Goal: Find contact information: Find contact information

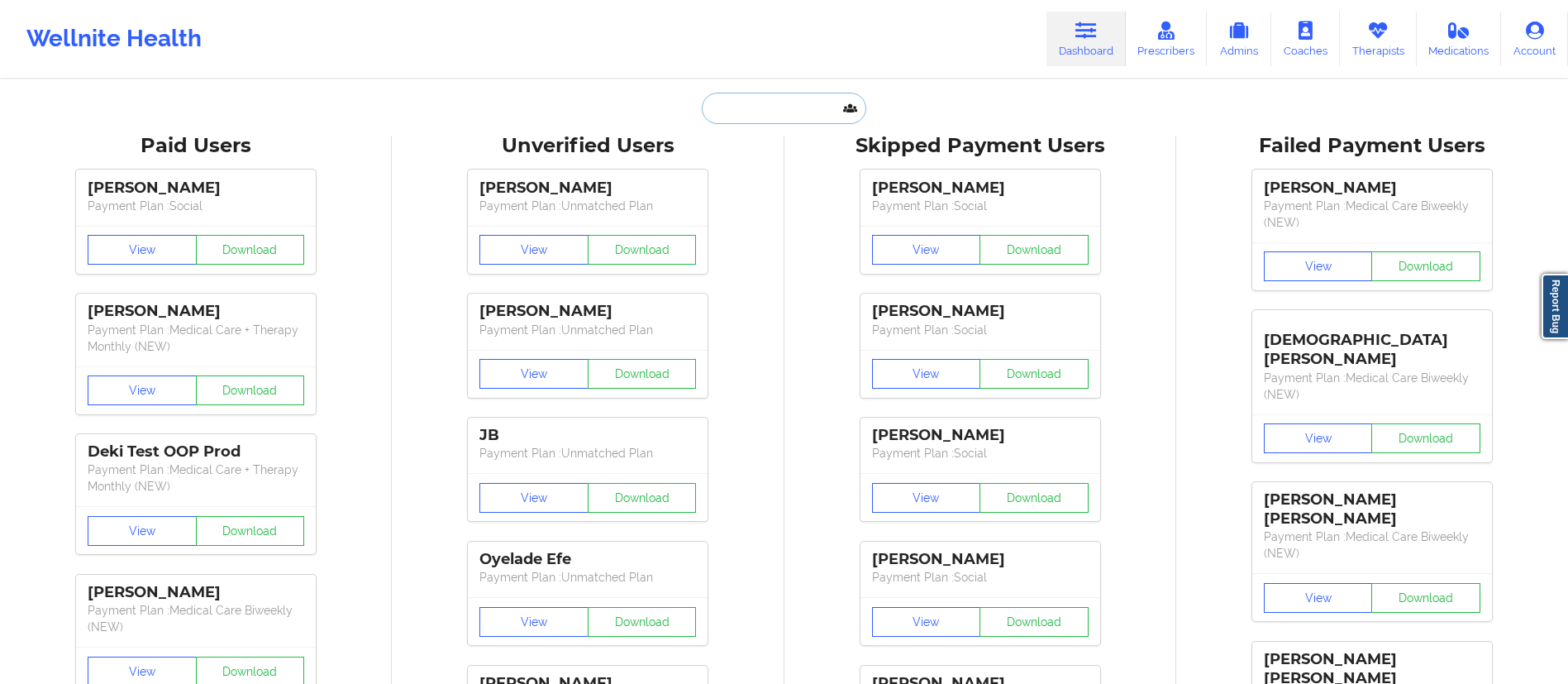
click at [826, 105] on input "text" at bounding box center [784, 108] width 164 height 32
paste input "[EMAIL_ADDRESS][DOMAIN_NAME]"
type input "[EMAIL_ADDRESS][DOMAIN_NAME]"
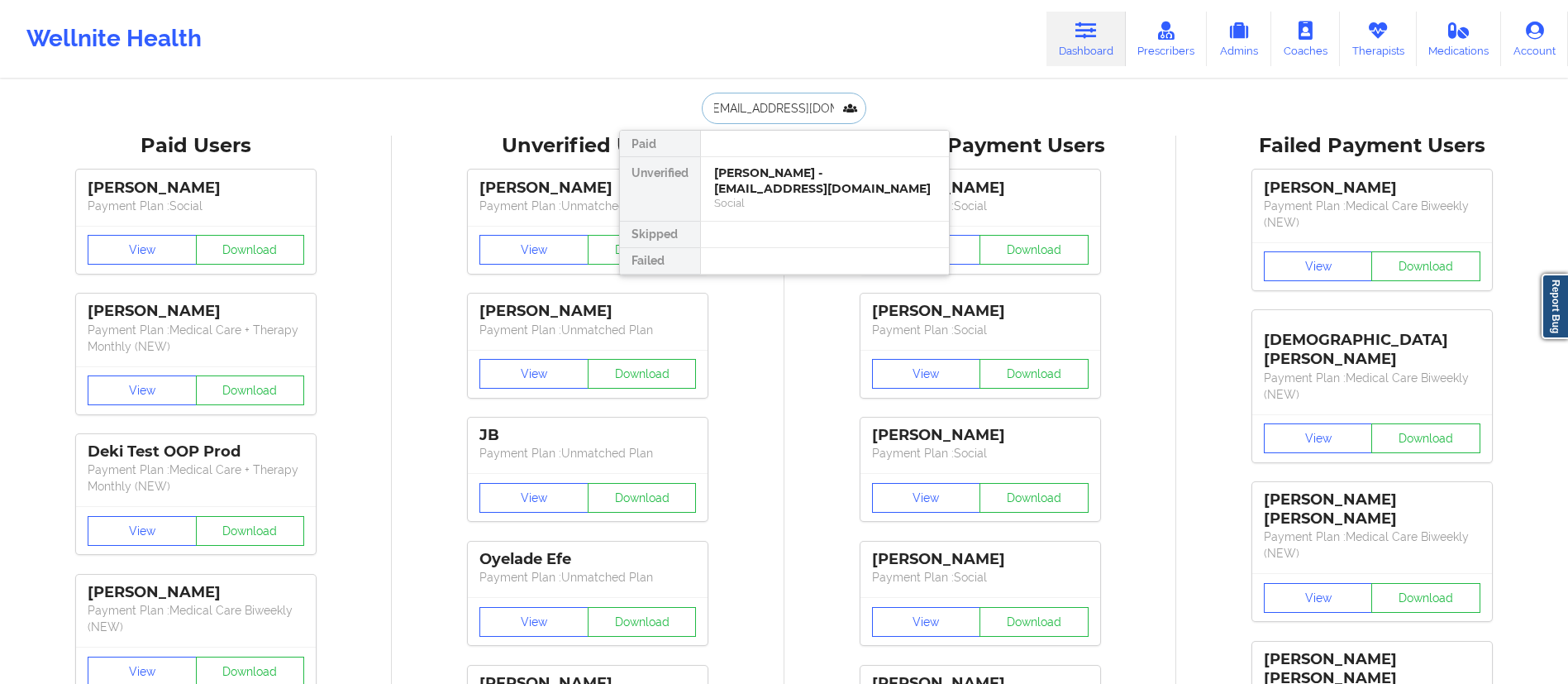
click at [793, 187] on div "[PERSON_NAME] - [EMAIL_ADDRESS][DOMAIN_NAME]" at bounding box center [825, 181] width 221 height 31
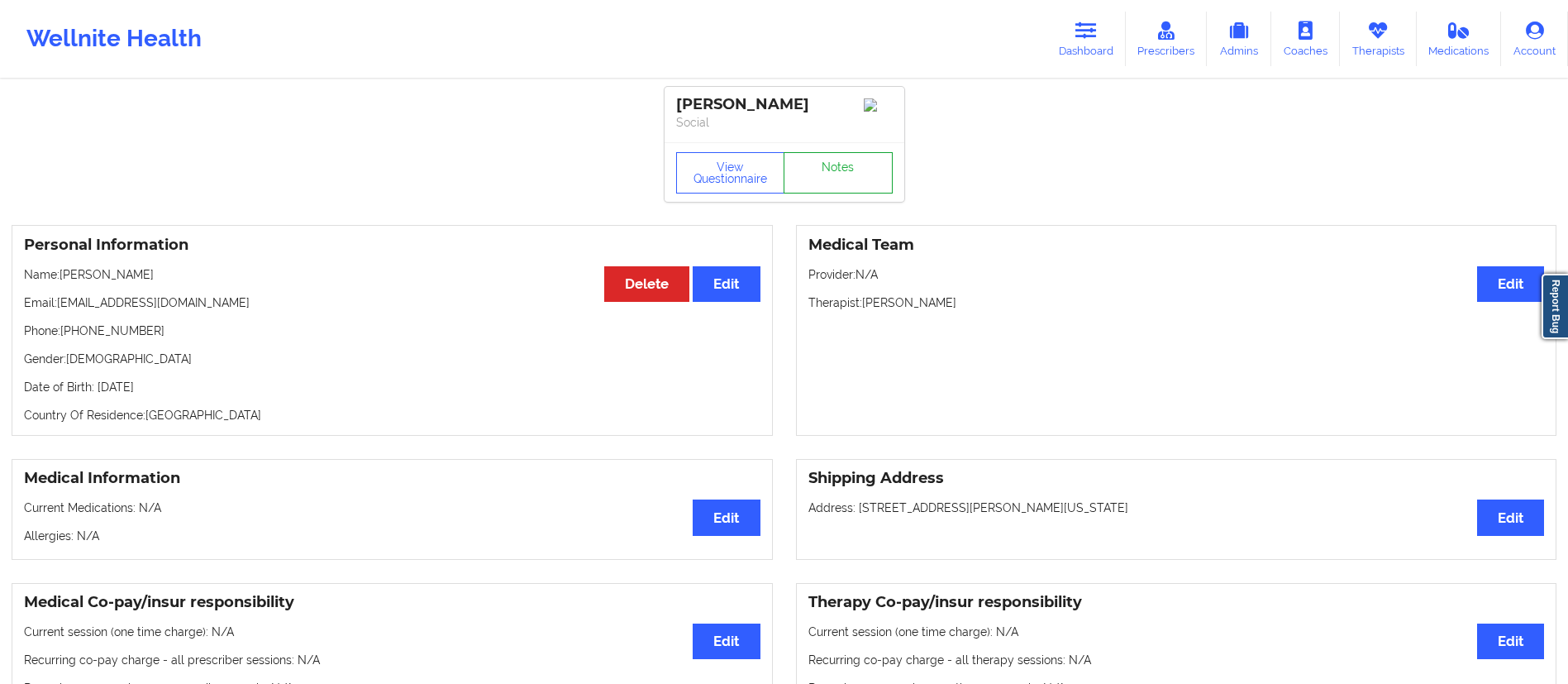
click at [844, 192] on link "Notes" at bounding box center [838, 172] width 109 height 41
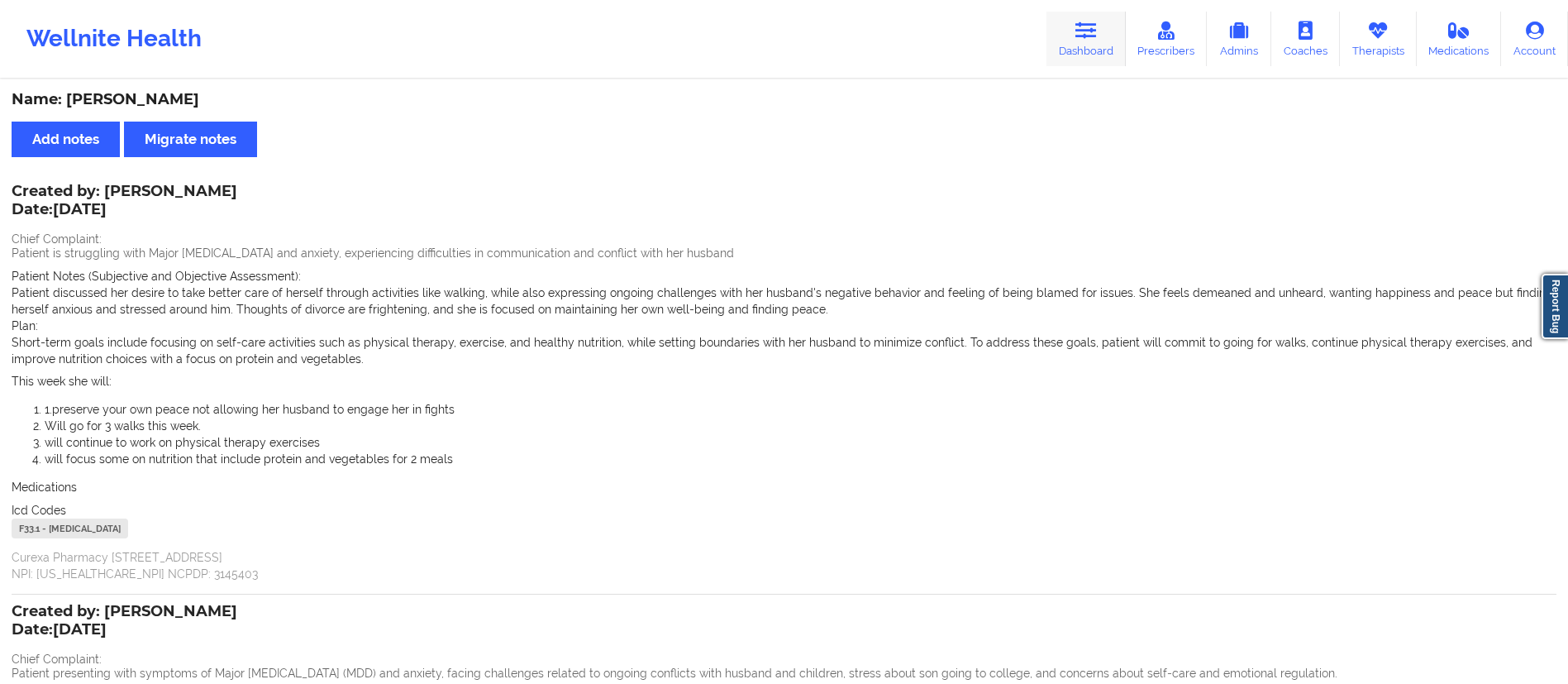
click at [1073, 21] on link "Dashboard" at bounding box center [1086, 39] width 80 height 55
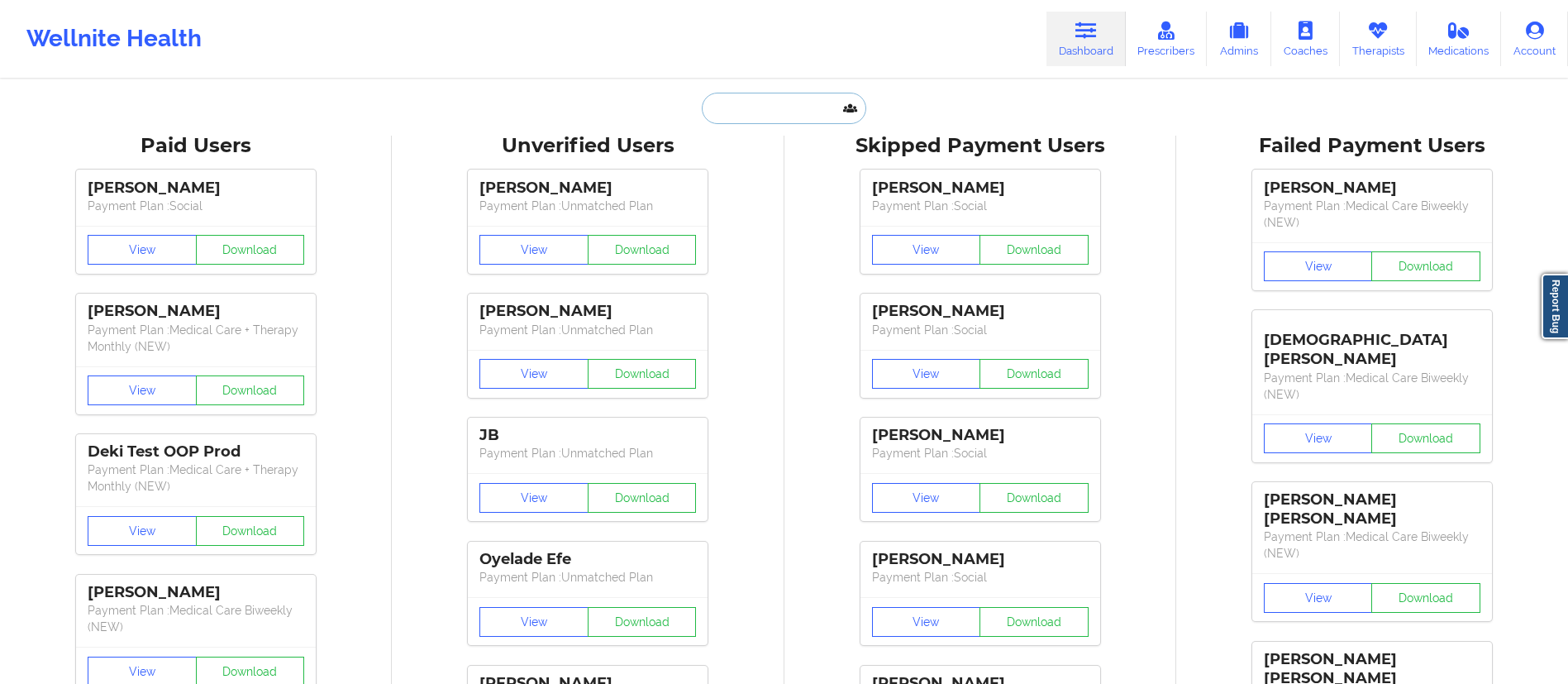
click at [808, 115] on input "text" at bounding box center [784, 108] width 164 height 32
paste input "[EMAIL_ADDRESS][DOMAIN_NAME]"
type input "[EMAIL_ADDRESS][DOMAIN_NAME]"
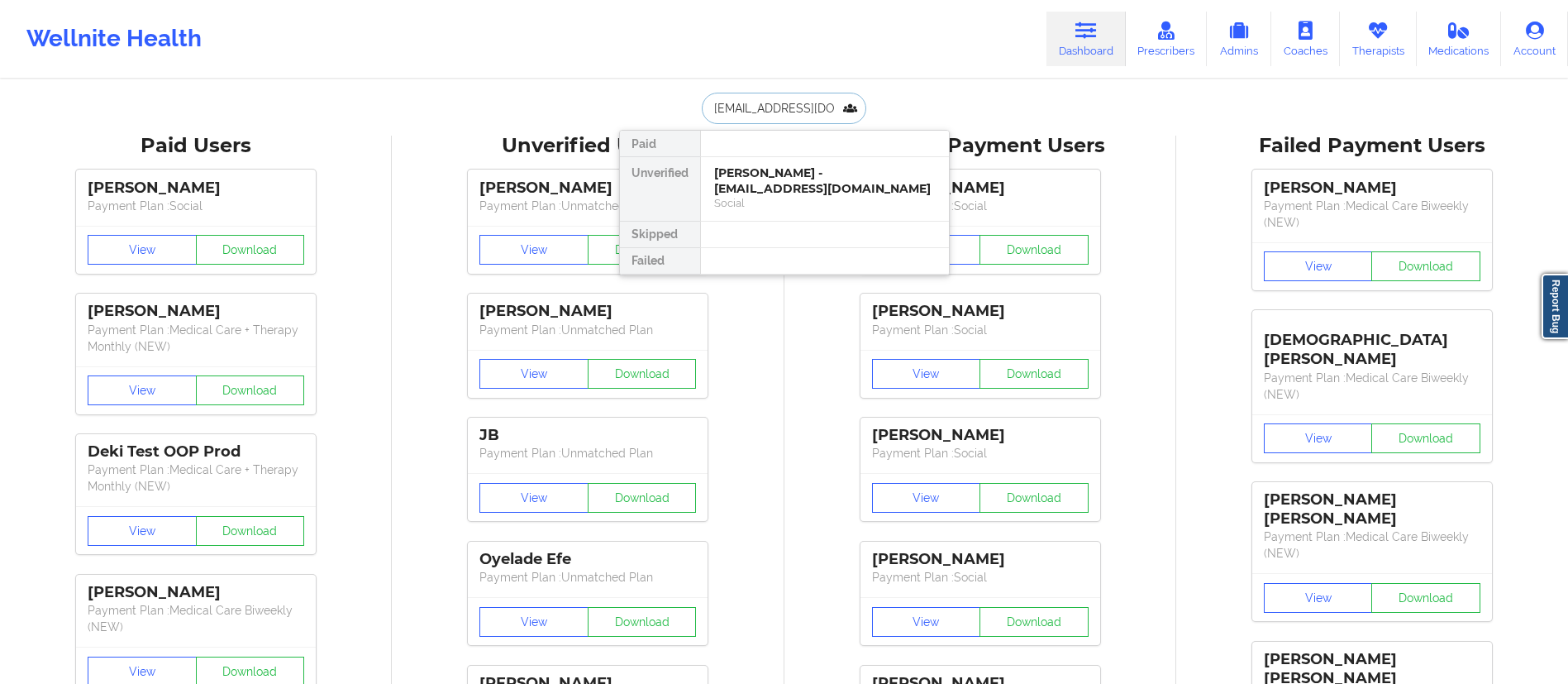
scroll to position [0, 11]
click at [829, 199] on div "Social" at bounding box center [825, 203] width 221 height 14
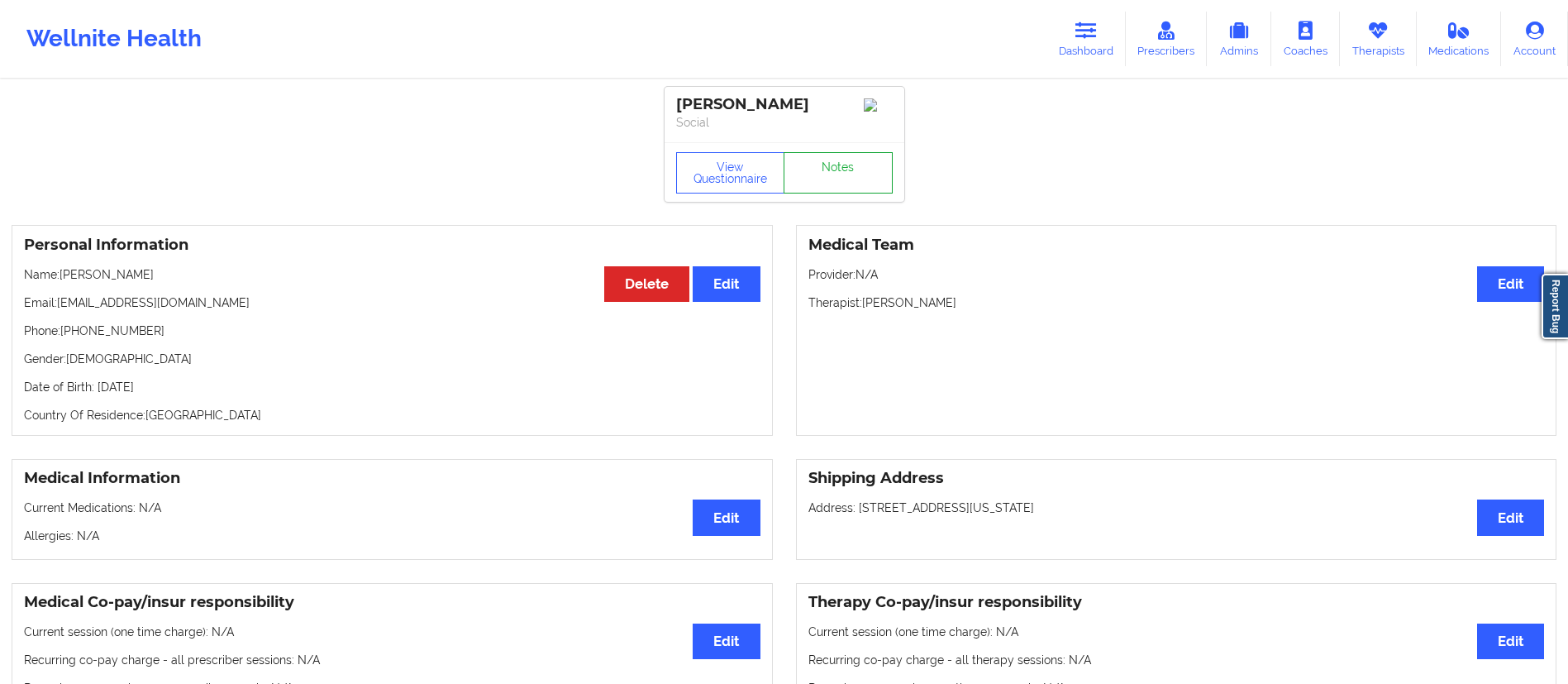
click at [821, 165] on link "Notes" at bounding box center [838, 172] width 109 height 41
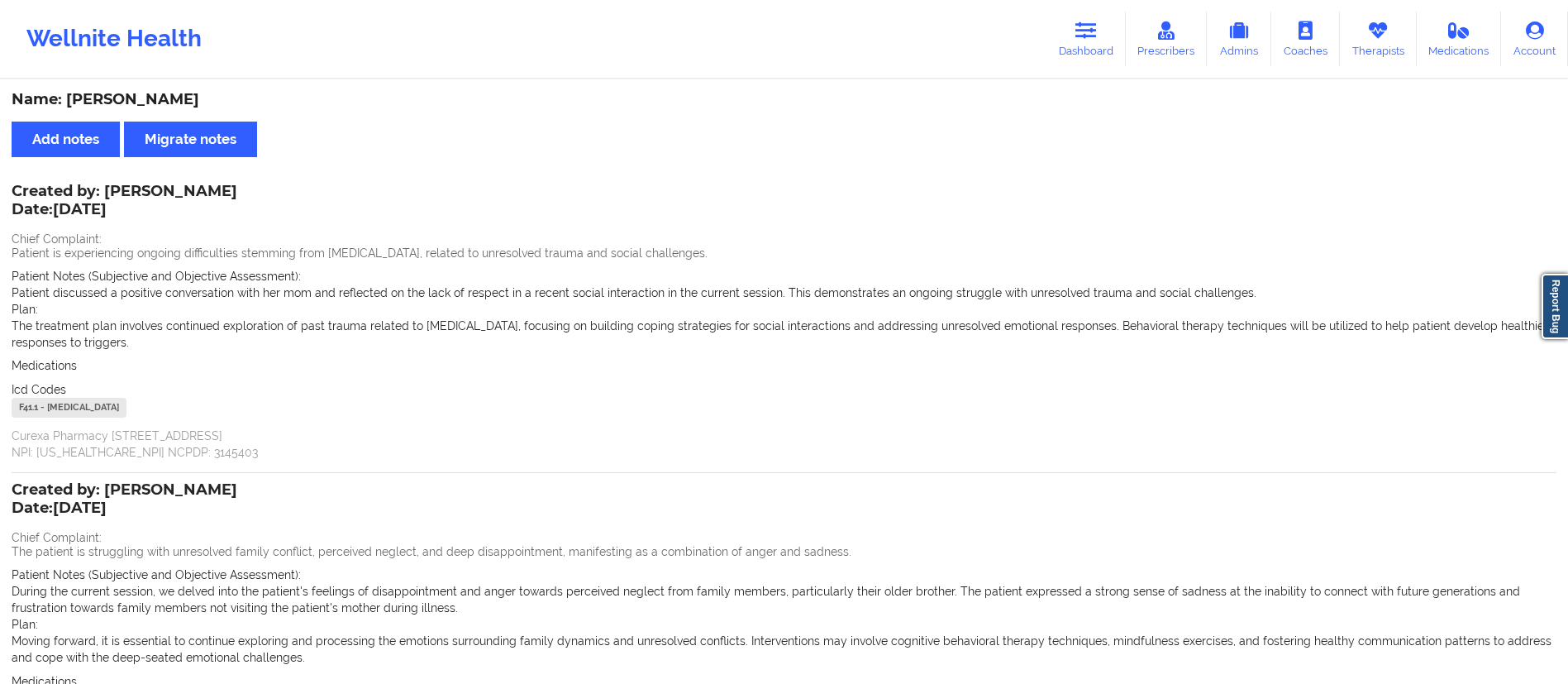
drag, startPoint x: 1069, startPoint y: 39, endPoint x: 1038, endPoint y: 65, distance: 40.5
click at [1070, 39] on link "Dashboard" at bounding box center [1086, 39] width 80 height 55
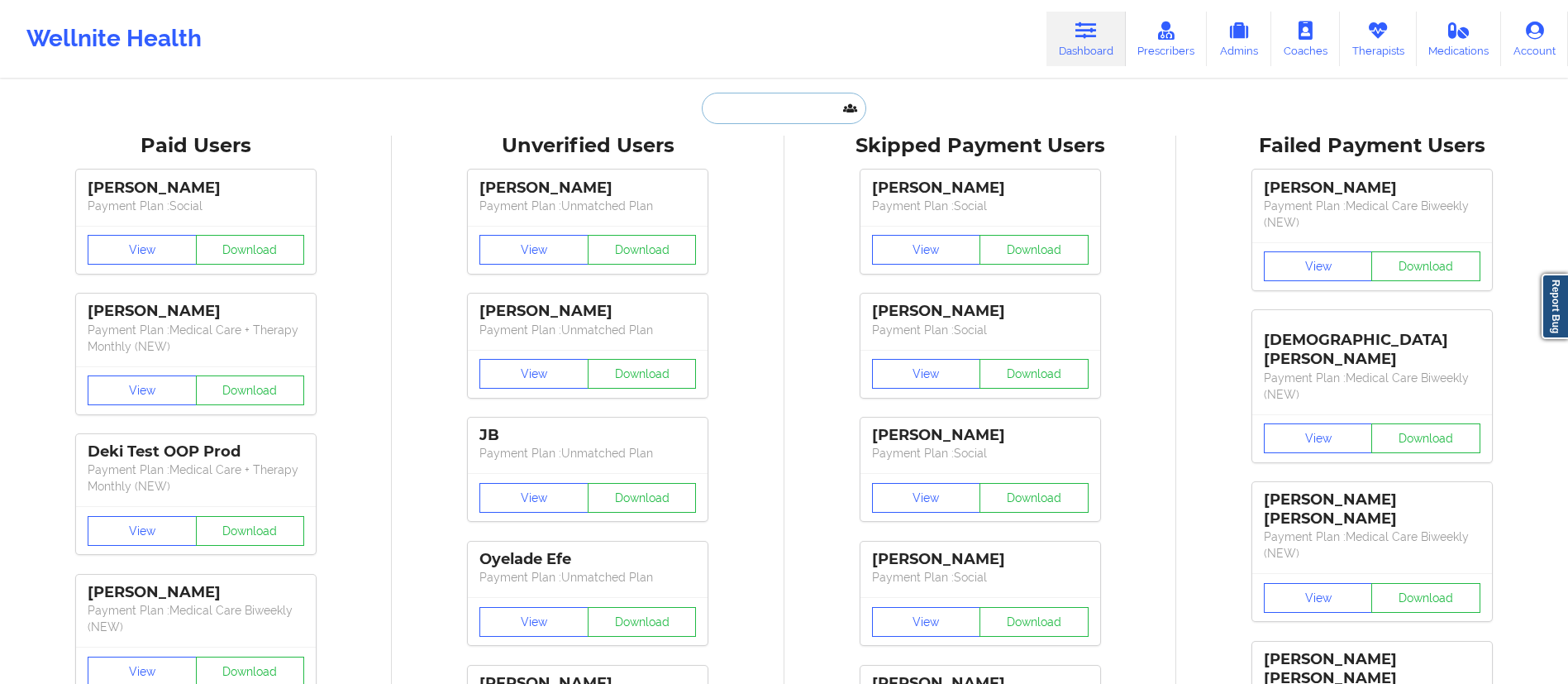
click at [796, 108] on input "text" at bounding box center [784, 108] width 164 height 32
paste input "[PERSON_NAME]"
type input "[PERSON_NAME]"
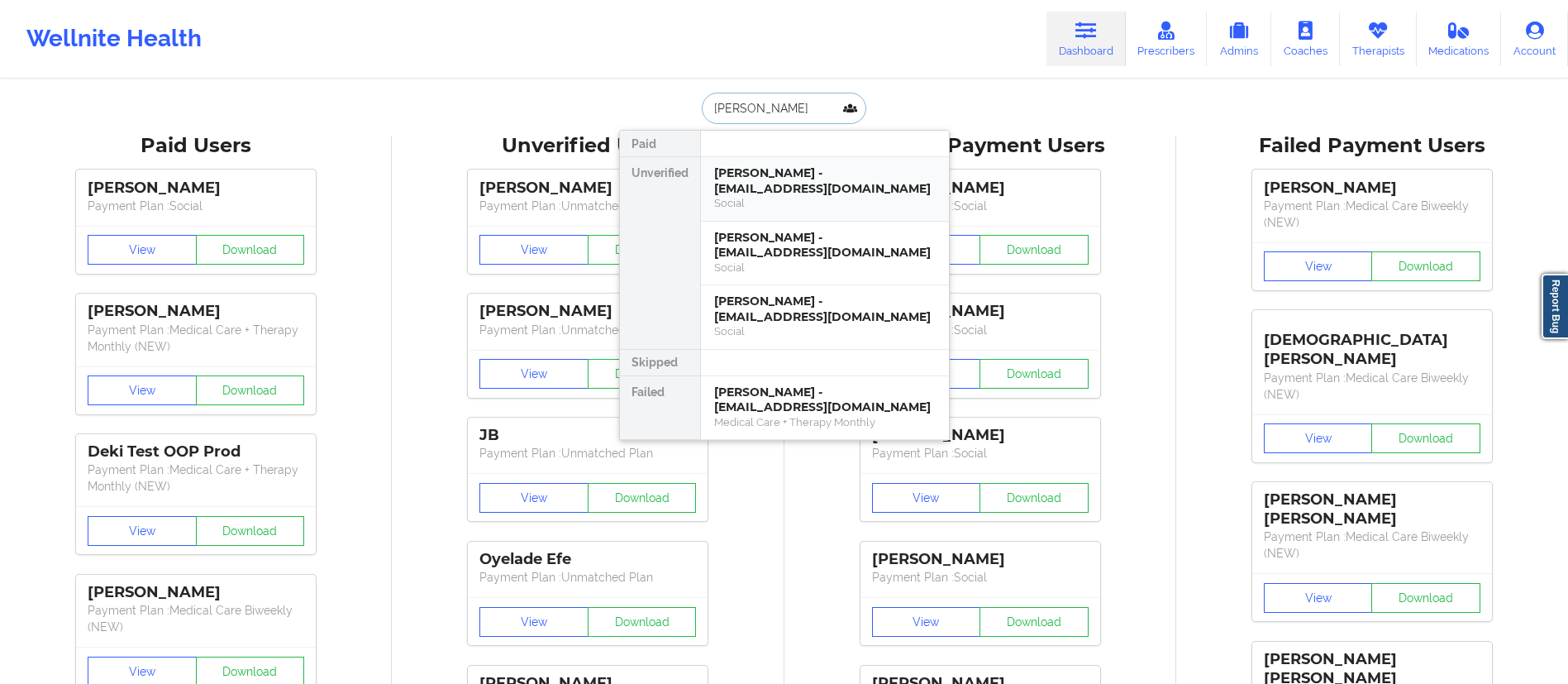
click at [806, 177] on div "[PERSON_NAME] - [EMAIL_ADDRESS][DOMAIN_NAME]" at bounding box center [825, 181] width 221 height 31
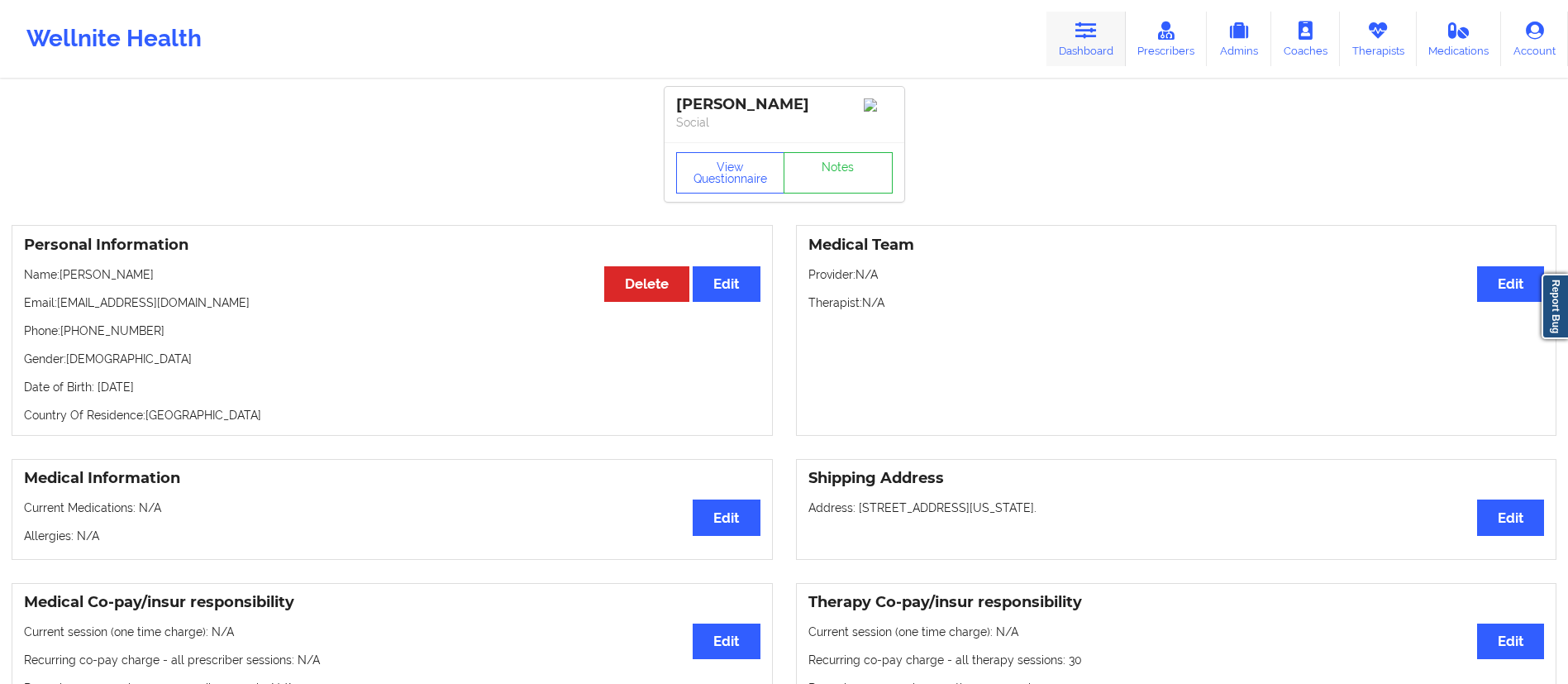
click at [1071, 61] on link "Dashboard" at bounding box center [1086, 39] width 80 height 55
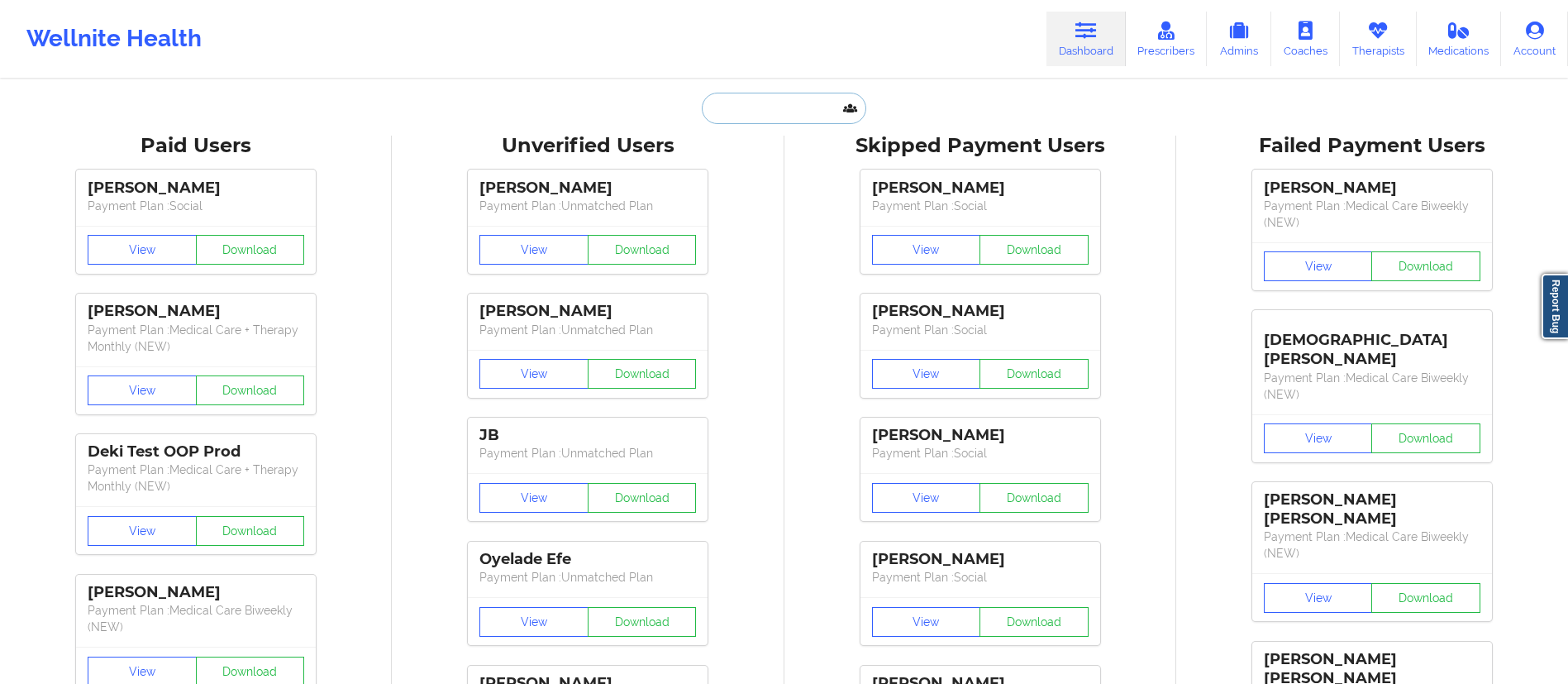
click at [787, 101] on input "text" at bounding box center [784, 108] width 164 height 32
paste input "[PERSON_NAME]"
type input "[PERSON_NAME]"
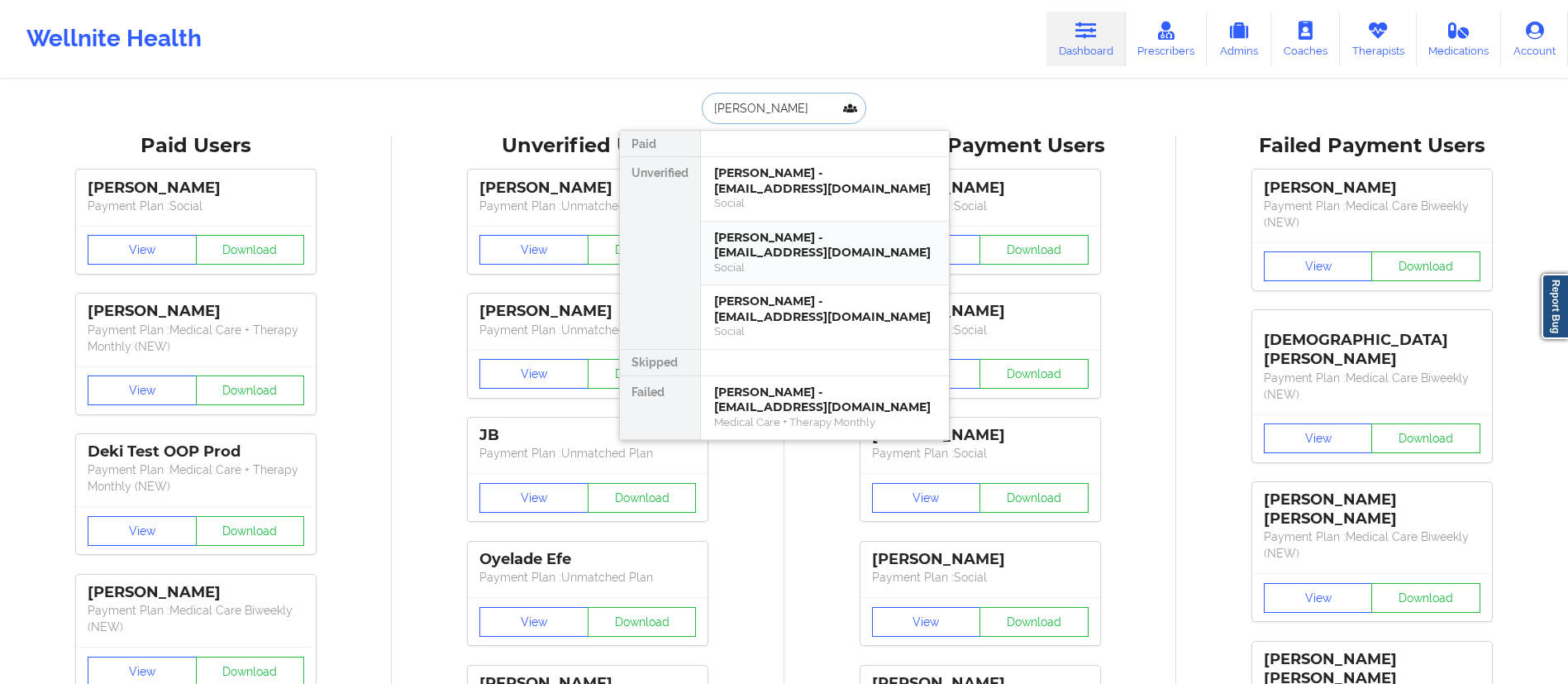
click at [778, 263] on div "Social" at bounding box center [825, 267] width 221 height 14
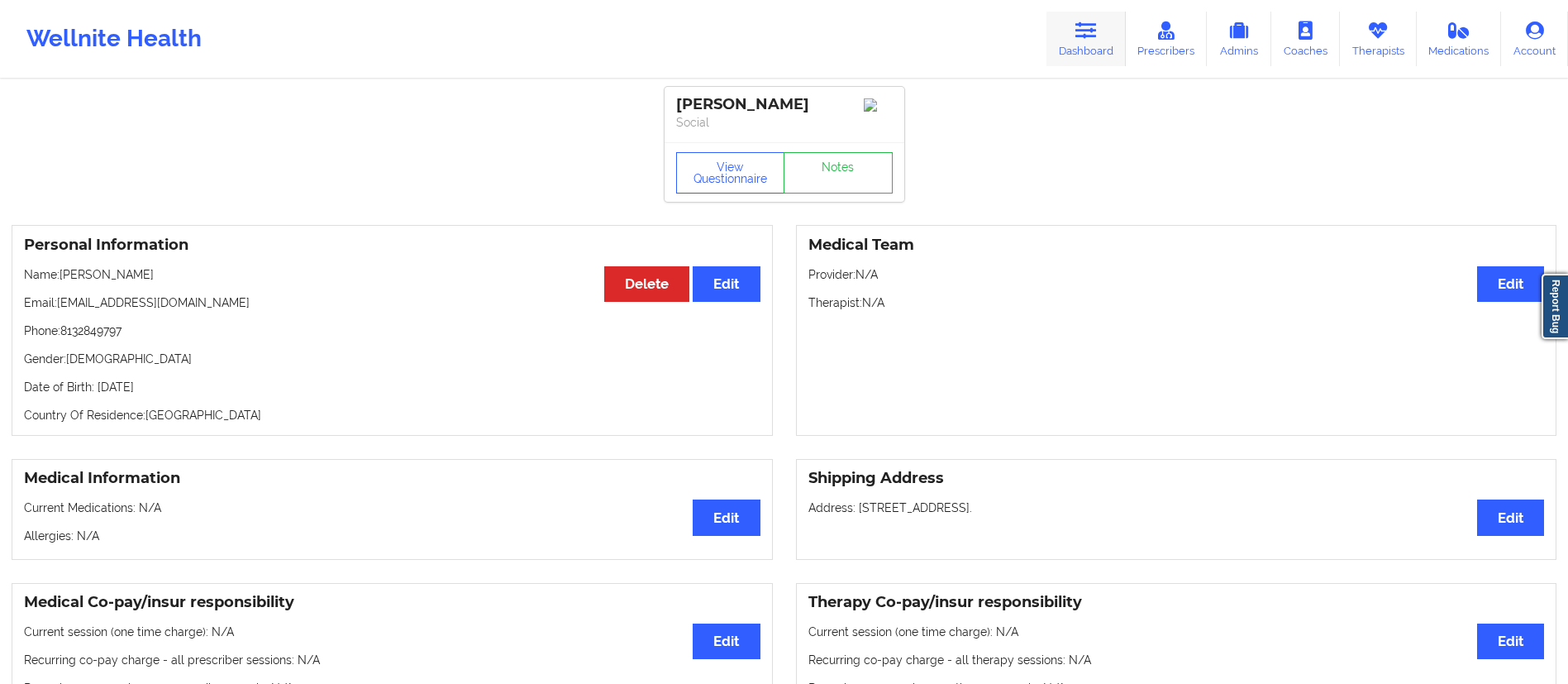
click at [1072, 37] on link "Dashboard" at bounding box center [1086, 39] width 80 height 55
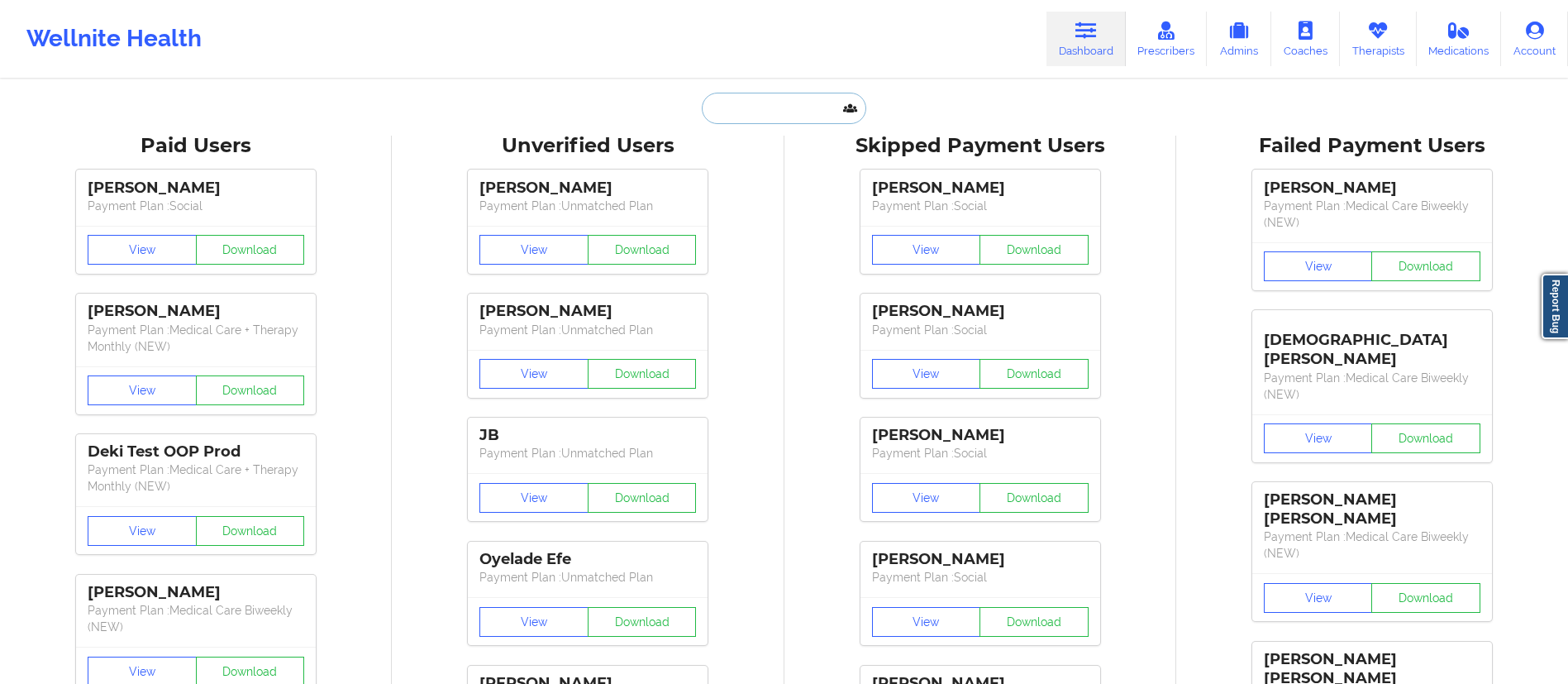
click at [802, 93] on input "text" at bounding box center [784, 108] width 164 height 32
paste input "[PERSON_NAME]"
type input "[PERSON_NAME]"
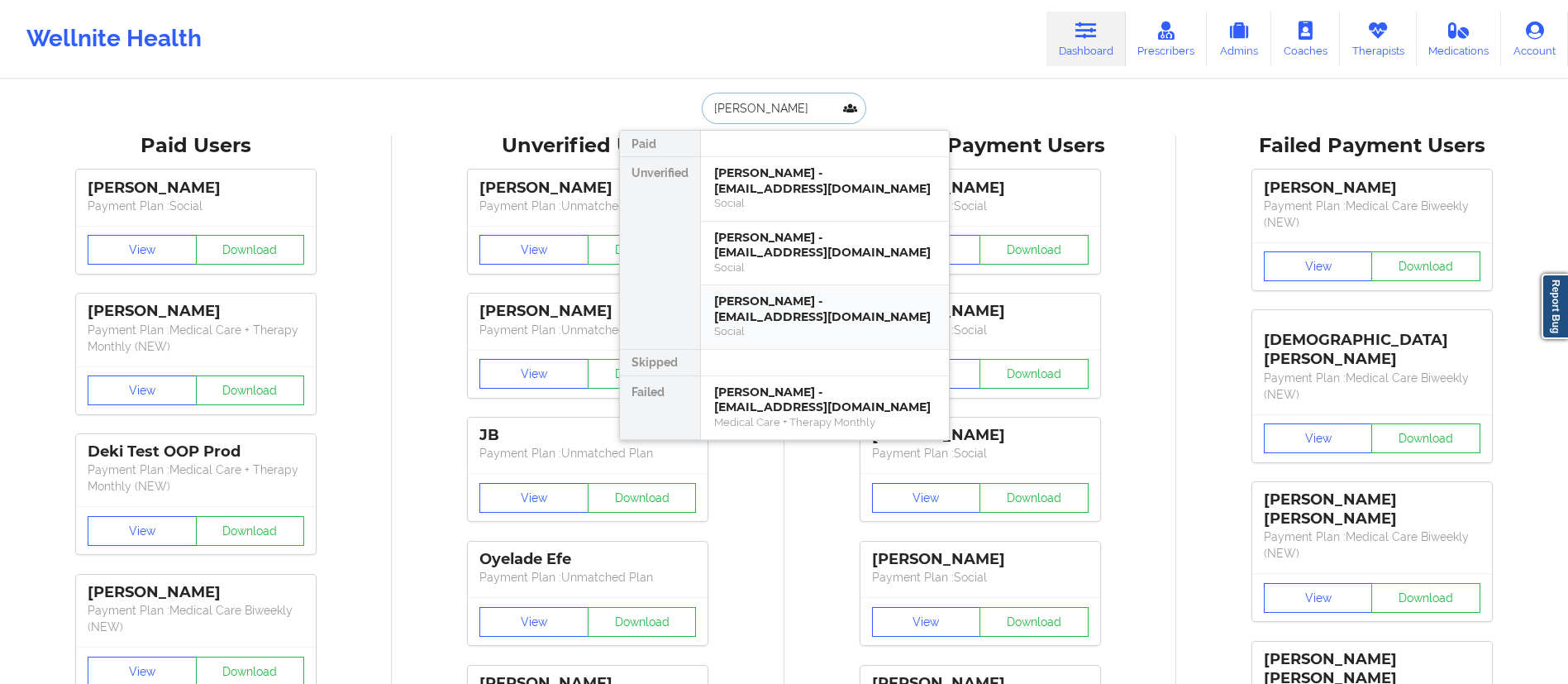
click at [802, 327] on div "Social" at bounding box center [825, 331] width 221 height 14
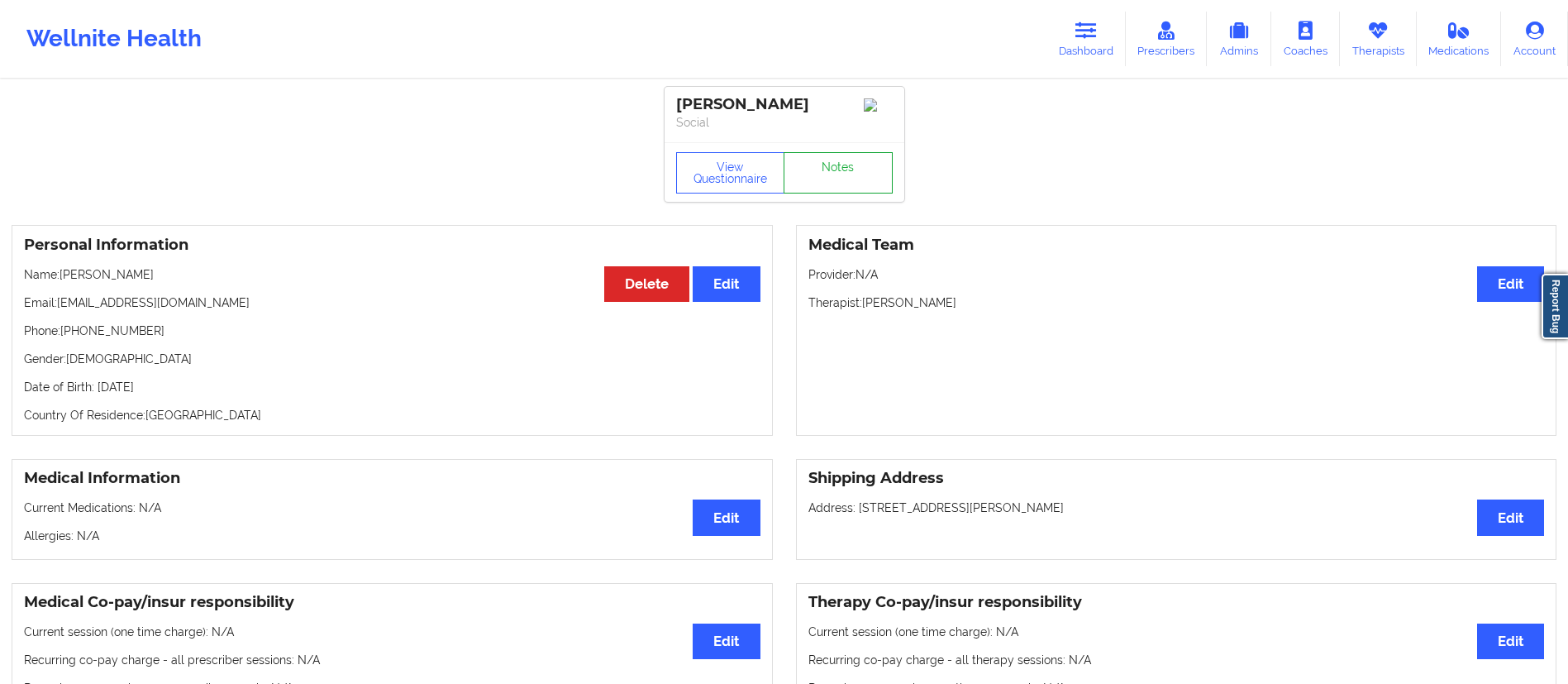
click at [842, 189] on link "Notes" at bounding box center [838, 172] width 109 height 41
drag, startPoint x: 57, startPoint y: 314, endPoint x: 246, endPoint y: 321, distance: 189.1
click at [244, 321] on div "Personal Information Edit Delete Name: [PERSON_NAME] Email: [EMAIL_ADDRESS][DOM…" at bounding box center [393, 330] width 761 height 211
click at [176, 332] on p "Phone: [PHONE_NUMBER]" at bounding box center [392, 330] width 736 height 16
drag, startPoint x: 58, startPoint y: 306, endPoint x: 253, endPoint y: 317, distance: 195.3
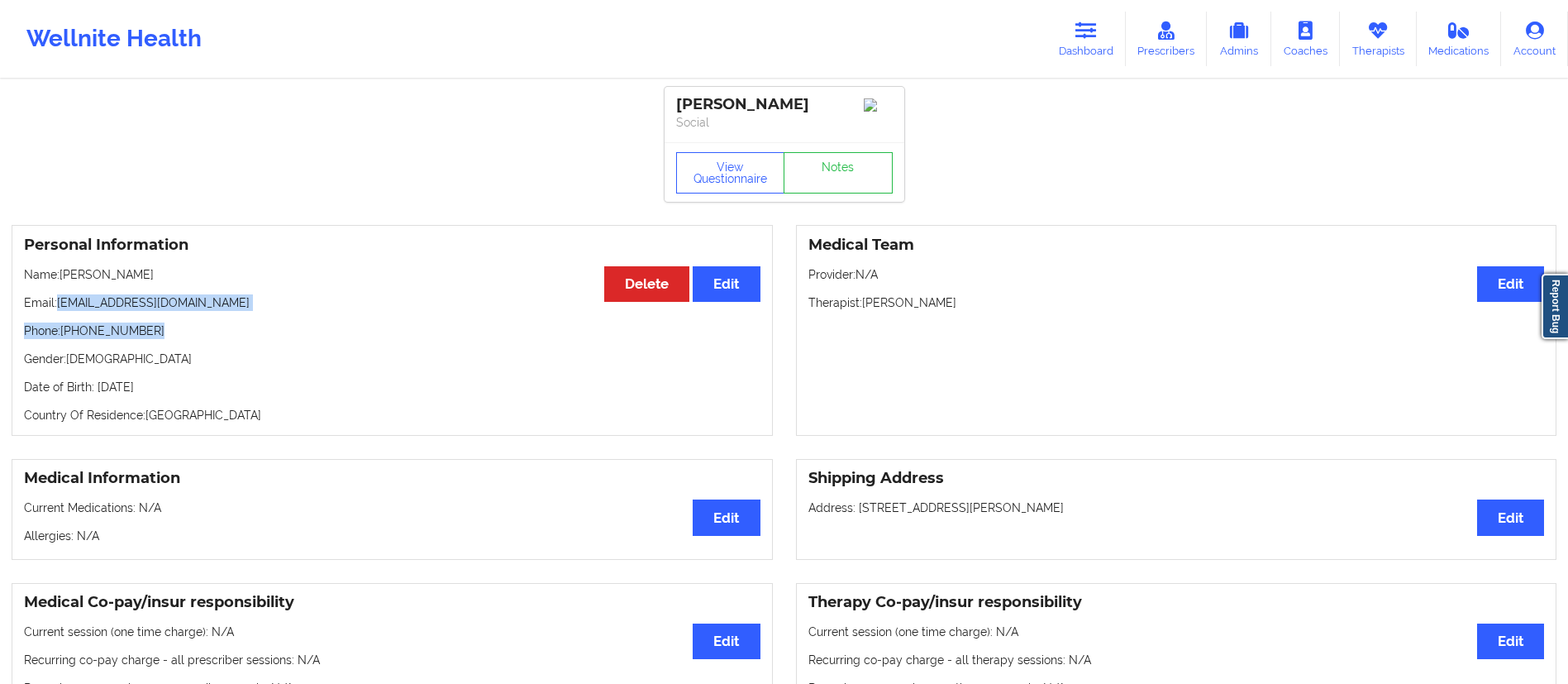
click at [253, 317] on div "Personal Information Edit Delete Name: [PERSON_NAME] Email: [EMAIL_ADDRESS][DOM…" at bounding box center [393, 330] width 761 height 211
click at [230, 328] on p "Phone: [PHONE_NUMBER]" at bounding box center [392, 330] width 736 height 16
drag, startPoint x: 61, startPoint y: 308, endPoint x: 243, endPoint y: 303, distance: 182.1
click at [243, 303] on p "Email: [EMAIL_ADDRESS][DOMAIN_NAME]" at bounding box center [392, 302] width 736 height 16
copy p "[EMAIL_ADDRESS][DOMAIN_NAME]"
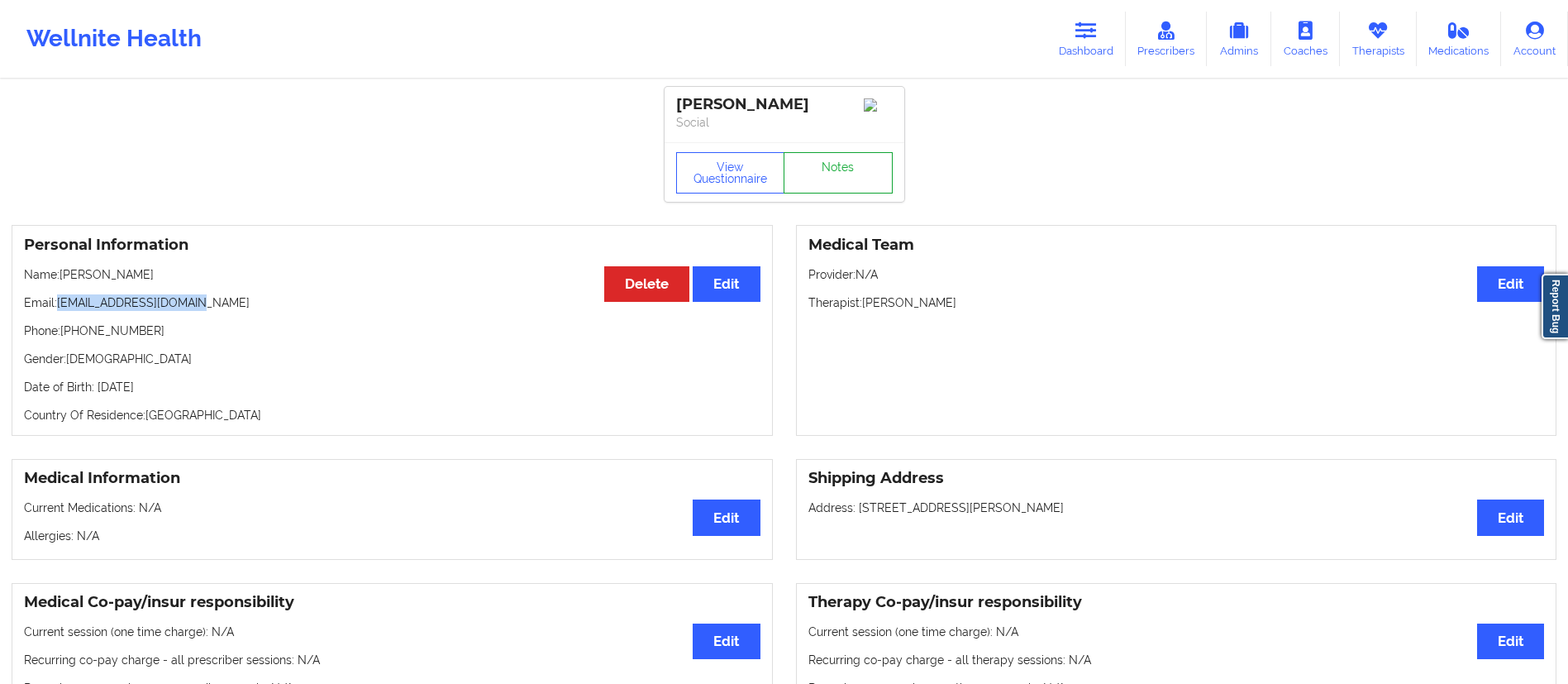
click at [865, 172] on link "Notes" at bounding box center [838, 172] width 109 height 41
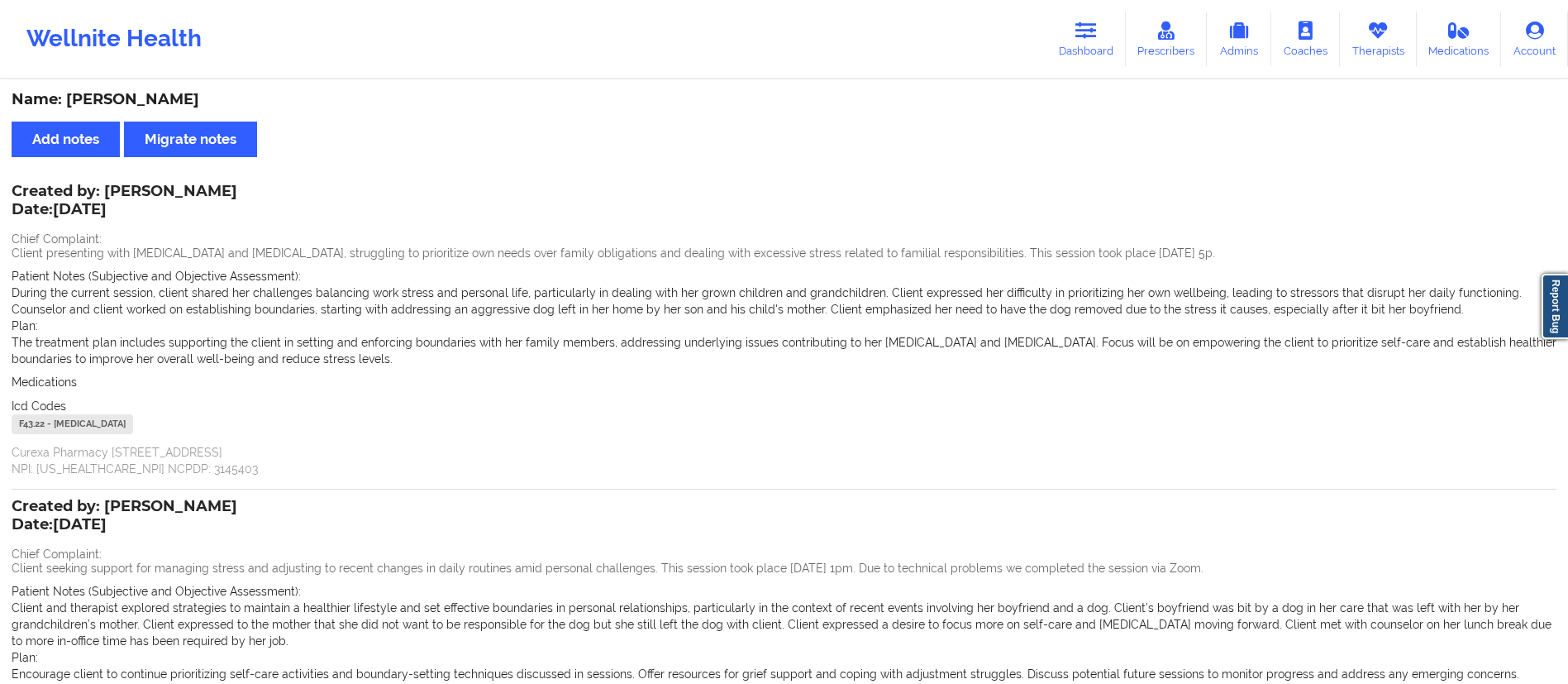
drag, startPoint x: 1102, startPoint y: 43, endPoint x: 1007, endPoint y: 73, distance: 99.6
click at [1102, 43] on link "Dashboard" at bounding box center [1086, 39] width 80 height 55
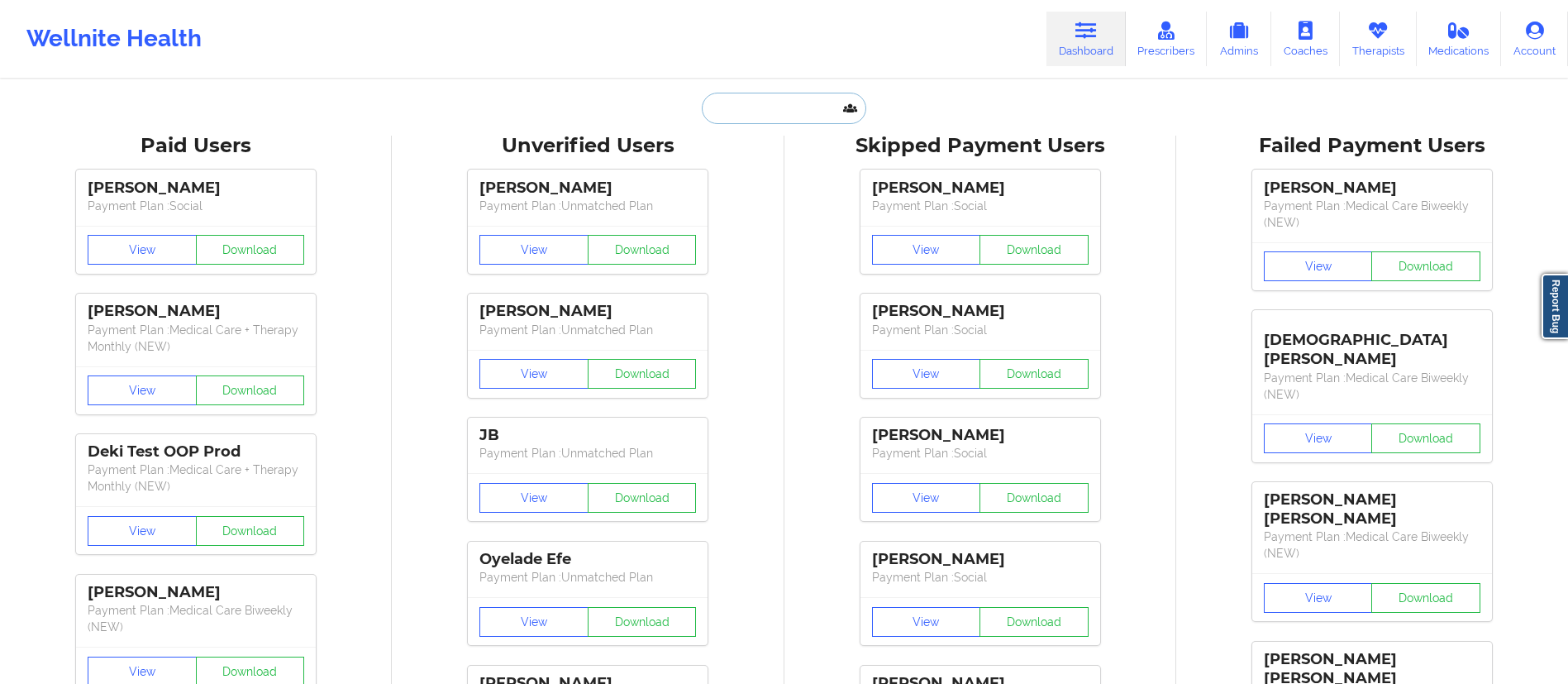
click at [753, 102] on input "text" at bounding box center [784, 108] width 164 height 32
paste input "[PERSON_NAME]"
type input "[PERSON_NAME]"
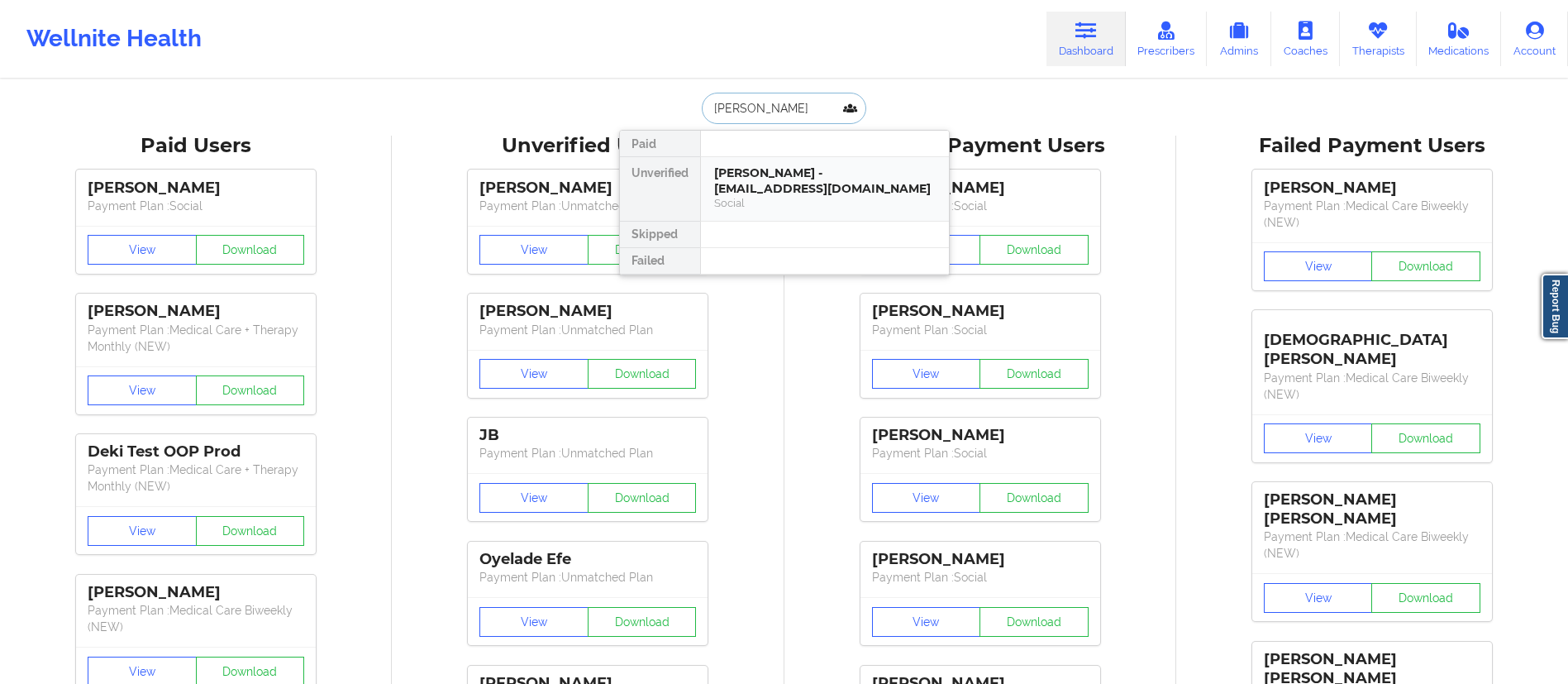
click at [790, 189] on div "[PERSON_NAME] - [EMAIL_ADDRESS][DOMAIN_NAME]" at bounding box center [825, 181] width 221 height 31
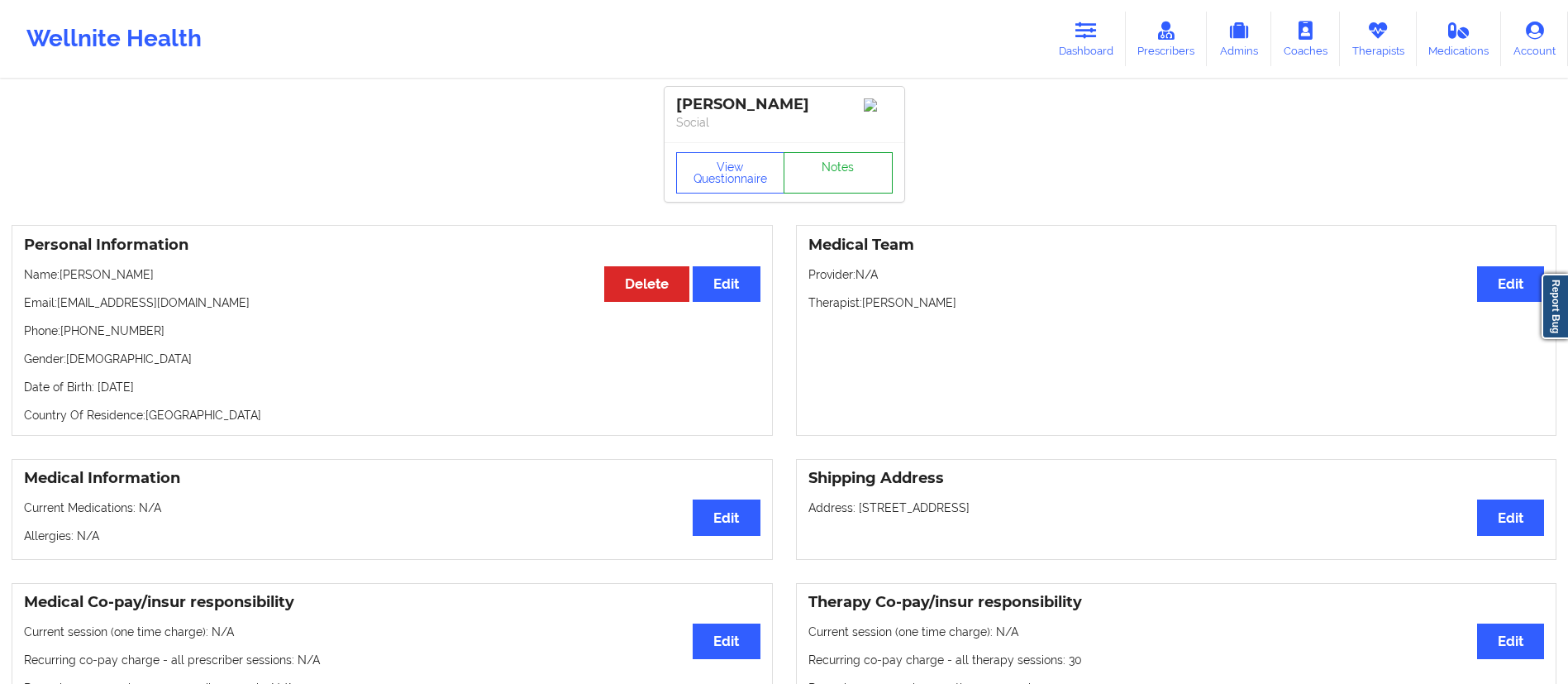
click at [835, 189] on link "Notes" at bounding box center [838, 172] width 109 height 41
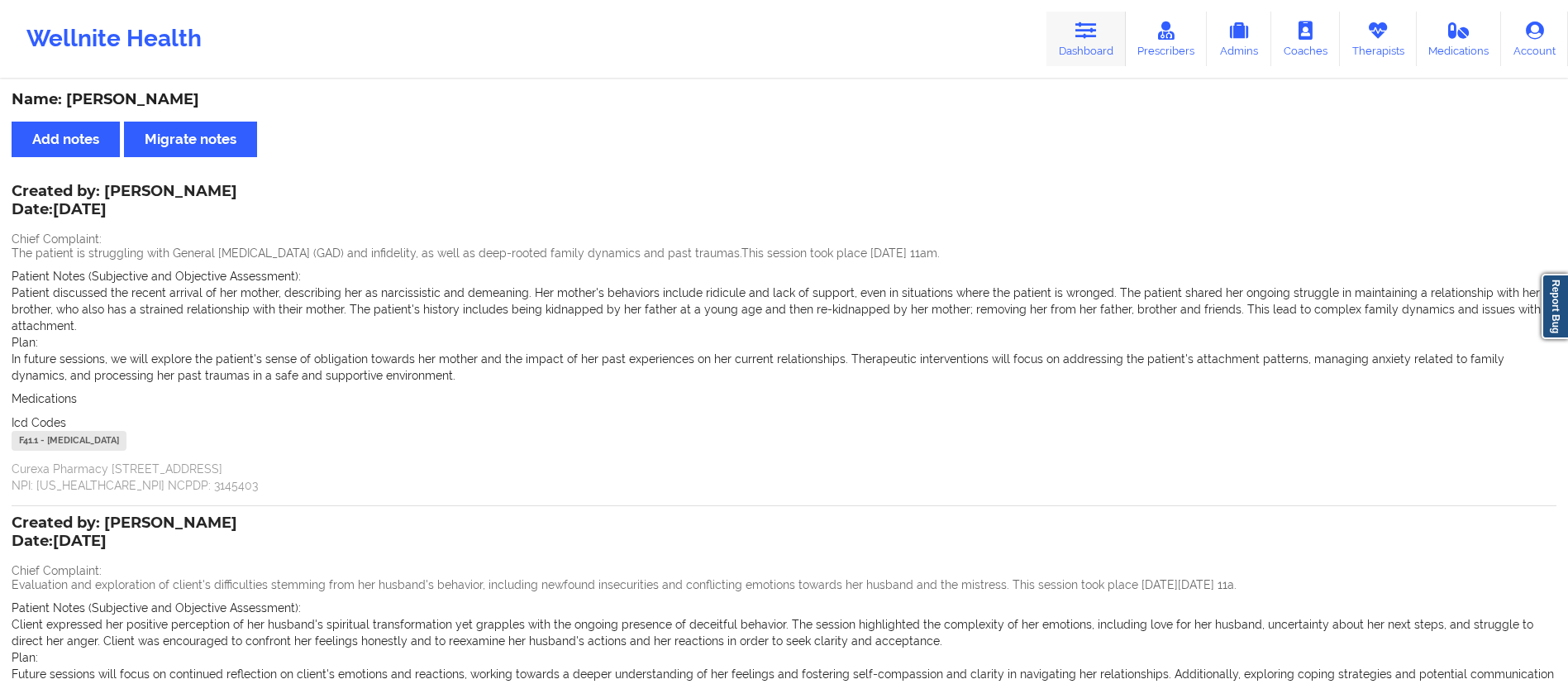
click at [1097, 45] on link "Dashboard" at bounding box center [1086, 39] width 80 height 55
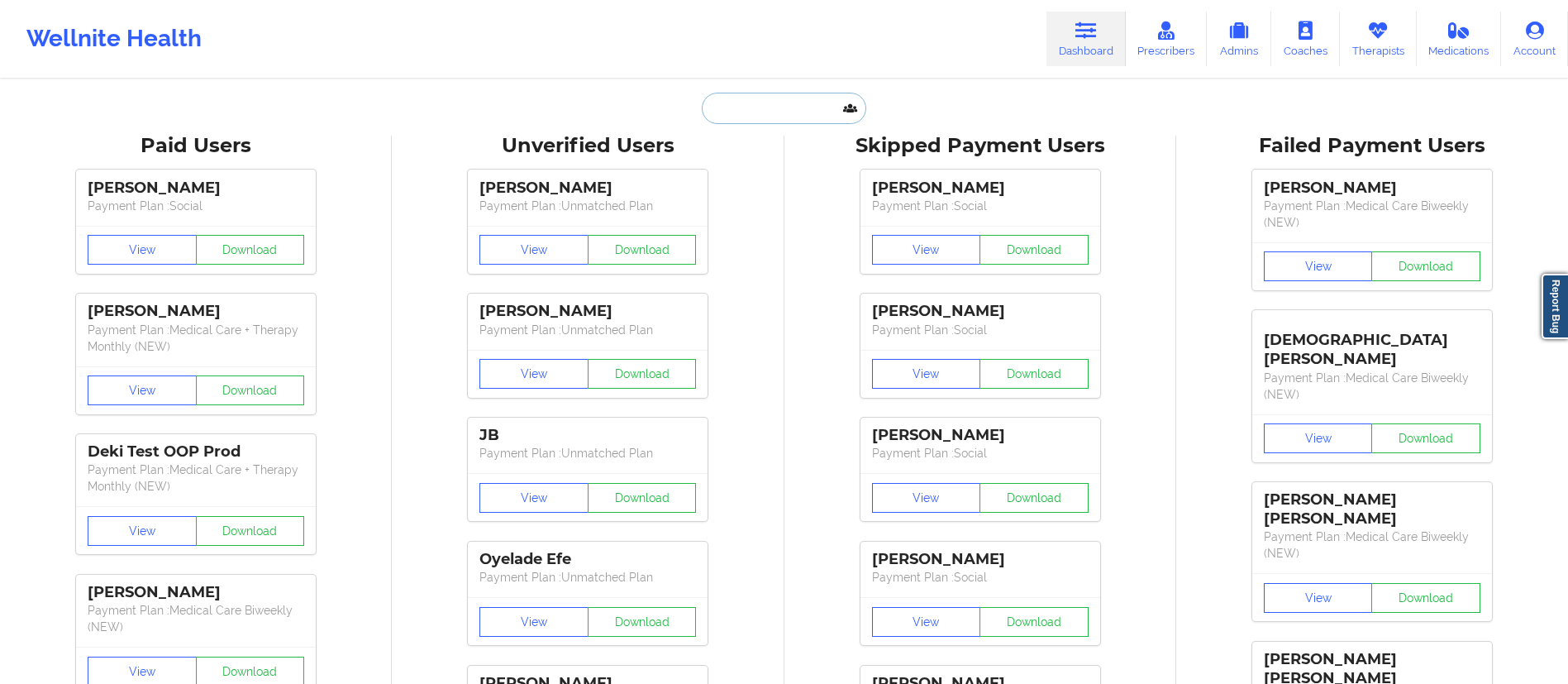
click at [797, 105] on input "text" at bounding box center [784, 108] width 164 height 32
paste input "[PHONE_NUMBER]"
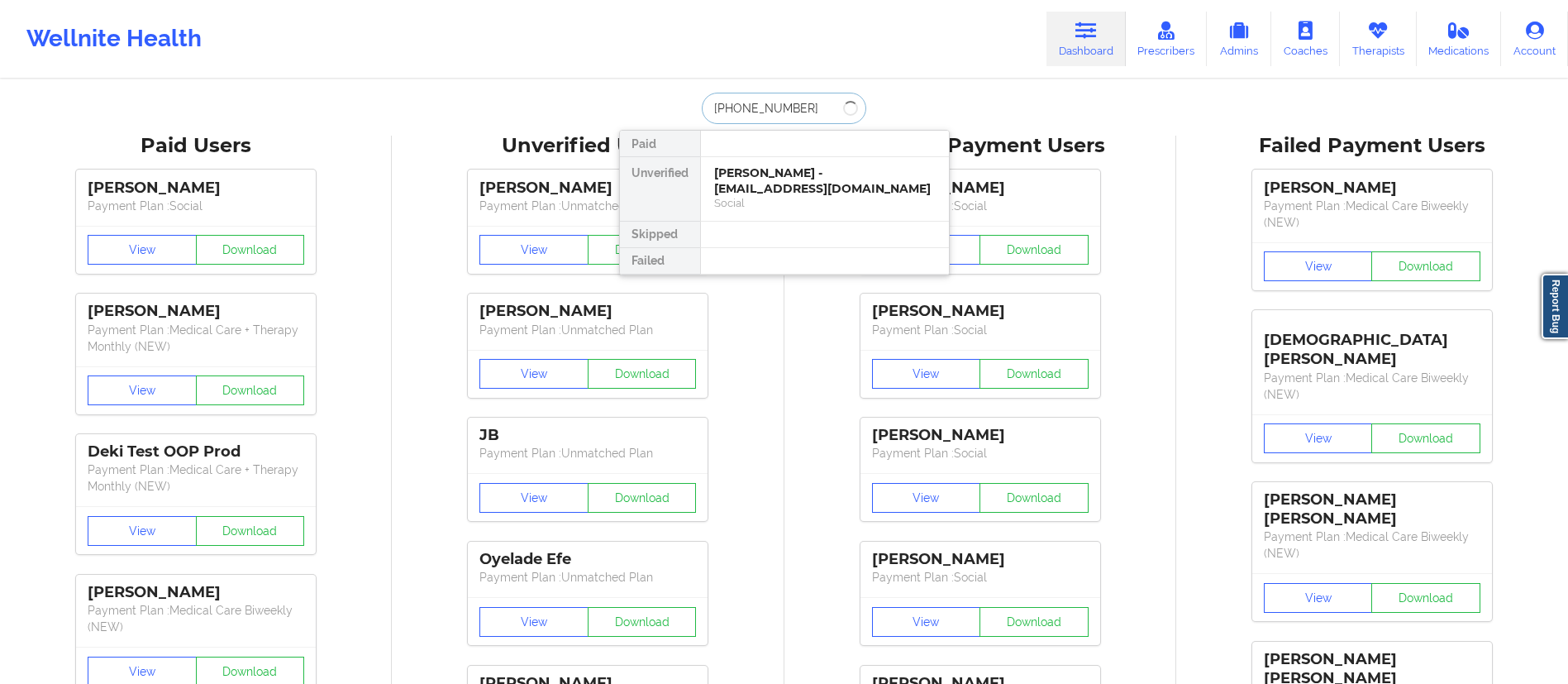
drag, startPoint x: 744, startPoint y: 104, endPoint x: 681, endPoint y: 99, distance: 63.2
click at [681, 99] on div "[PHONE_NUMBER] Paid Unverified [PERSON_NAME] - [EMAIL_ADDRESS][DOMAIN_NAME] Soc…" at bounding box center [784, 108] width 331 height 32
paste input "[EMAIL_ADDRESS][DOMAIN_NAME]"
type input "[EMAIL_ADDRESS][DOMAIN_NAME]"
click at [755, 183] on div "[PERSON_NAME] - [PERSON_NAME][EMAIL_ADDRESS][DOMAIN_NAME]" at bounding box center [825, 181] width 221 height 31
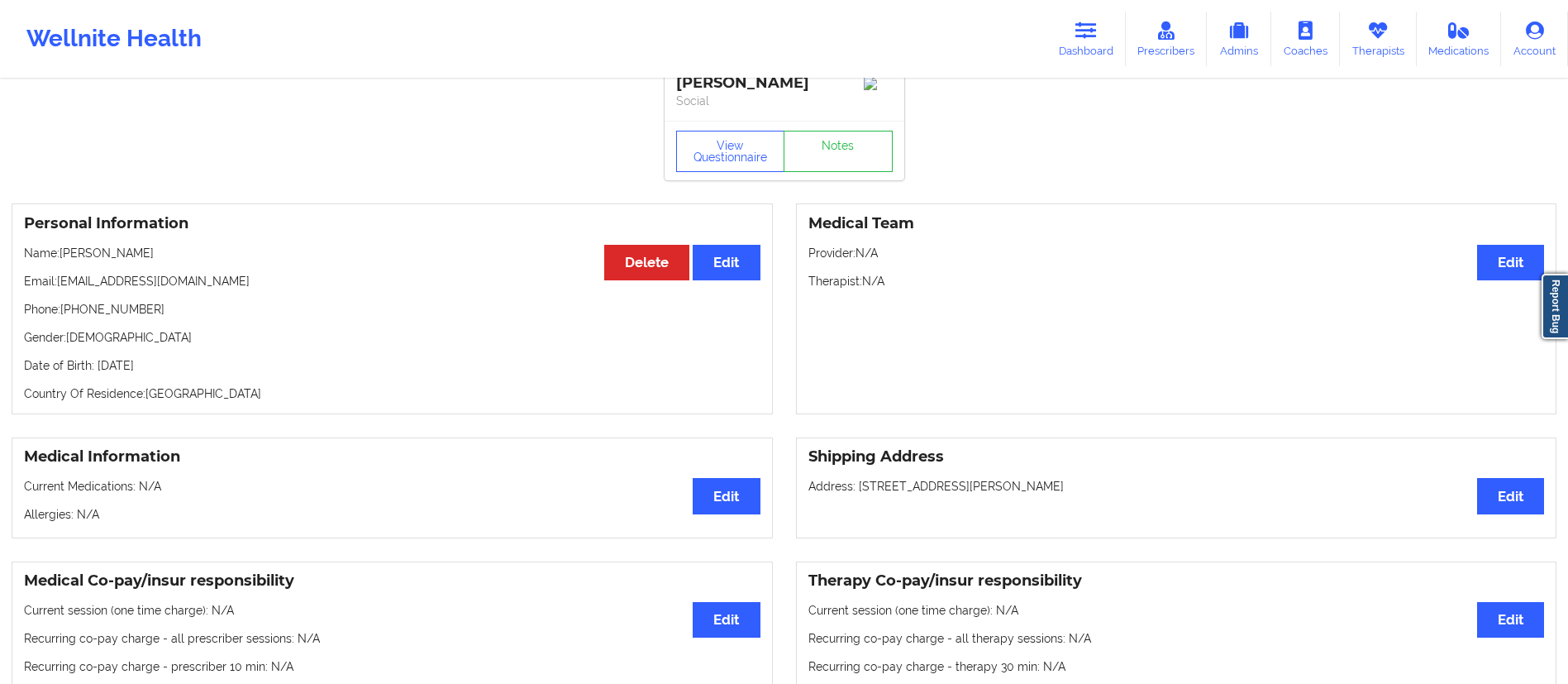
scroll to position [15, 0]
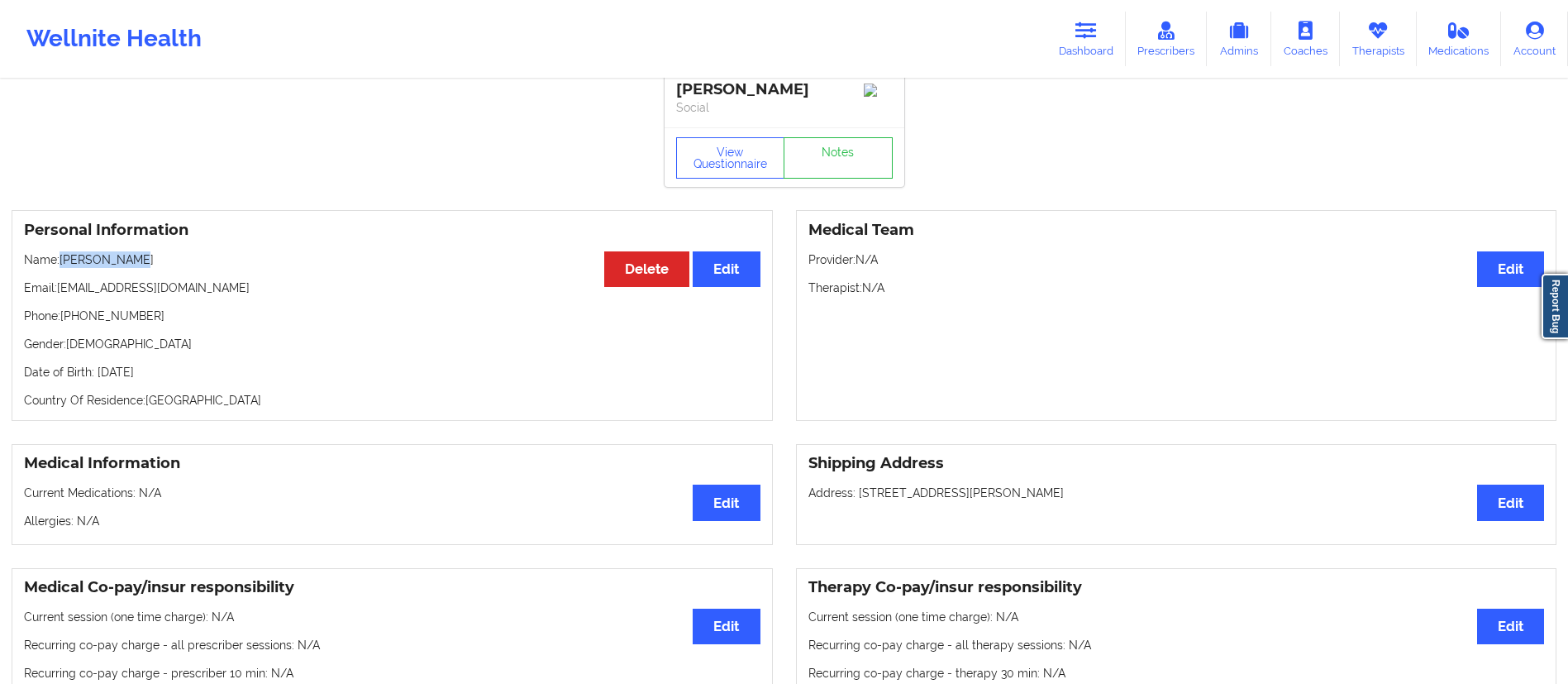
drag, startPoint x: 65, startPoint y: 257, endPoint x: 178, endPoint y: 261, distance: 113.1
click at [178, 261] on p "Name: [PERSON_NAME]" at bounding box center [392, 259] width 736 height 16
copy p "[PERSON_NAME]"
drag, startPoint x: 70, startPoint y: 318, endPoint x: 204, endPoint y: 314, distance: 134.1
click at [204, 314] on p "Phone: [PHONE_NUMBER]" at bounding box center [392, 315] width 736 height 16
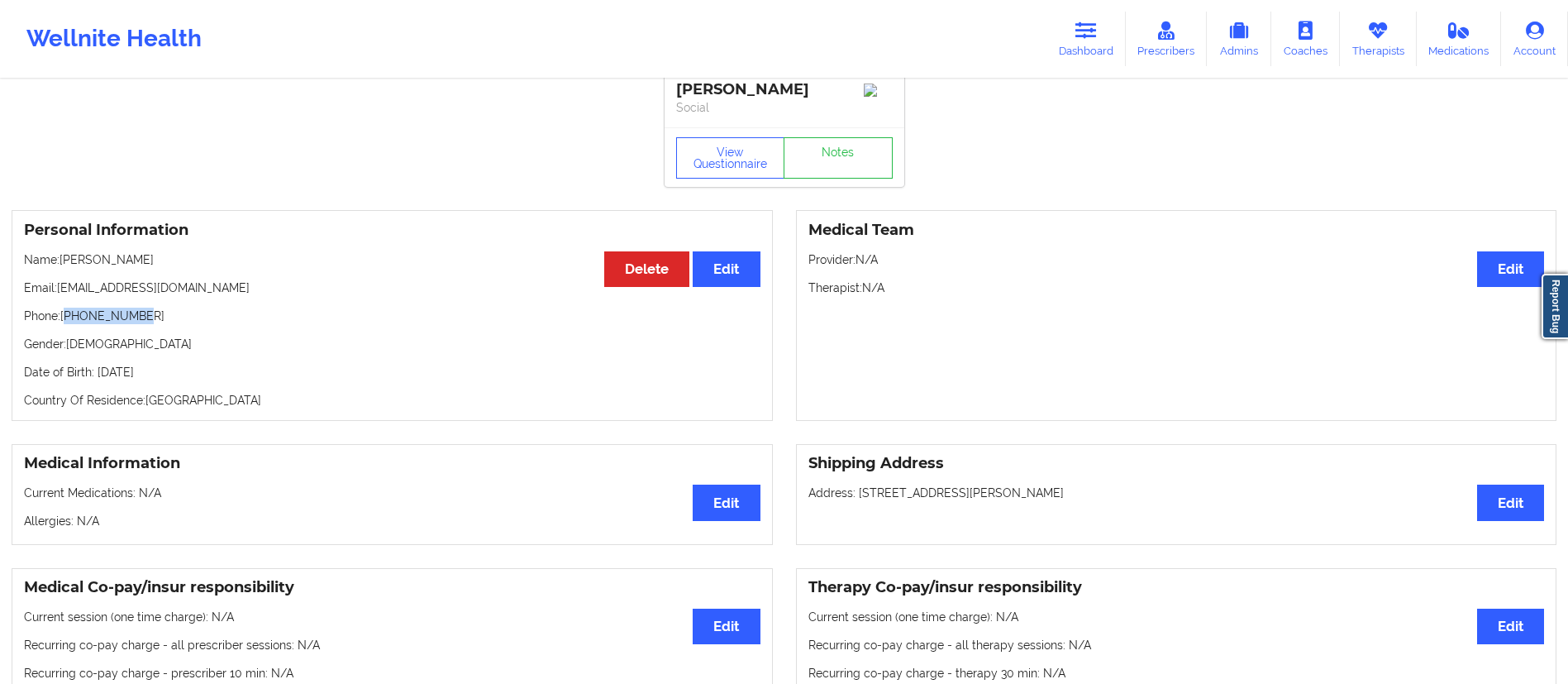
copy p "12066792784"
drag, startPoint x: 1069, startPoint y: 51, endPoint x: 959, endPoint y: 76, distance: 112.8
click at [1070, 51] on link "Dashboard" at bounding box center [1086, 39] width 80 height 55
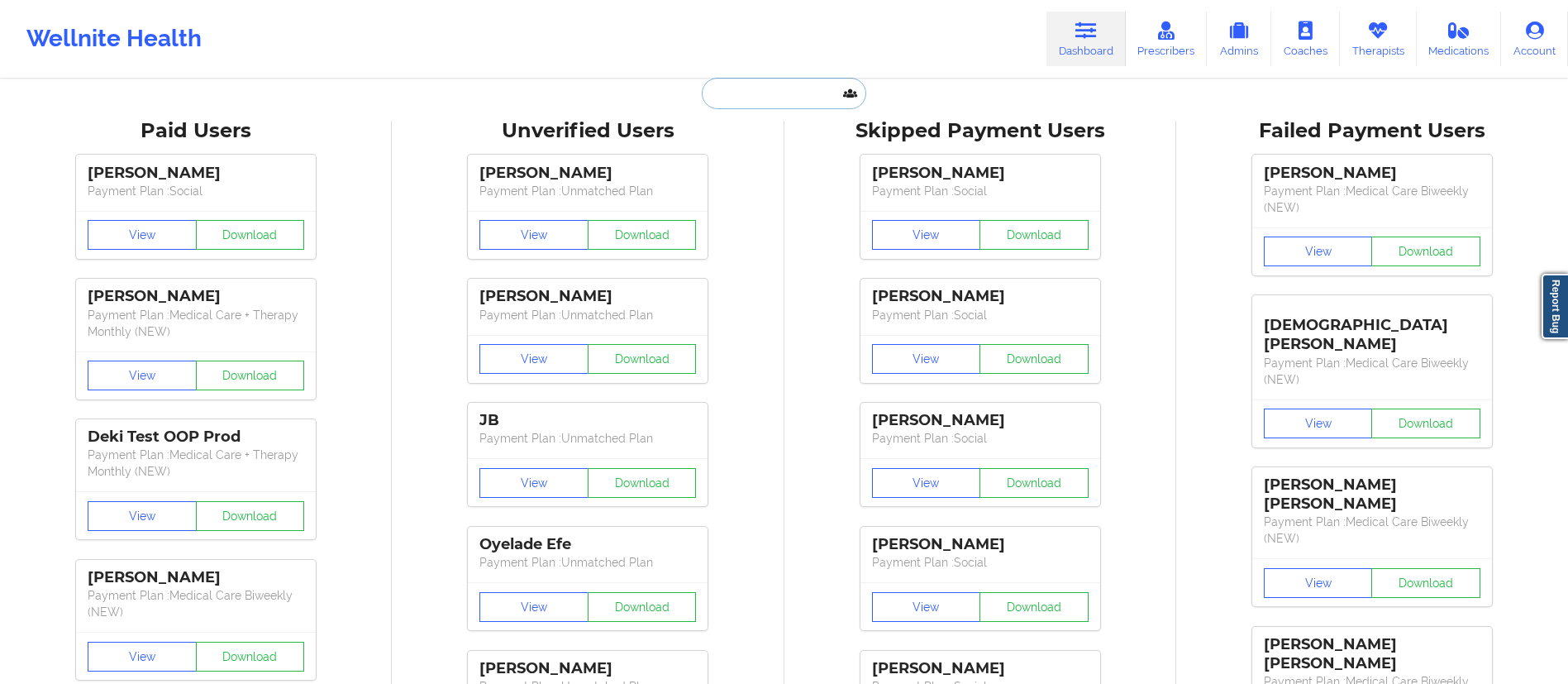
click at [783, 94] on input "text" at bounding box center [784, 93] width 164 height 32
paste input "[PERSON_NAME]"
type input "[PERSON_NAME]"
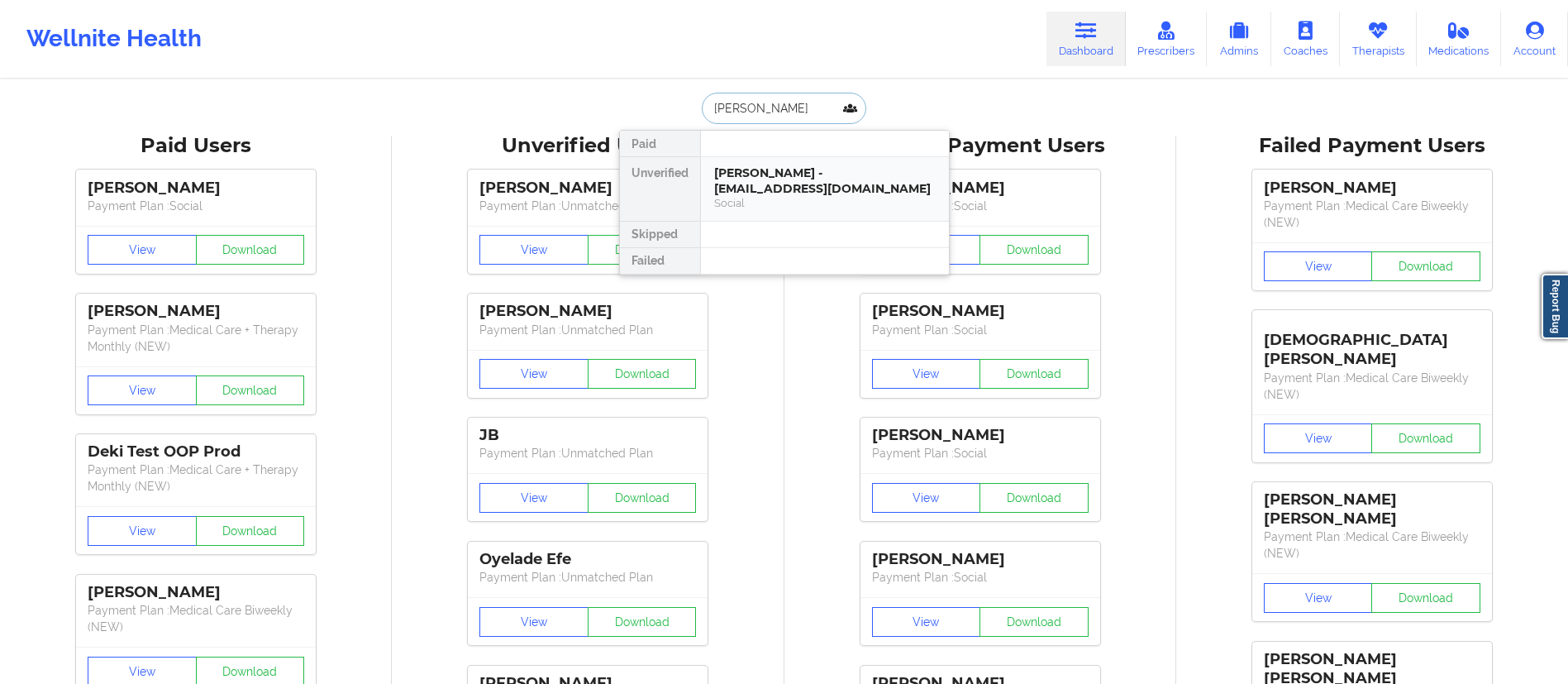
click at [798, 187] on div "[PERSON_NAME] - [EMAIL_ADDRESS][DOMAIN_NAME]" at bounding box center [825, 181] width 221 height 31
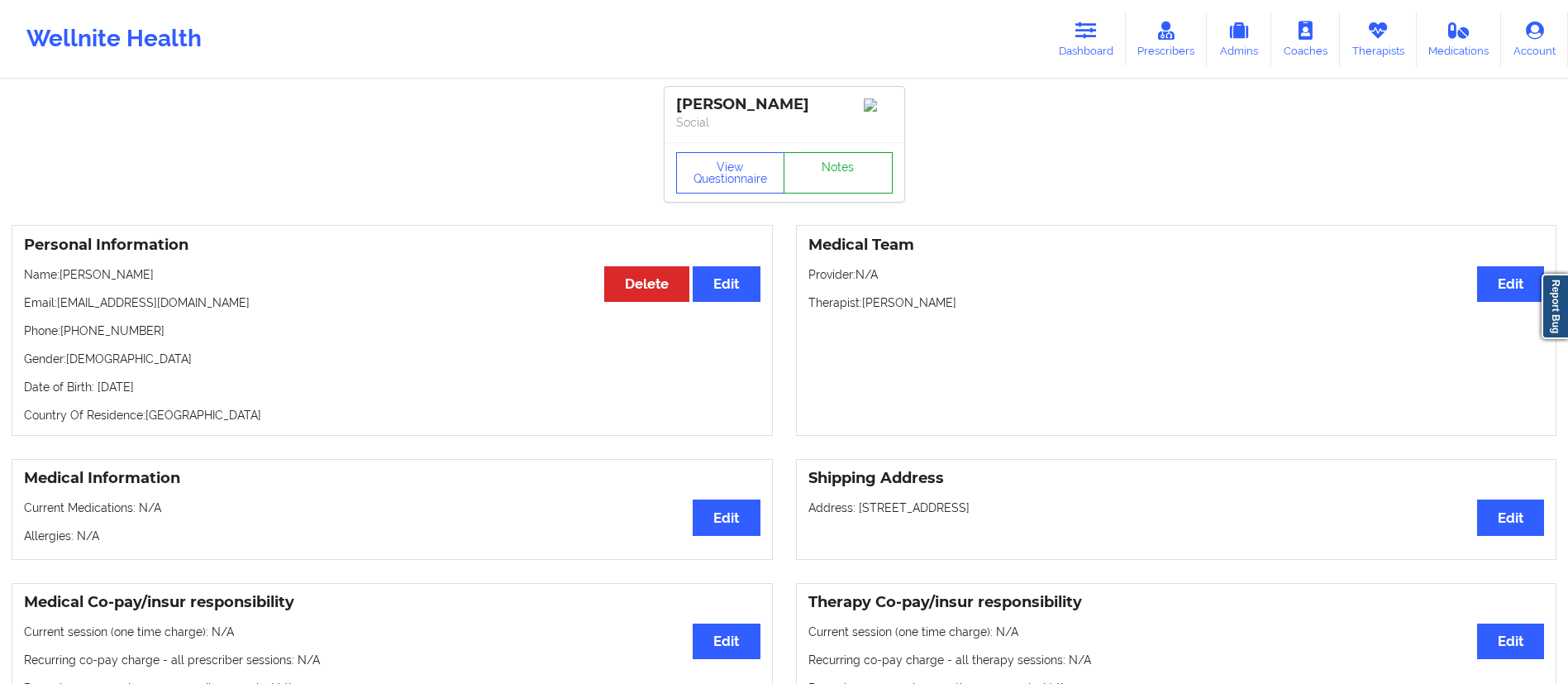
click at [819, 184] on link "Notes" at bounding box center [838, 172] width 109 height 41
drag, startPoint x: 58, startPoint y: 310, endPoint x: 268, endPoint y: 292, distance: 210.8
click at [268, 292] on div "Personal Information Edit Delete Name: [PERSON_NAME] Email: [EMAIL_ADDRESS][DOM…" at bounding box center [393, 330] width 761 height 211
copy p "[EMAIL_ADDRESS][DOMAIN_NAME]"
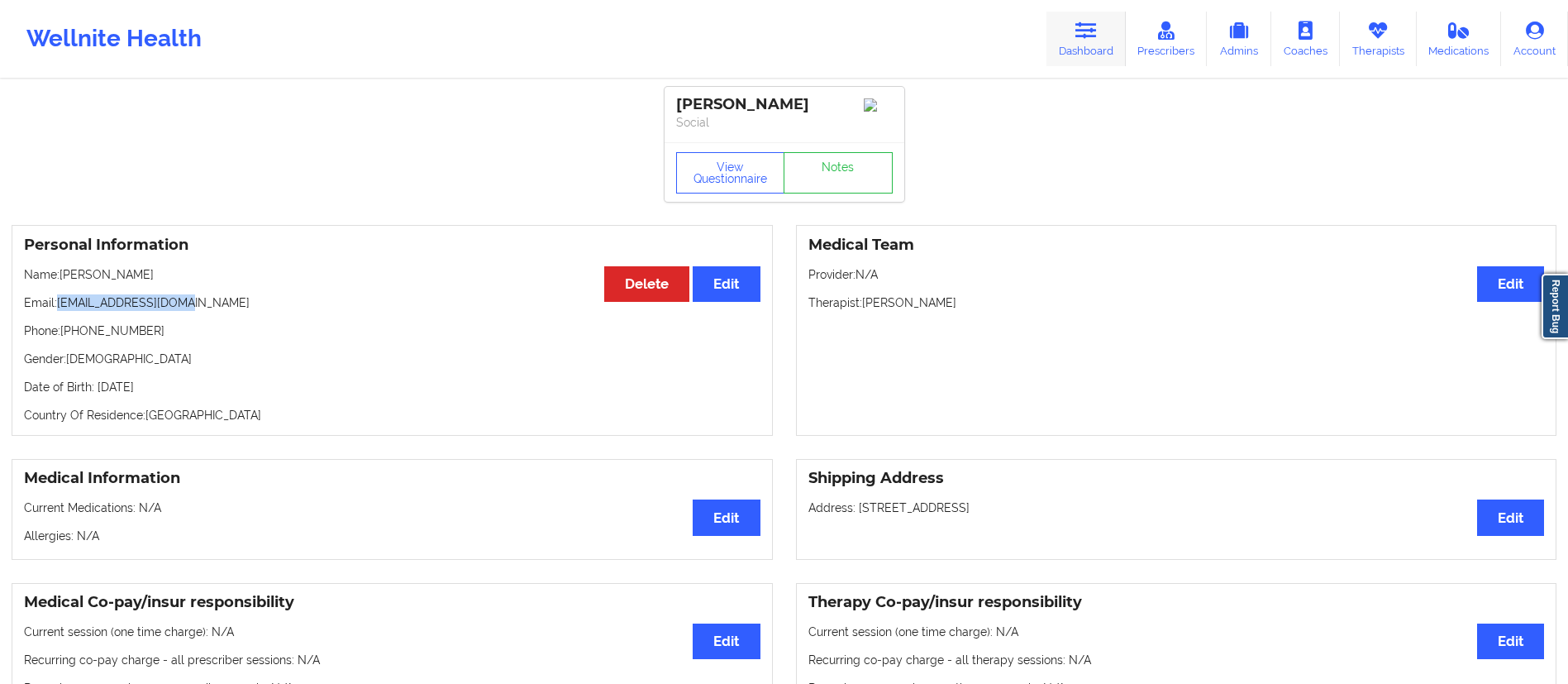
click at [1072, 54] on link "Dashboard" at bounding box center [1086, 39] width 80 height 55
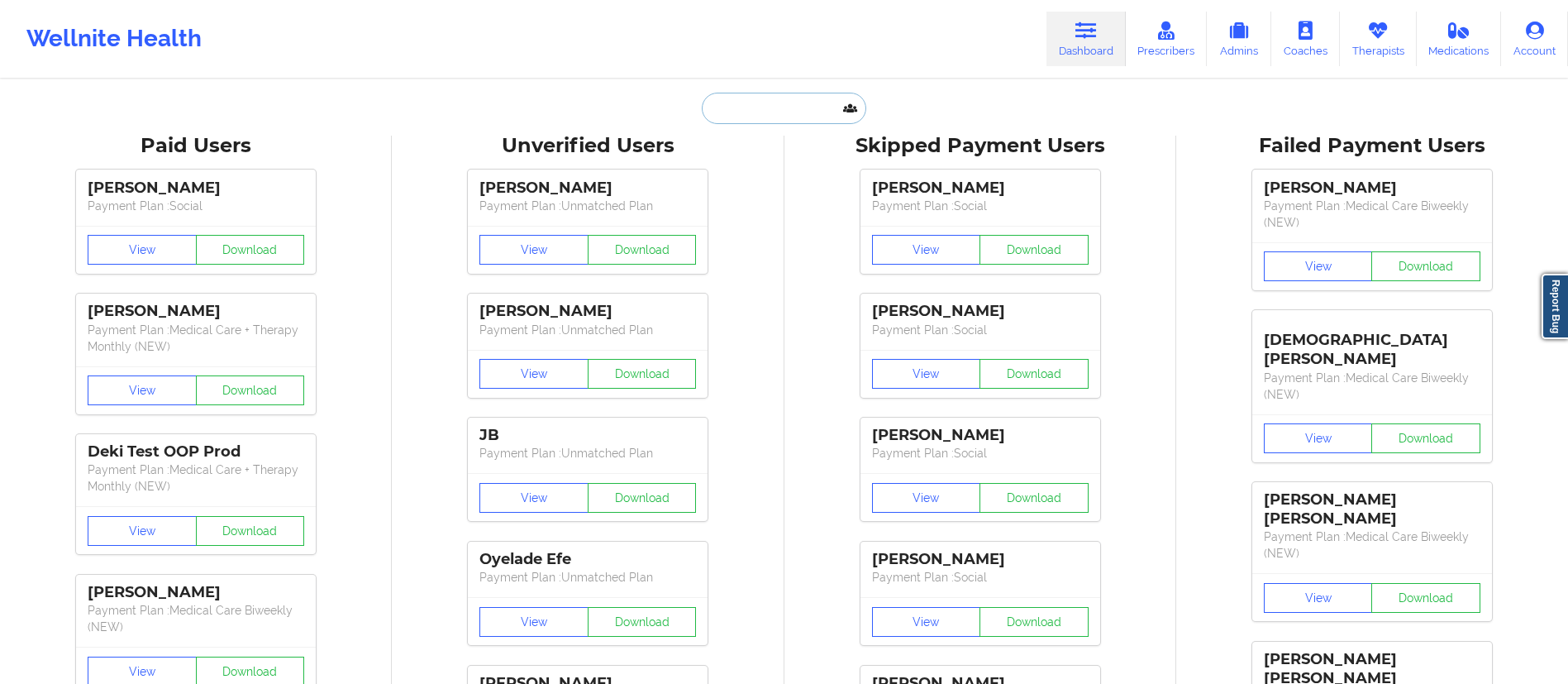
click at [766, 109] on input "text" at bounding box center [784, 108] width 164 height 32
paste input "[PERSON_NAME]"
type input "[PERSON_NAME]"
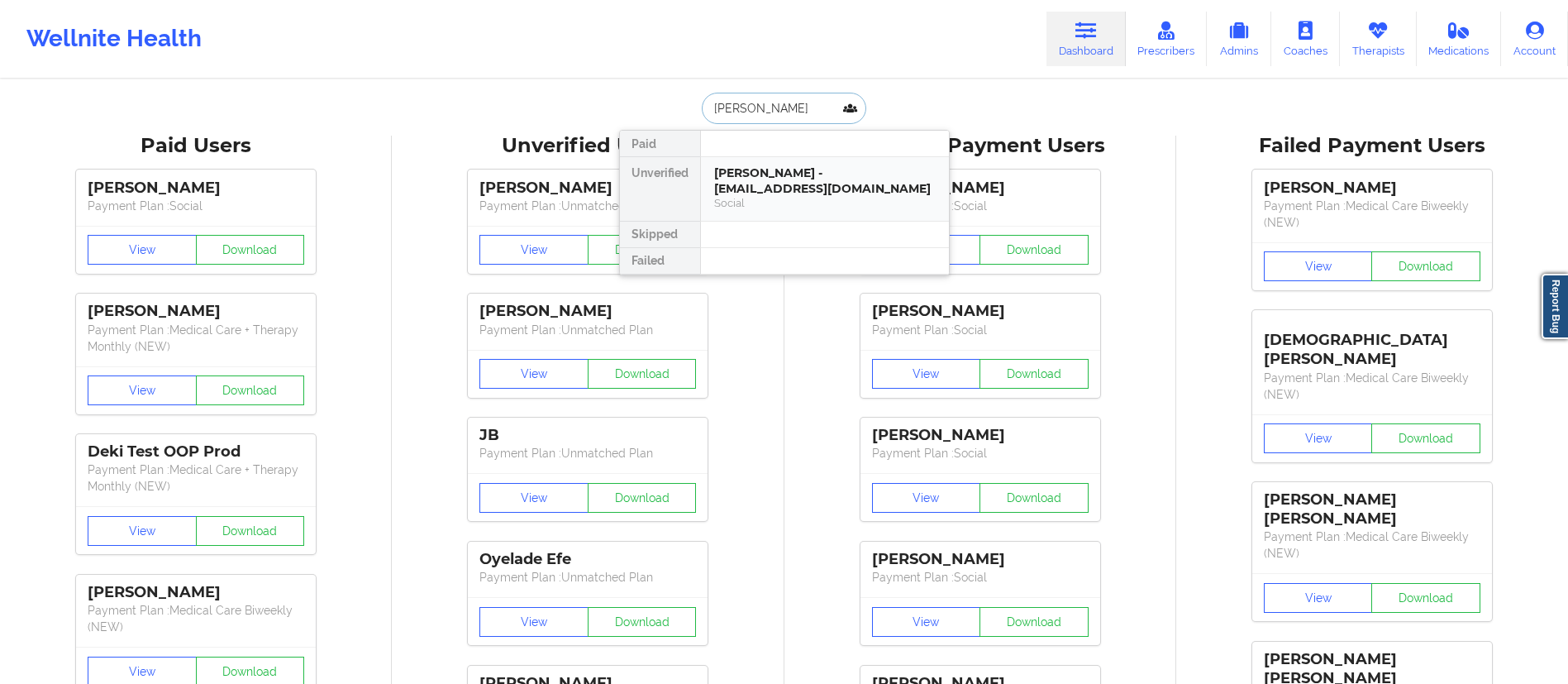
click at [774, 177] on div "[PERSON_NAME] - [EMAIL_ADDRESS][DOMAIN_NAME]" at bounding box center [825, 181] width 221 height 31
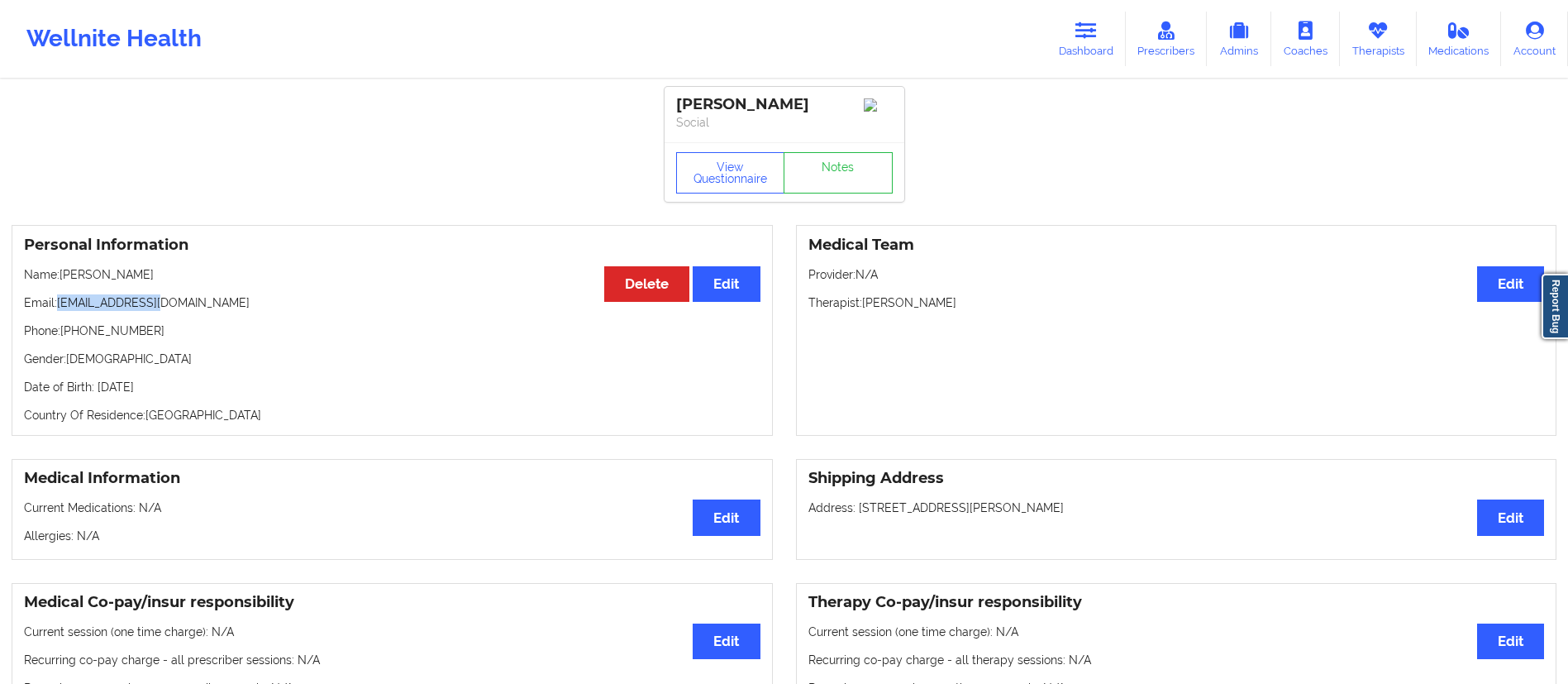
drag, startPoint x: 58, startPoint y: 307, endPoint x: 197, endPoint y: 304, distance: 139.0
click at [197, 304] on p "Email: [EMAIL_ADDRESS][DOMAIN_NAME]" at bounding box center [392, 302] width 736 height 16
copy p "[EMAIL_ADDRESS][DOMAIN_NAME]"
drag, startPoint x: 65, startPoint y: 276, endPoint x: 197, endPoint y: 284, distance: 132.2
click at [197, 283] on p "Name: [PERSON_NAME]" at bounding box center [392, 274] width 736 height 16
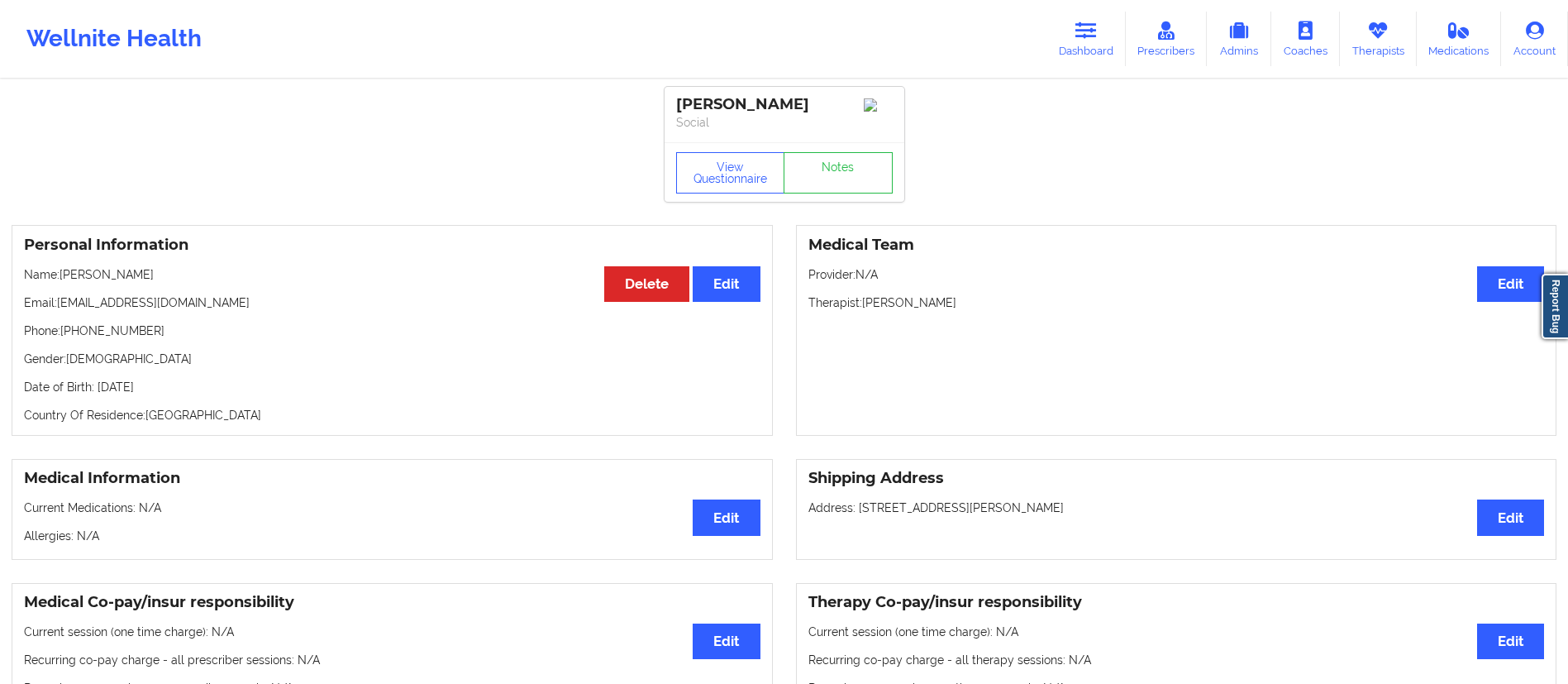
click at [59, 267] on div "Personal Information Edit Delete Name: [PERSON_NAME] Email: [EMAIL_ADDRESS][DOM…" at bounding box center [393, 330] width 761 height 211
drag, startPoint x: 61, startPoint y: 278, endPoint x: 211, endPoint y: 282, distance: 150.1
click at [211, 282] on p "Name: [PERSON_NAME]" at bounding box center [392, 274] width 736 height 16
copy p "[PERSON_NAME]"
click at [1096, 27] on icon at bounding box center [1086, 30] width 21 height 18
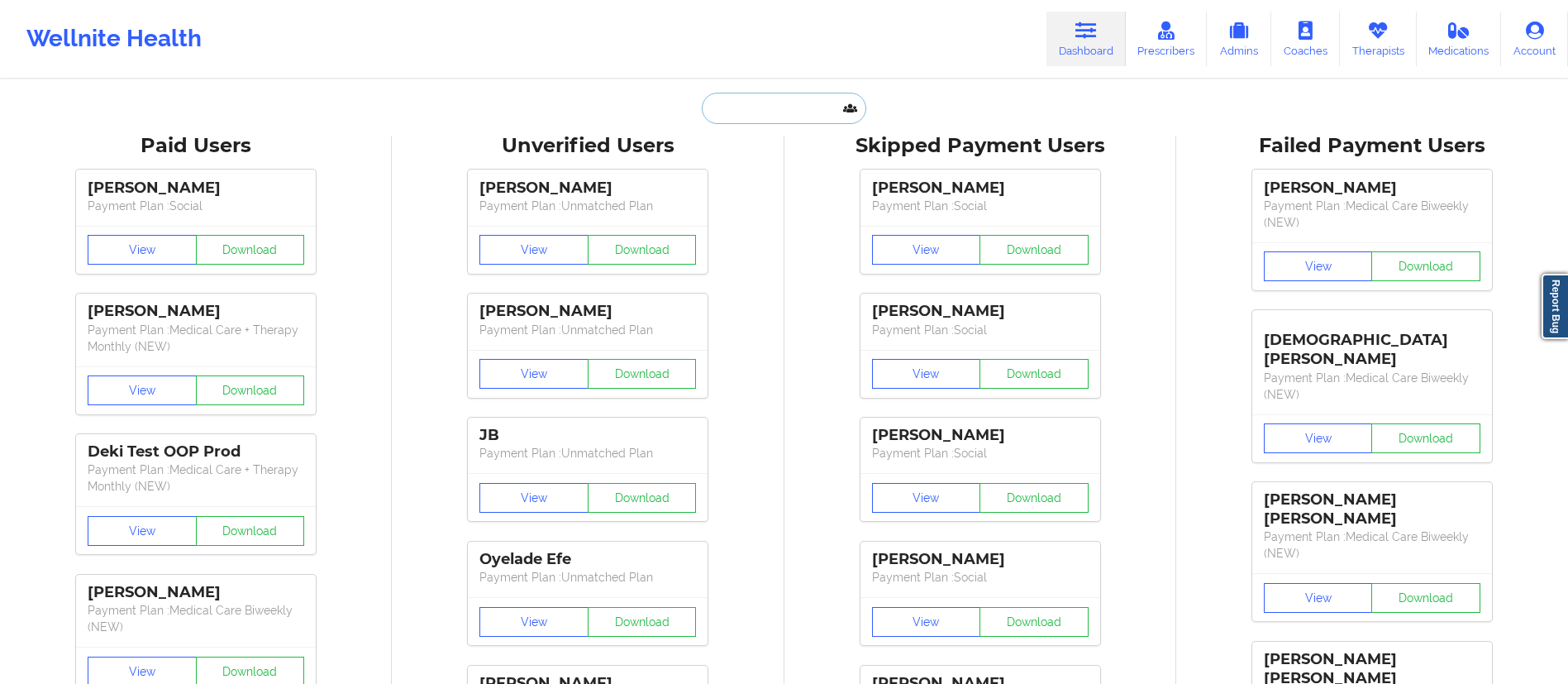
click at [760, 116] on input "text" at bounding box center [784, 108] width 164 height 32
paste input "[PERSON_NAME]"
type input "[PERSON_NAME]"
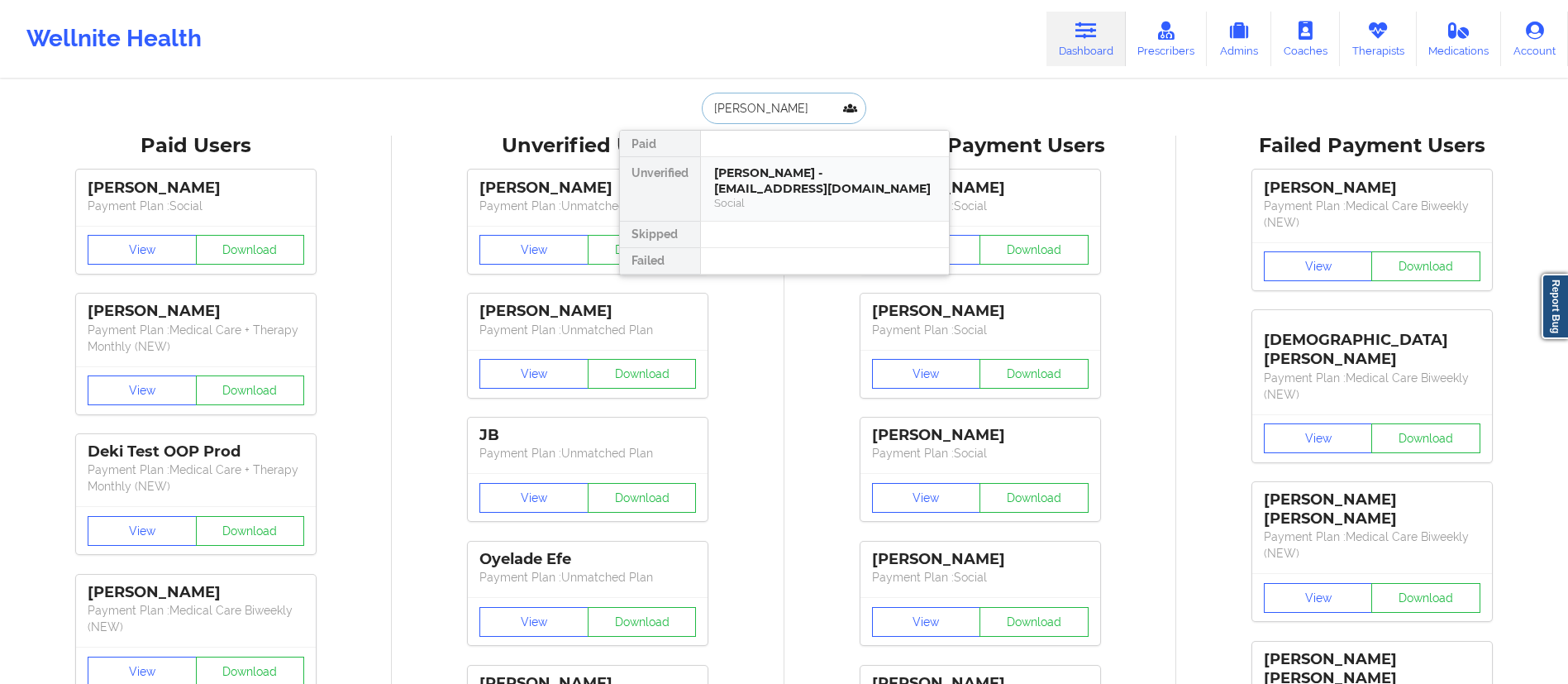
click at [786, 183] on div "[PERSON_NAME] - [EMAIL_ADDRESS][DOMAIN_NAME]" at bounding box center [825, 181] width 221 height 31
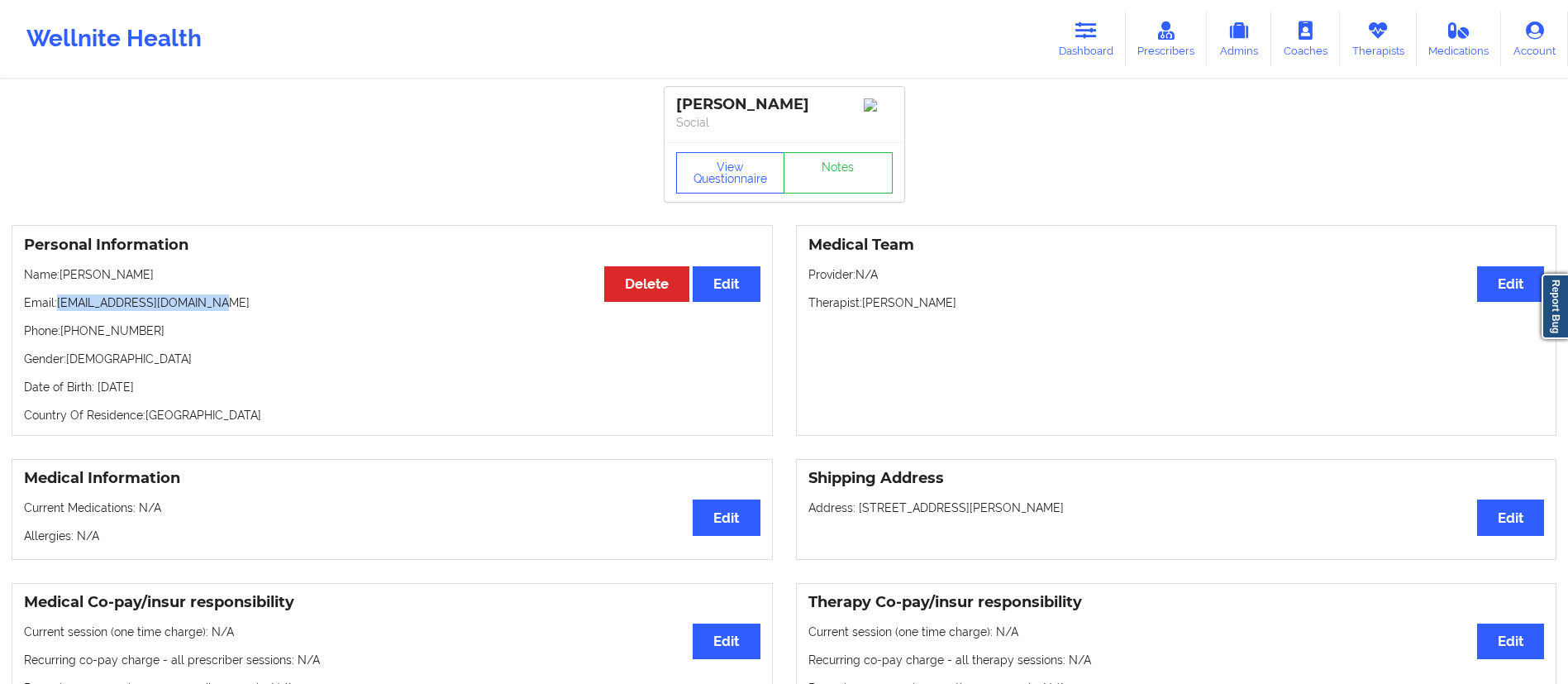
drag, startPoint x: 60, startPoint y: 311, endPoint x: 263, endPoint y: 293, distance: 203.8
click at [263, 292] on div "Personal Information Edit Delete Name: [PERSON_NAME] Email: [EMAIL_ADDRESS][DOM…" at bounding box center [393, 330] width 761 height 211
copy p "[EMAIL_ADDRESS][DOMAIN_NAME]"
drag, startPoint x: 1071, startPoint y: 41, endPoint x: 1012, endPoint y: 55, distance: 60.6
click at [1071, 41] on link "Dashboard" at bounding box center [1086, 39] width 80 height 55
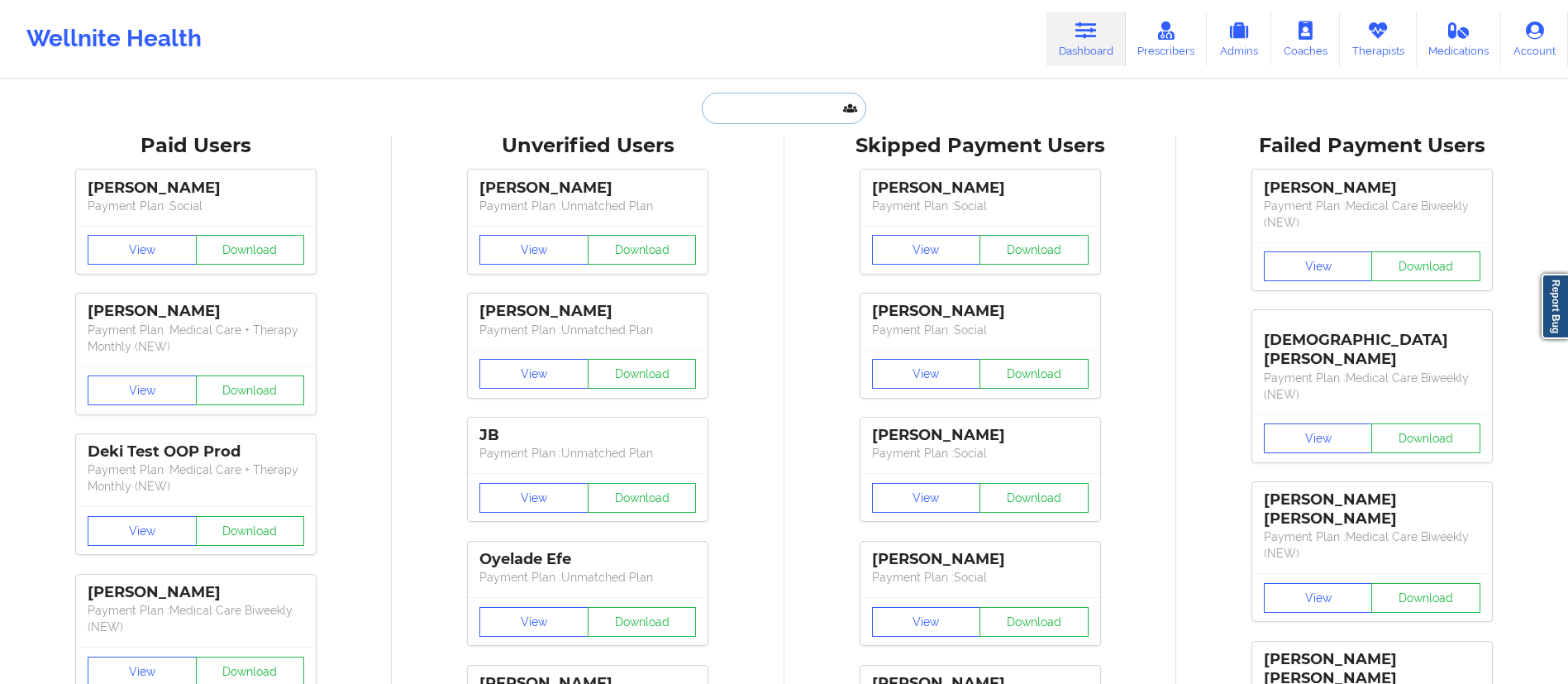
click at [802, 102] on input "text" at bounding box center [784, 108] width 164 height 32
paste input "[EMAIL_ADDRESS][DOMAIN_NAME]"
type input "[EMAIL_ADDRESS][DOMAIN_NAME]"
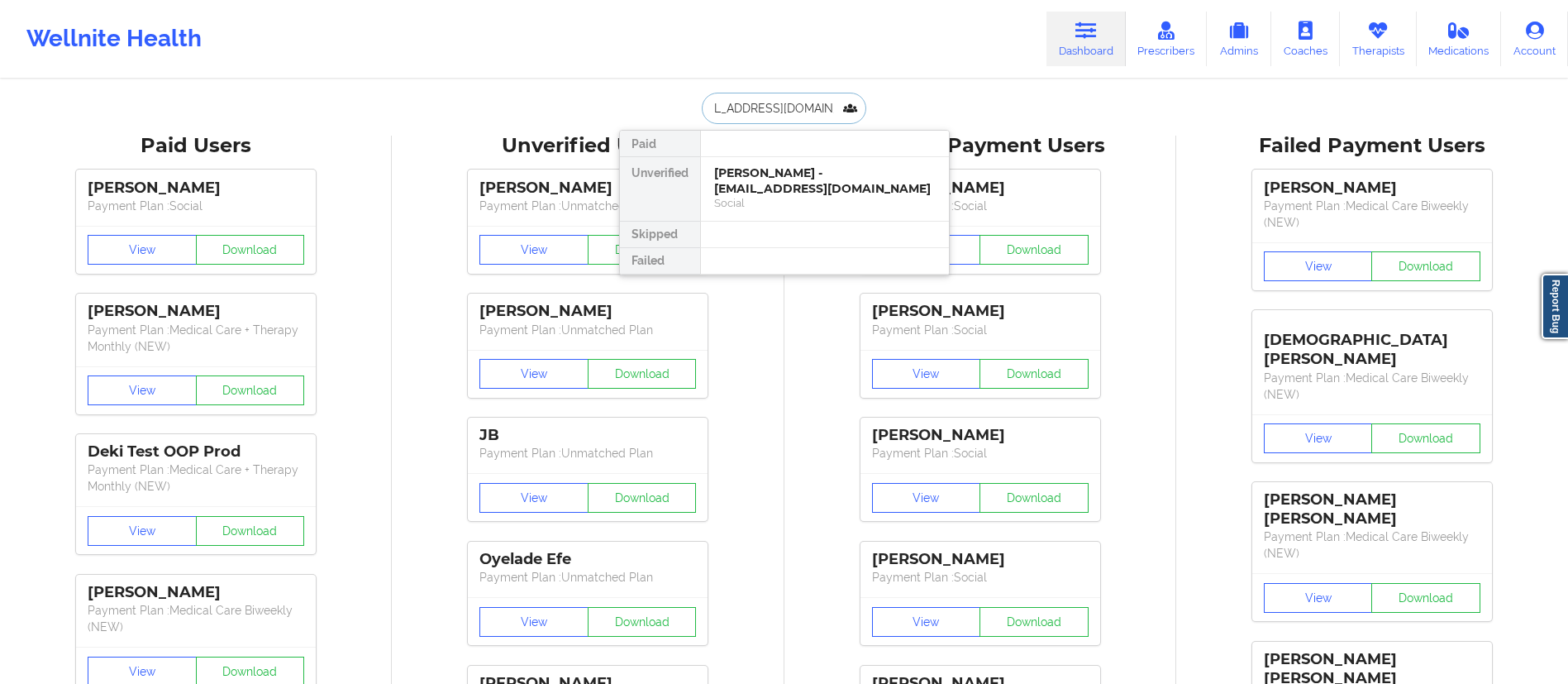
click at [784, 195] on div "[PERSON_NAME] - [EMAIL_ADDRESS][DOMAIN_NAME]" at bounding box center [825, 181] width 221 height 31
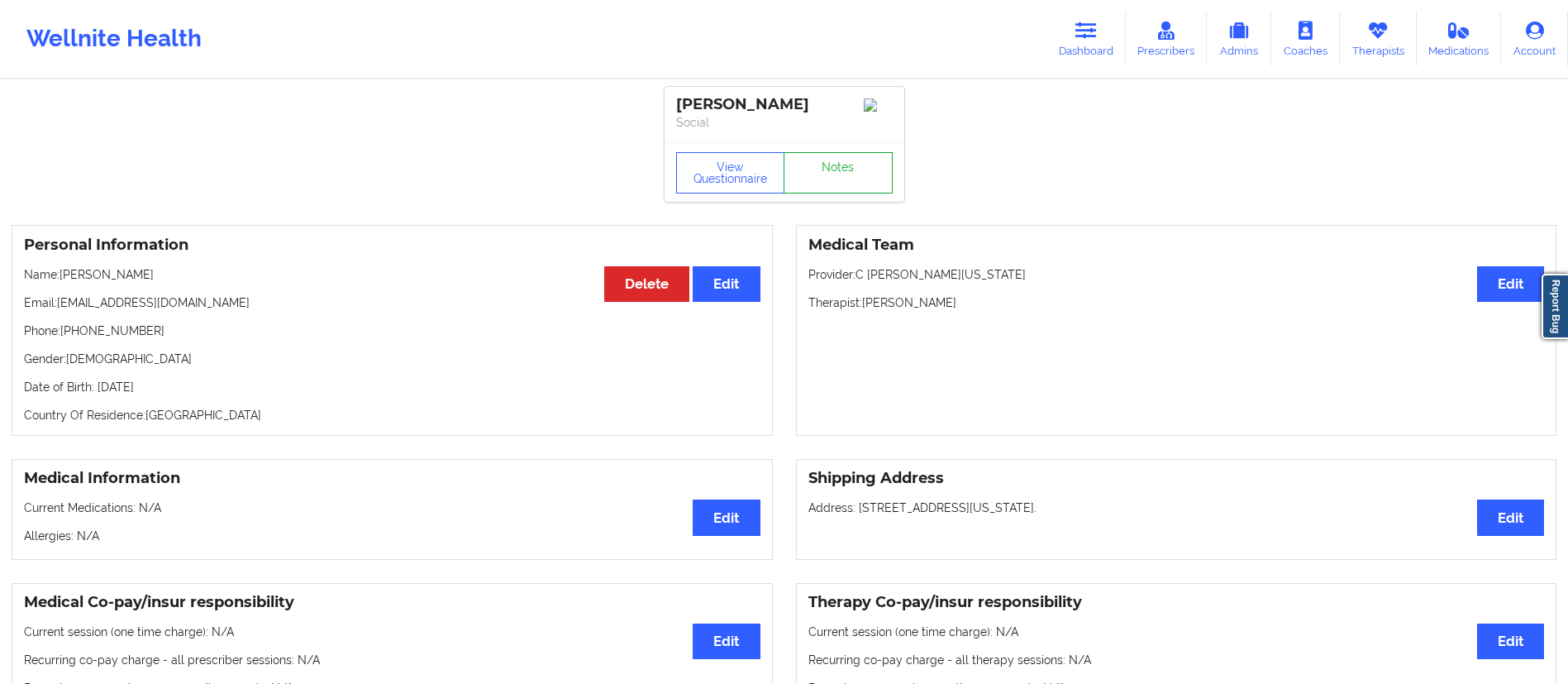
click at [825, 174] on link "Notes" at bounding box center [838, 172] width 109 height 41
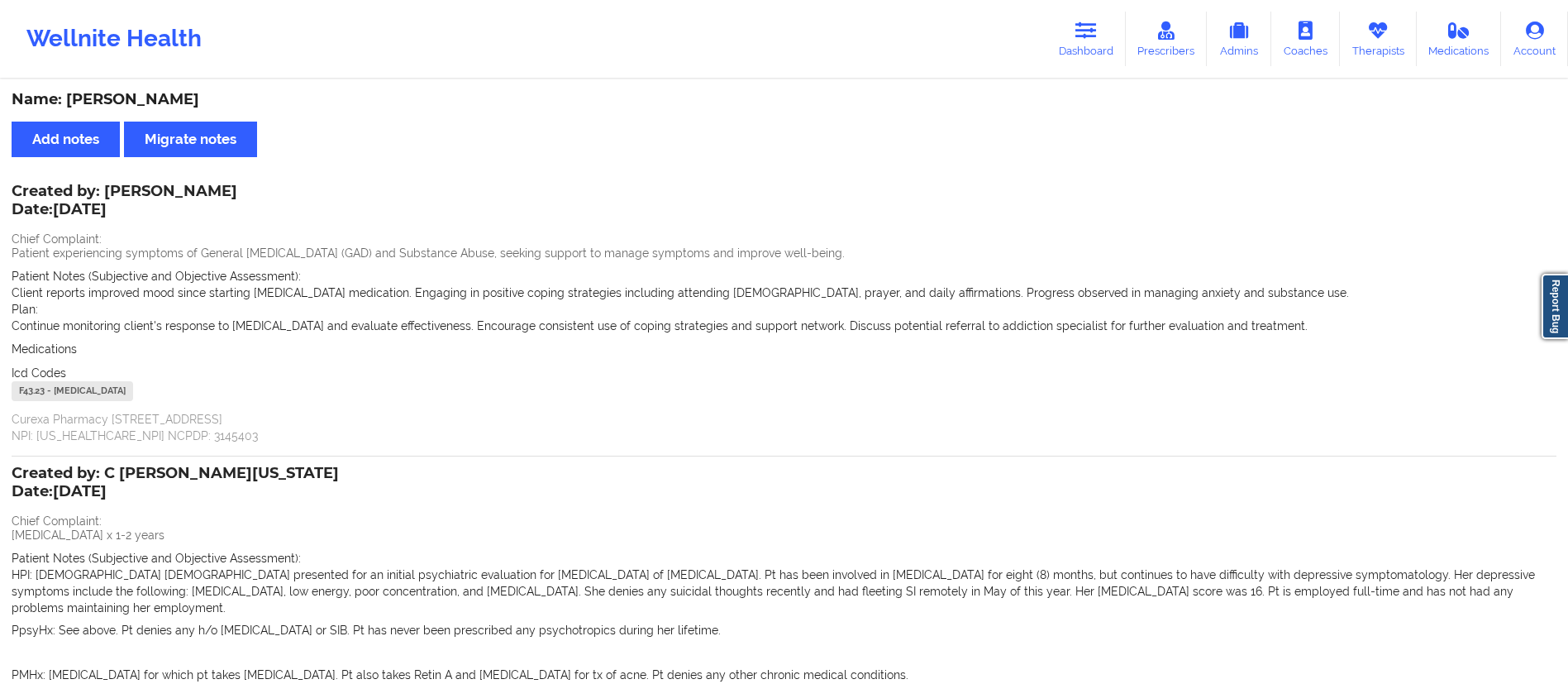
drag, startPoint x: 1064, startPoint y: 51, endPoint x: 1048, endPoint y: 54, distance: 16.3
click at [1064, 51] on link "Dashboard" at bounding box center [1086, 39] width 80 height 55
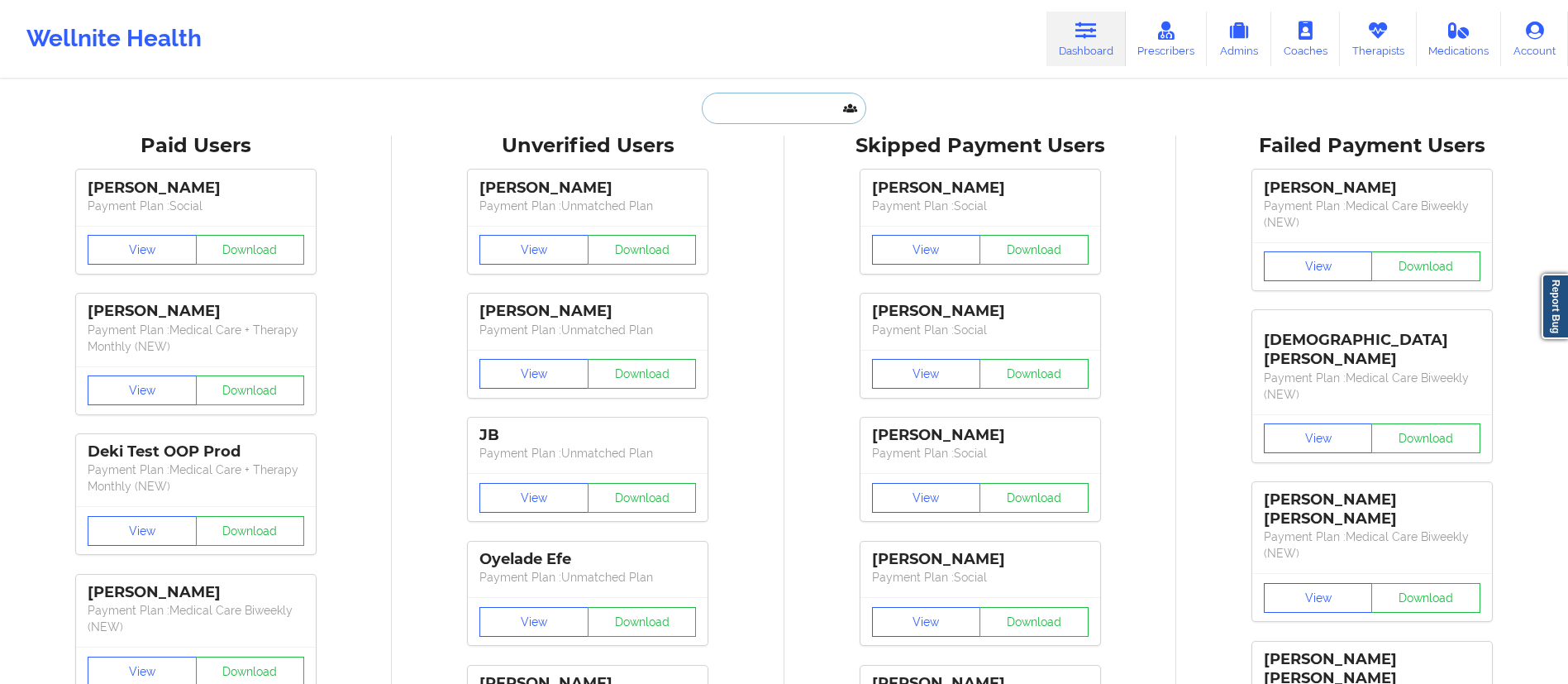
click at [819, 111] on input "text" at bounding box center [784, 108] width 164 height 32
paste input "[EMAIL_ADDRESS][DOMAIN_NAME]"
type input "[EMAIL_ADDRESS][DOMAIN_NAME]"
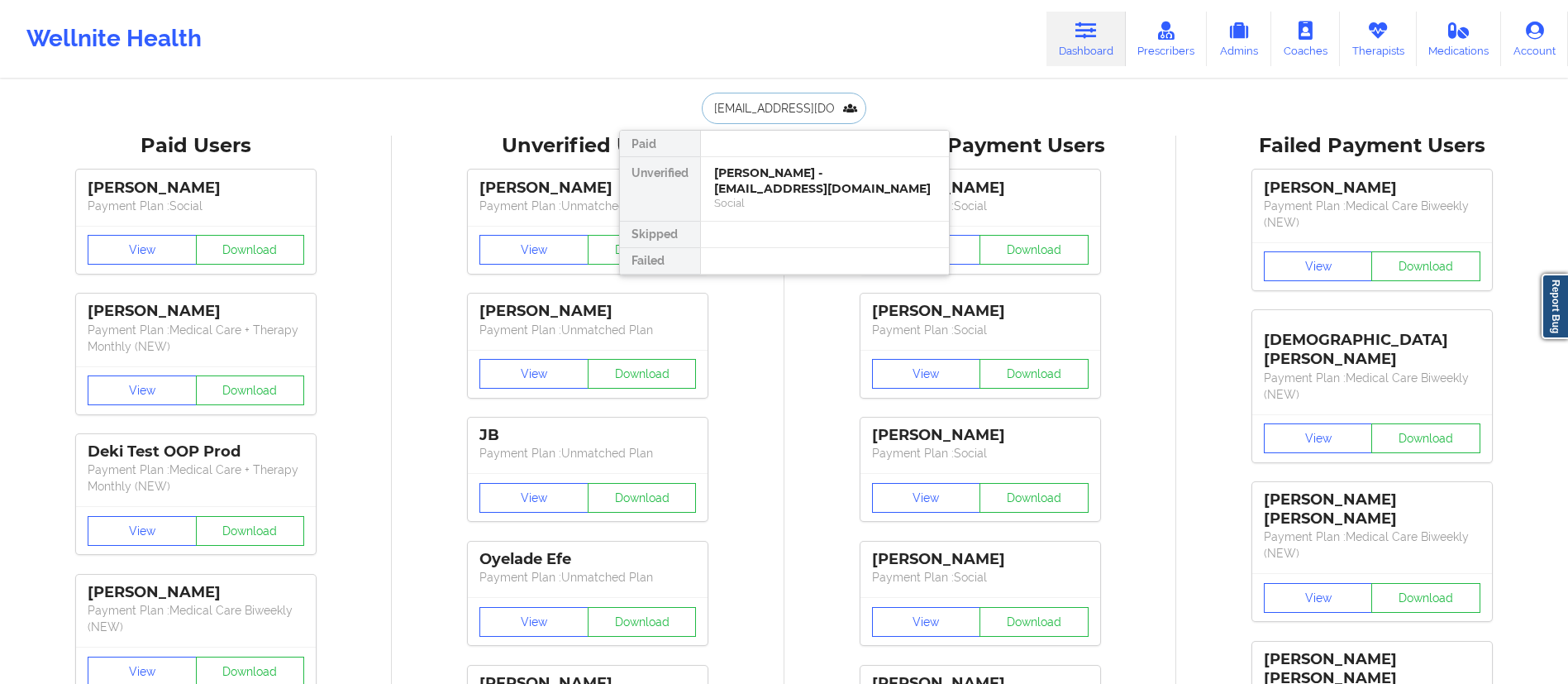
scroll to position [0, 35]
click at [769, 186] on div "[PERSON_NAME] - [EMAIL_ADDRESS][DOMAIN_NAME]" at bounding box center [825, 181] width 221 height 31
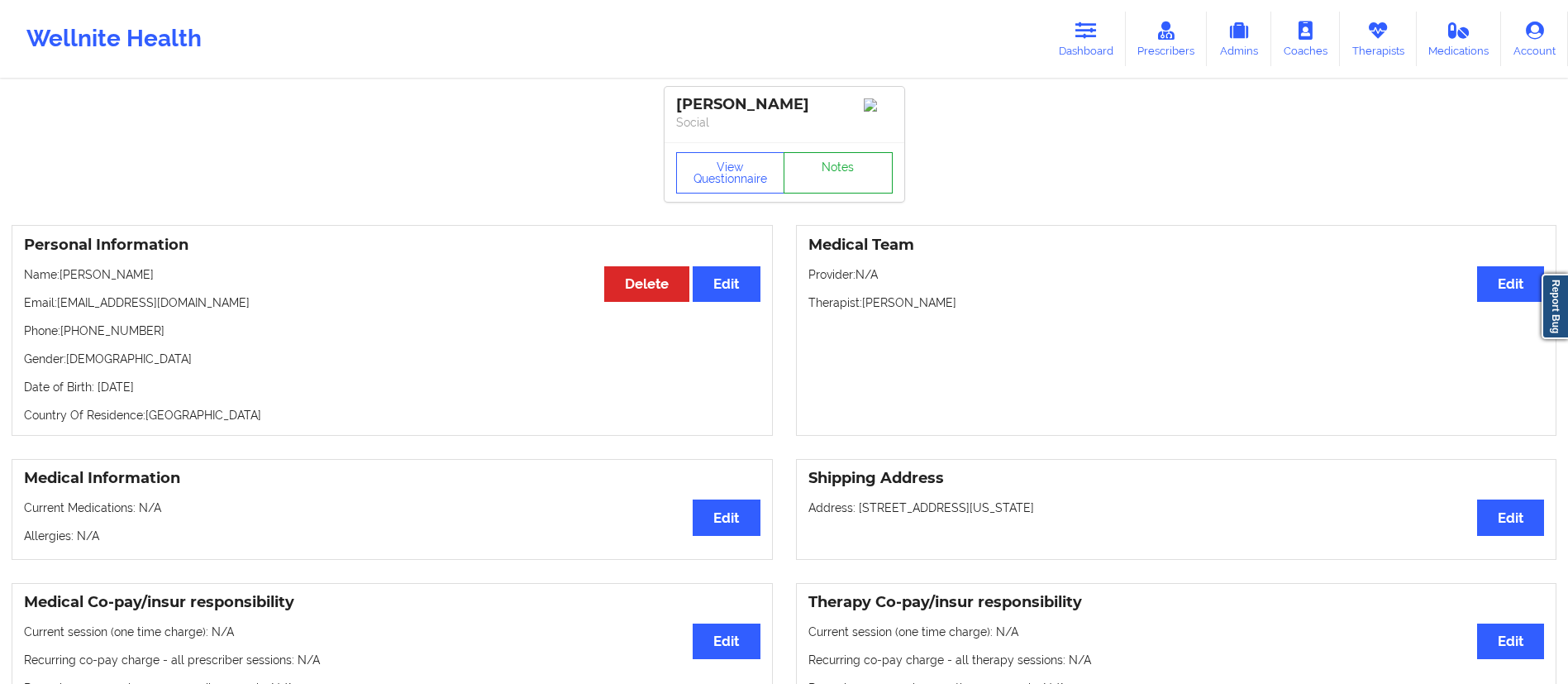
click at [836, 164] on link "Notes" at bounding box center [838, 172] width 109 height 41
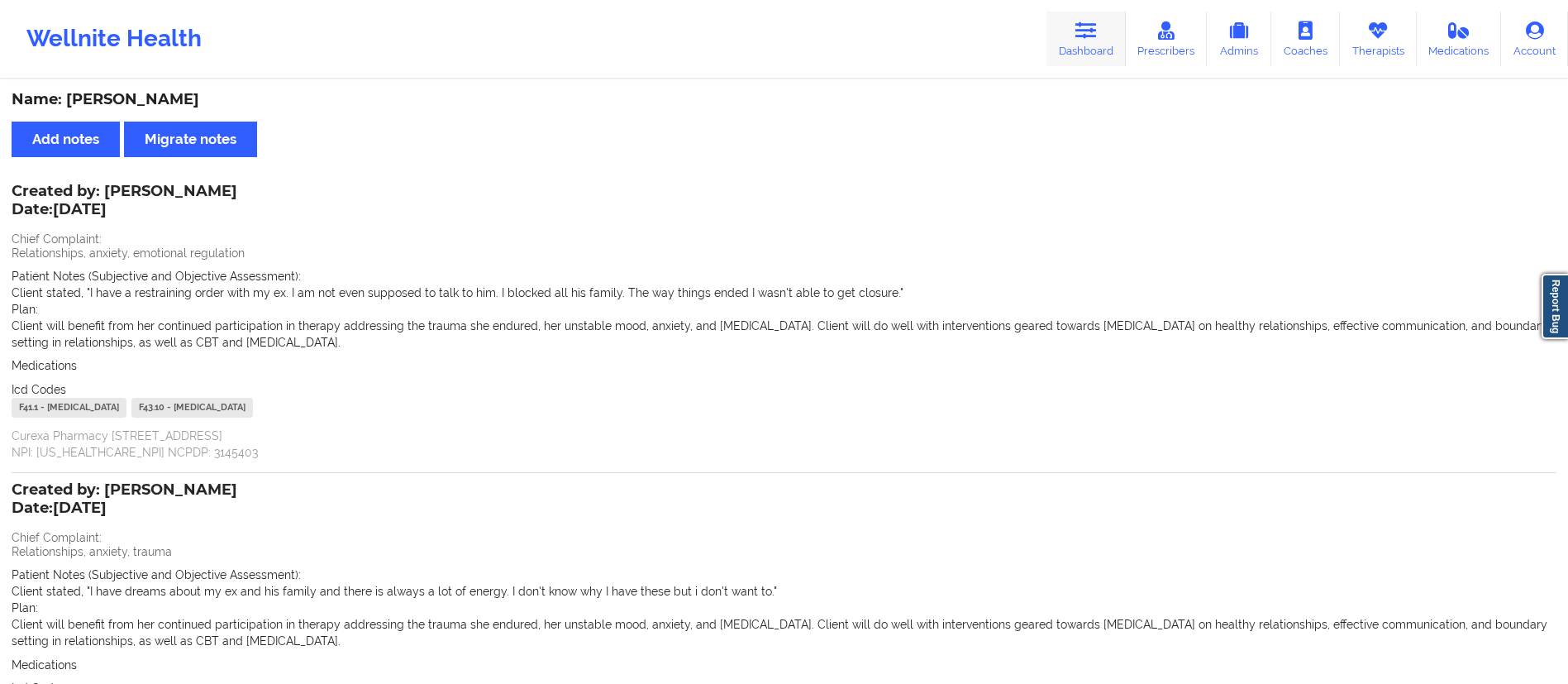
click at [1071, 59] on link "Dashboard" at bounding box center [1086, 39] width 80 height 55
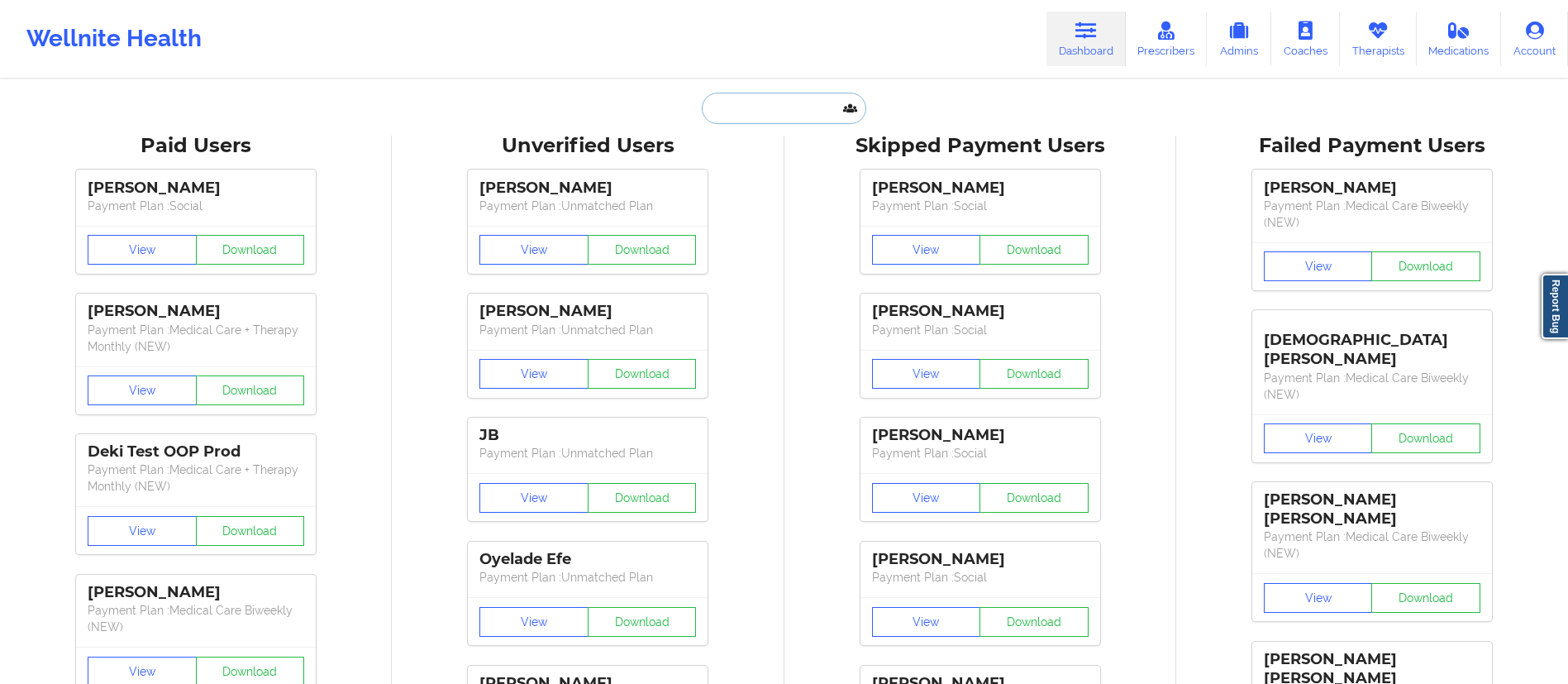
click at [788, 117] on input "text" at bounding box center [784, 108] width 164 height 32
paste input "[EMAIL_ADDRESS][DOMAIN_NAME]"
type input "[EMAIL_ADDRESS][DOMAIN_NAME]"
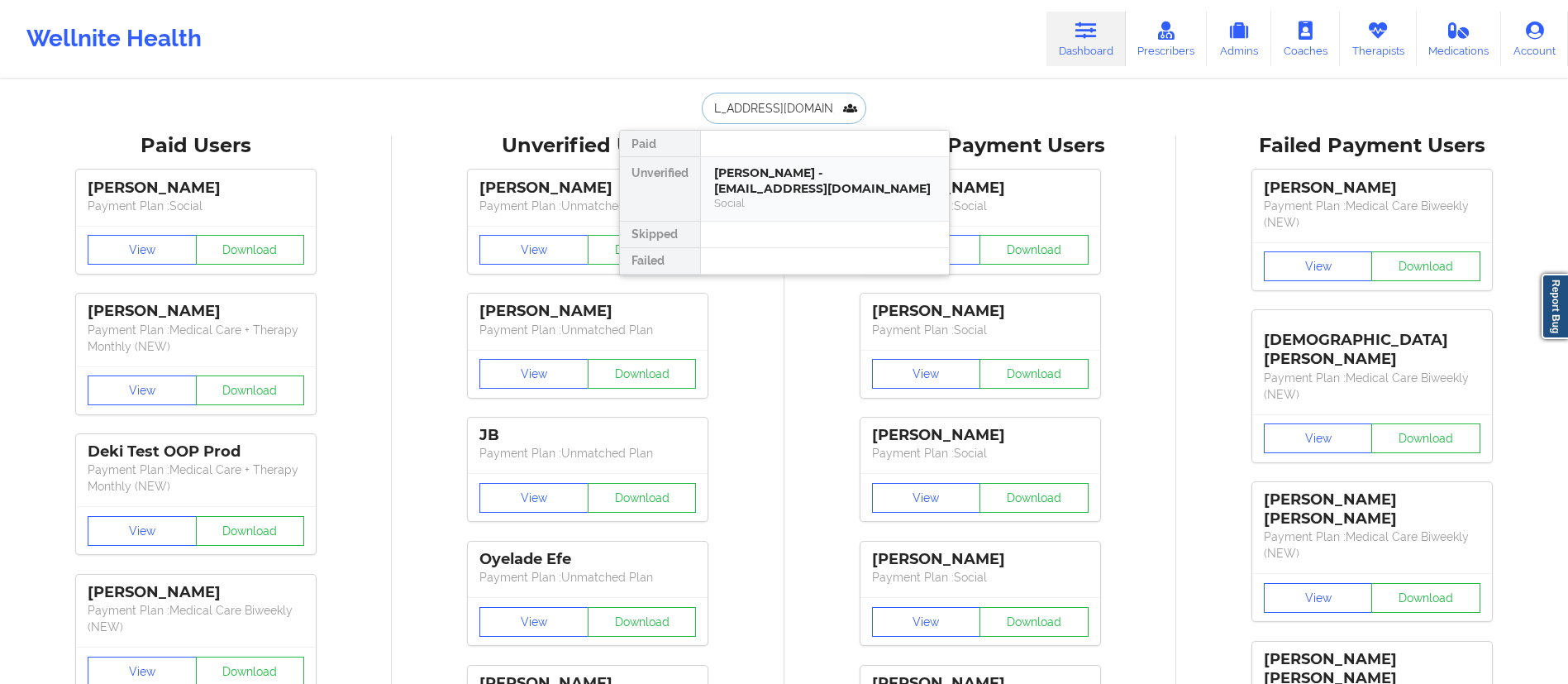
click at [765, 191] on div "[PERSON_NAME] - [EMAIL_ADDRESS][DOMAIN_NAME]" at bounding box center [825, 181] width 221 height 31
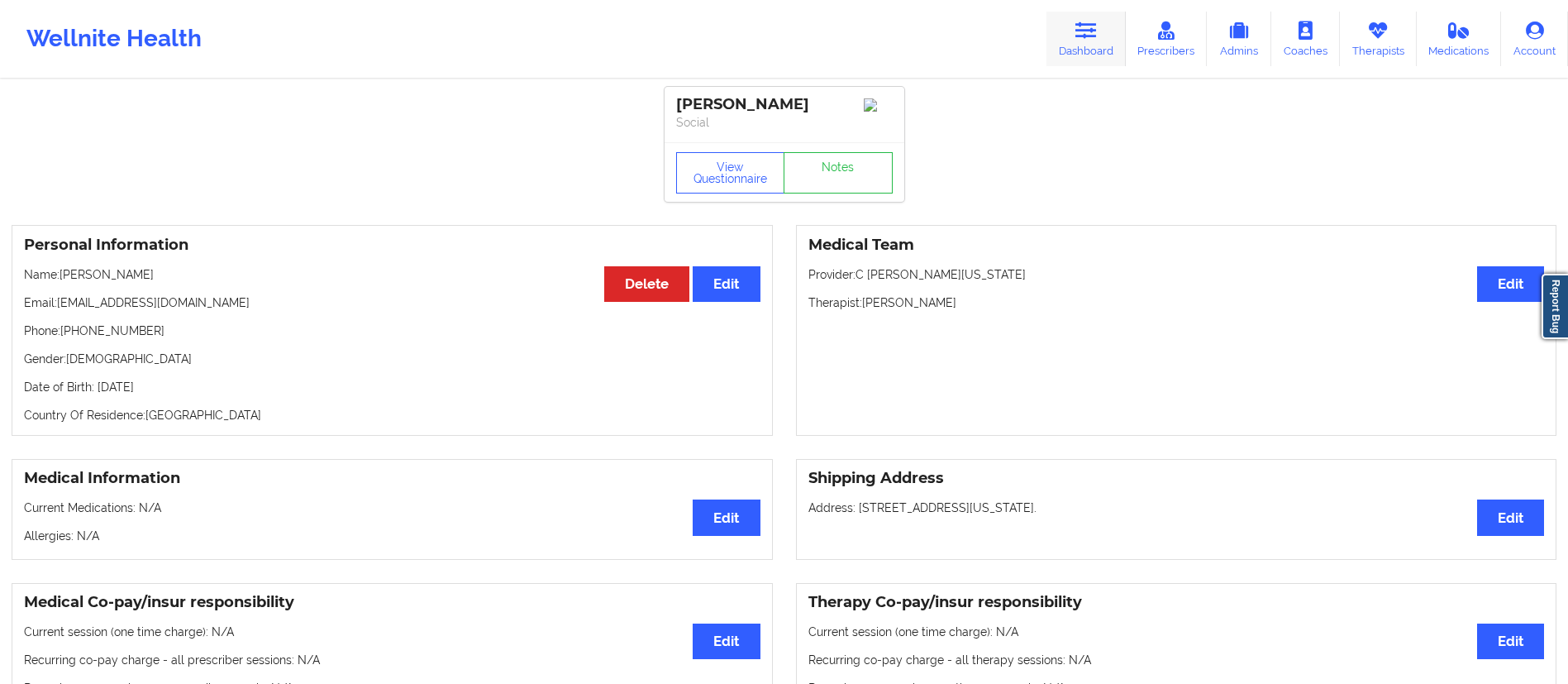
click at [1095, 32] on icon at bounding box center [1086, 30] width 21 height 18
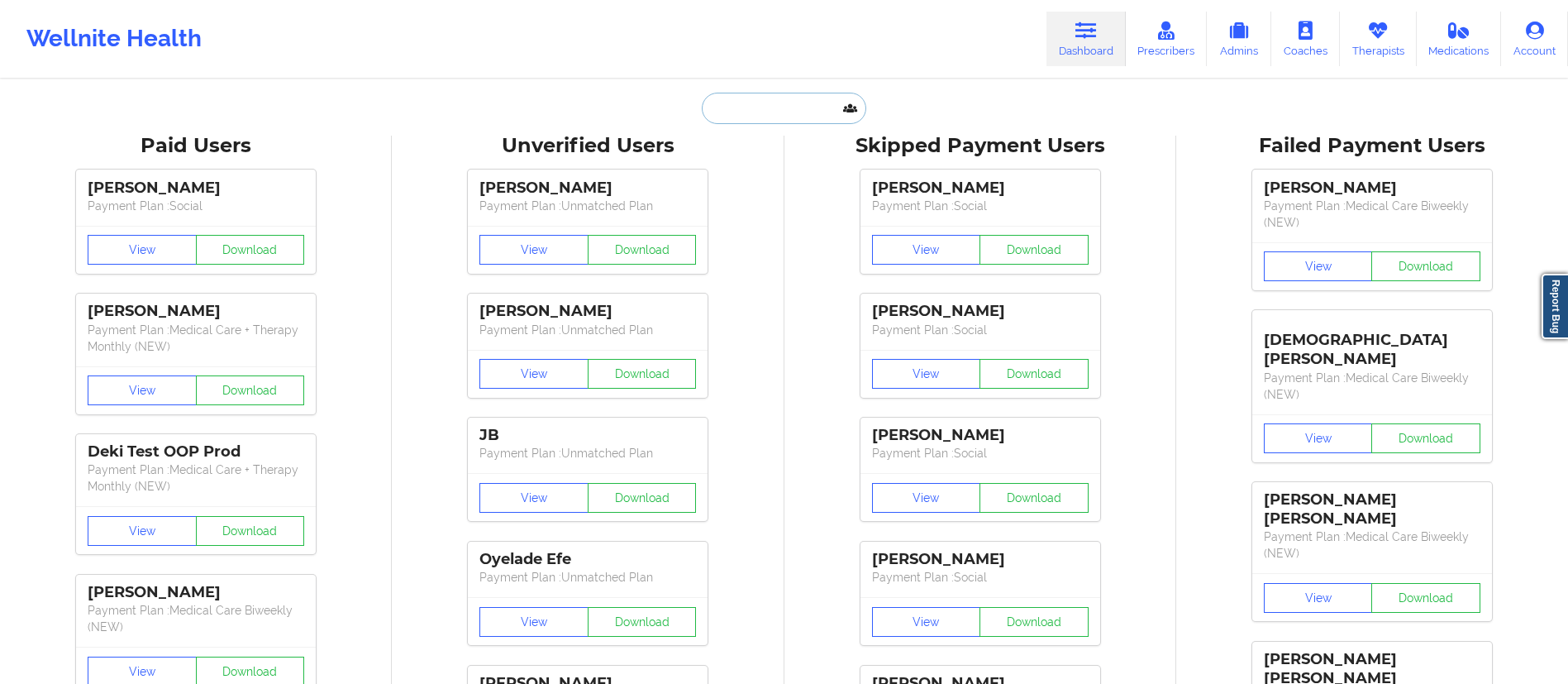
click at [766, 117] on input "text" at bounding box center [784, 108] width 164 height 32
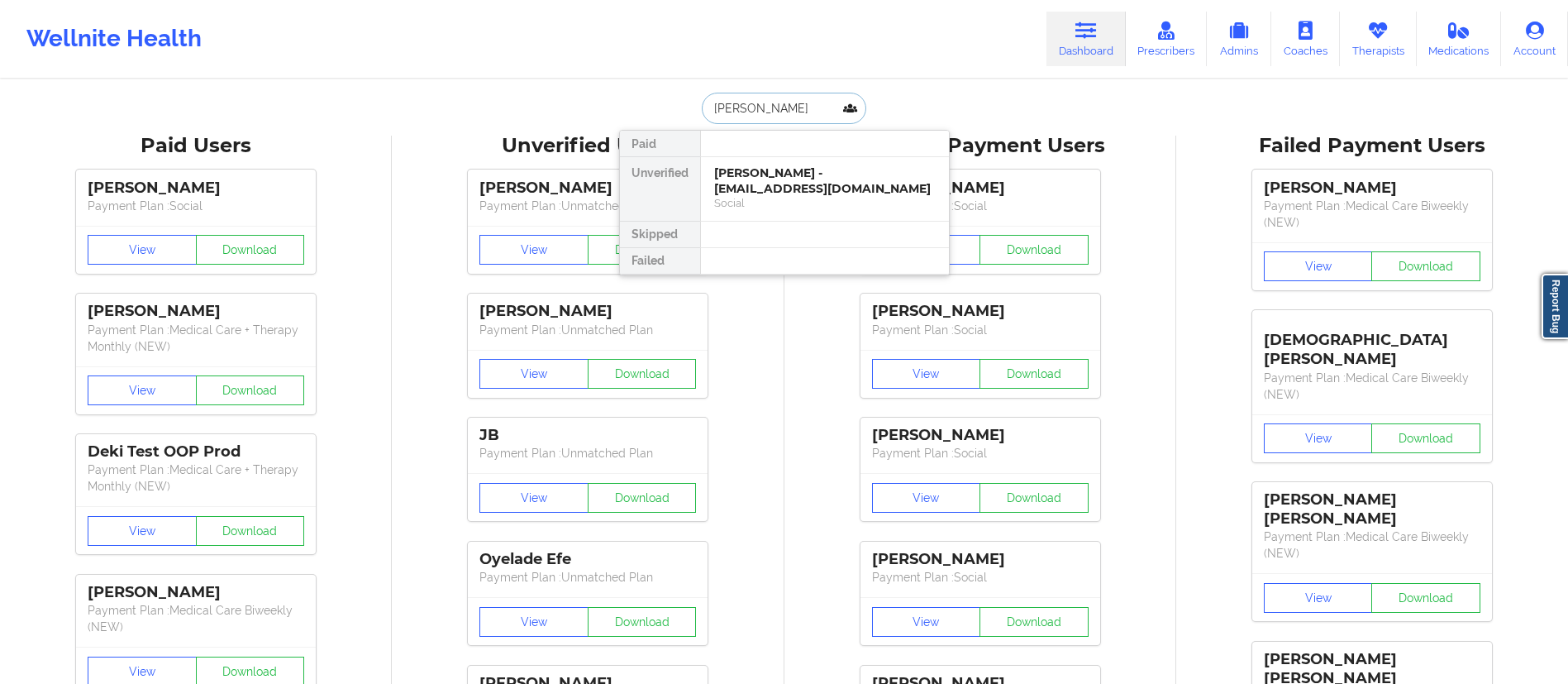
type input "[PERSON_NAME]"
click at [788, 192] on div "[PERSON_NAME] - [EMAIL_ADDRESS][DOMAIN_NAME]" at bounding box center [825, 181] width 221 height 31
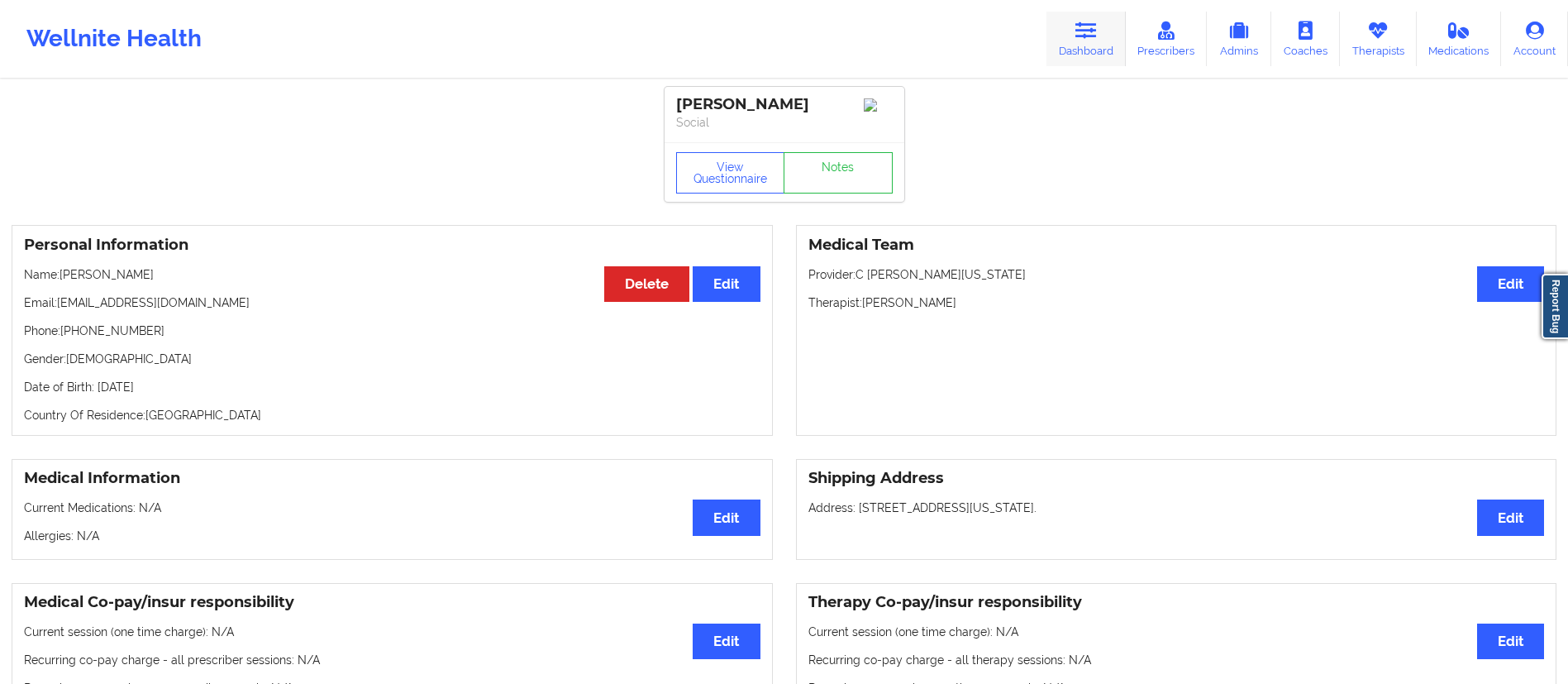
click at [1078, 57] on link "Dashboard" at bounding box center [1086, 39] width 80 height 55
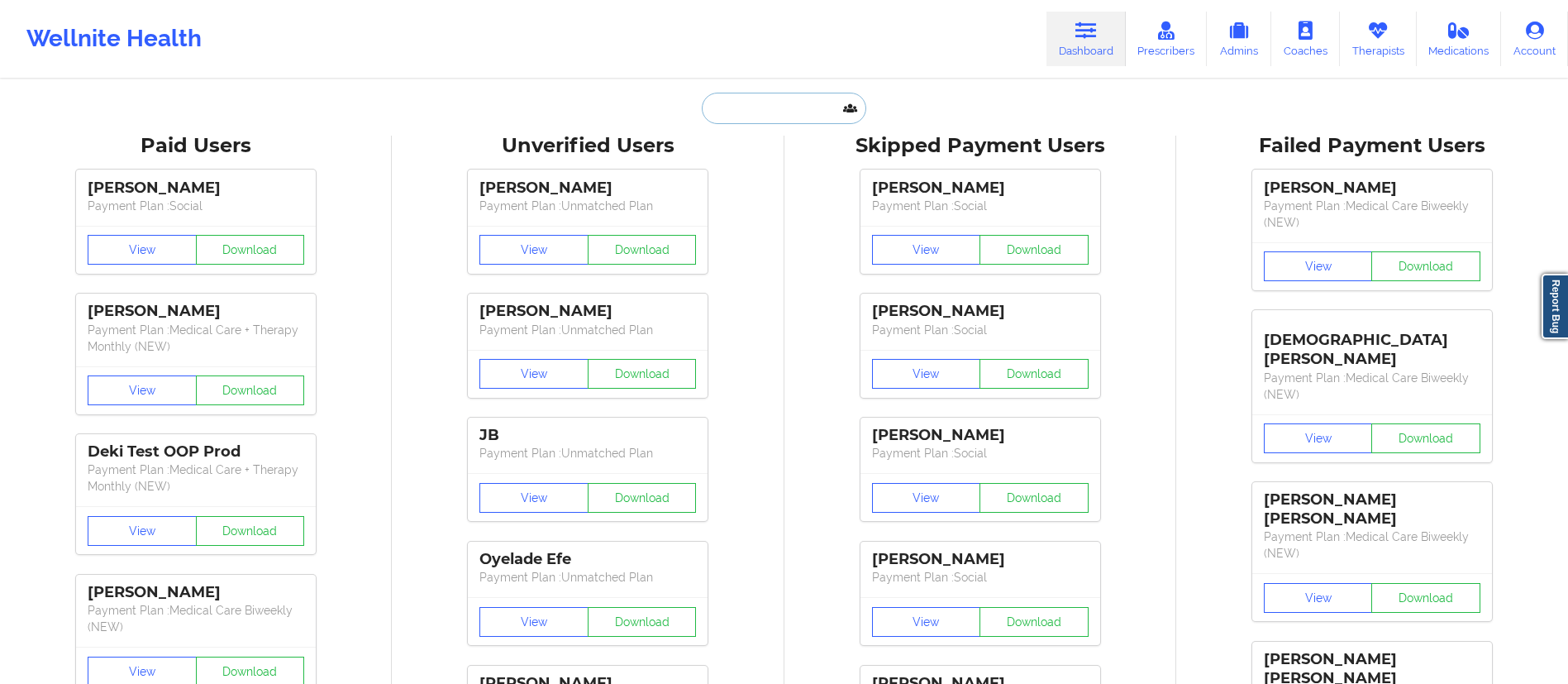
click at [800, 116] on input "text" at bounding box center [784, 108] width 164 height 32
paste input "[EMAIL_ADDRESS][DOMAIN_NAME]"
type input "[EMAIL_ADDRESS][DOMAIN_NAME]"
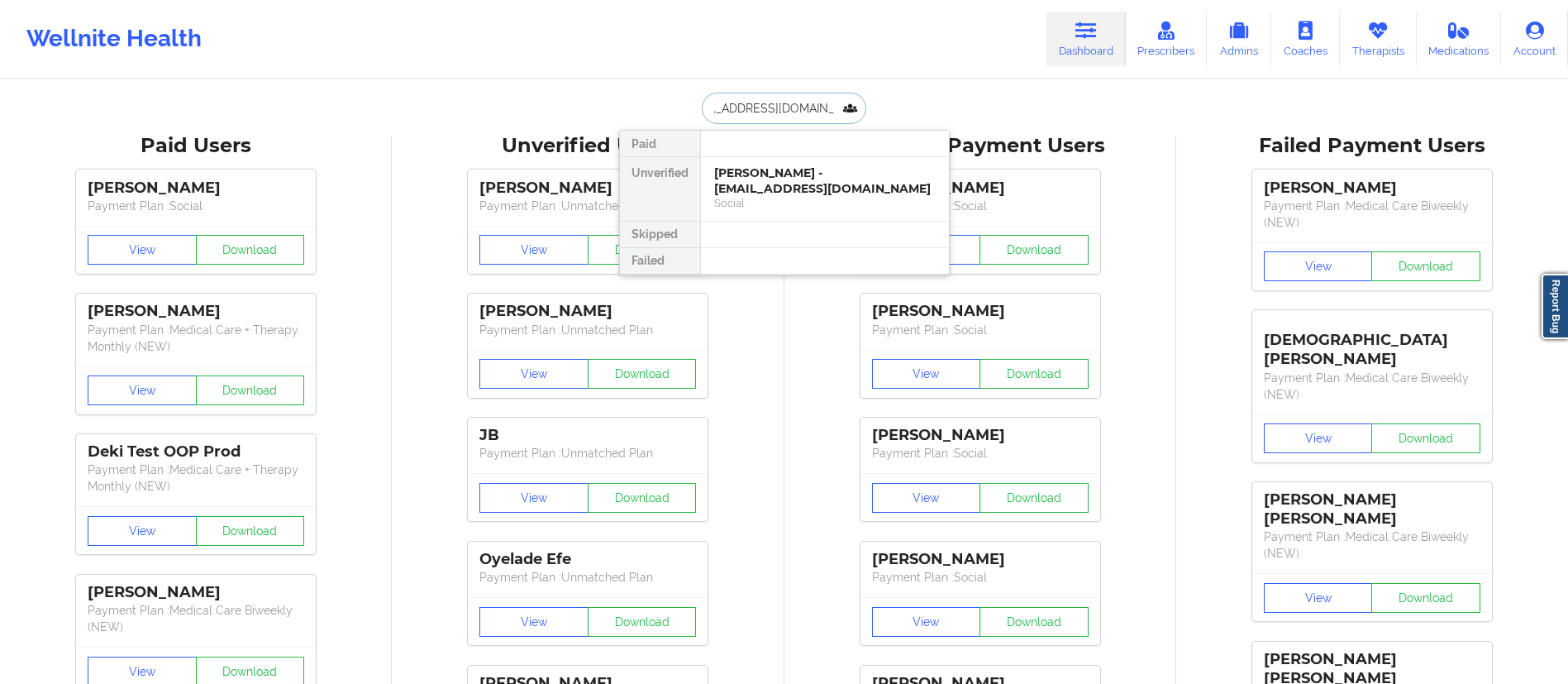
click at [811, 185] on div "[PERSON_NAME] - [EMAIL_ADDRESS][DOMAIN_NAME]" at bounding box center [825, 181] width 221 height 31
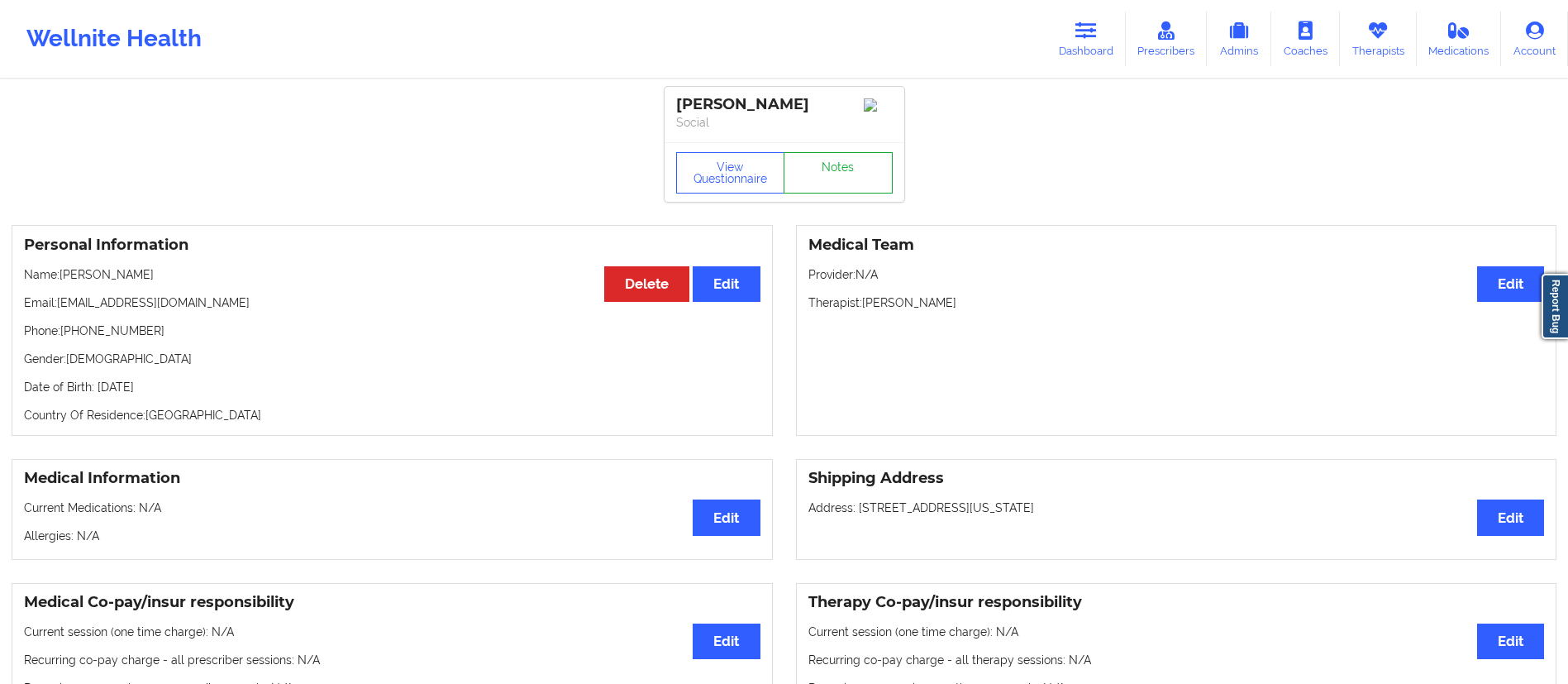
click at [814, 194] on link "Notes" at bounding box center [838, 172] width 109 height 41
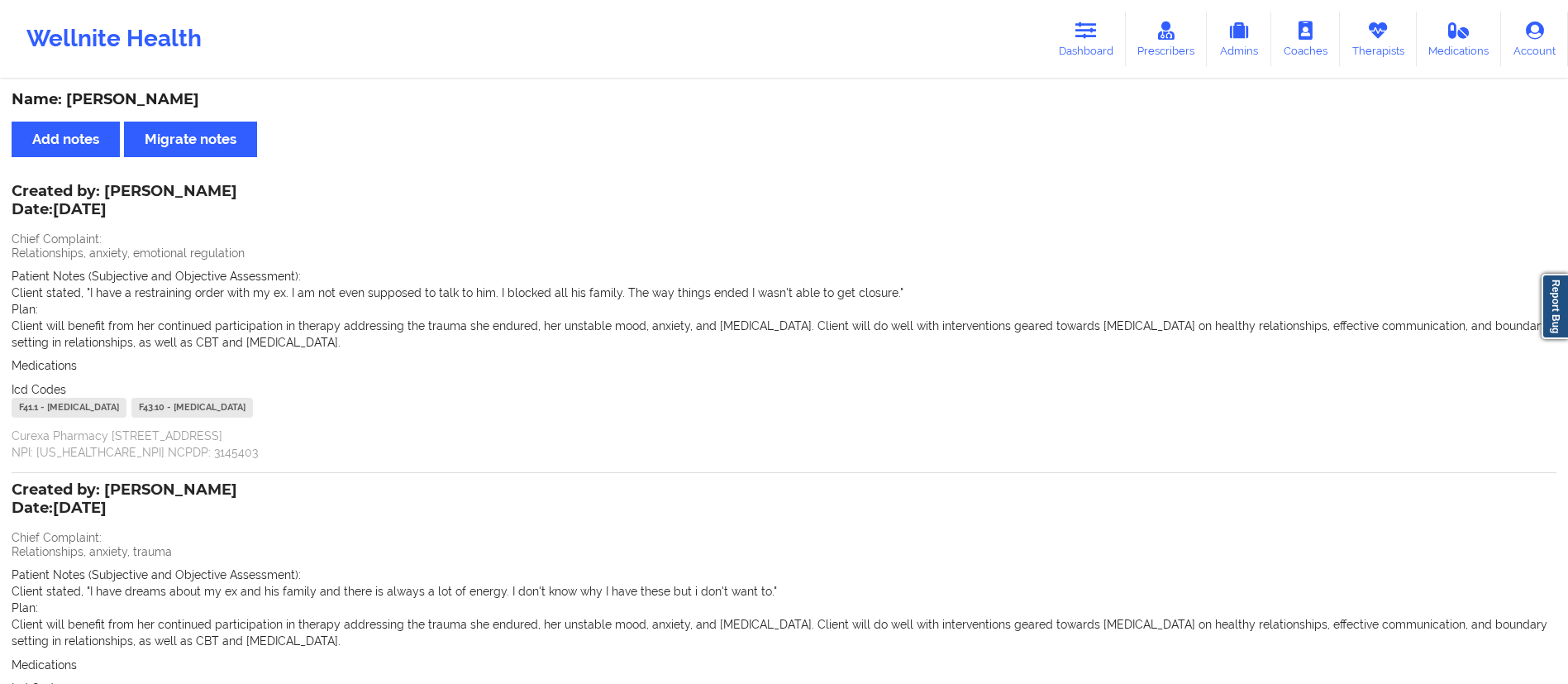
click at [1048, 40] on div "Wellnite Health Dashboard Prescribers Admins Coaches Therapists Medications Acc…" at bounding box center [784, 39] width 1568 height 66
click at [1064, 40] on link "Dashboard" at bounding box center [1086, 39] width 80 height 55
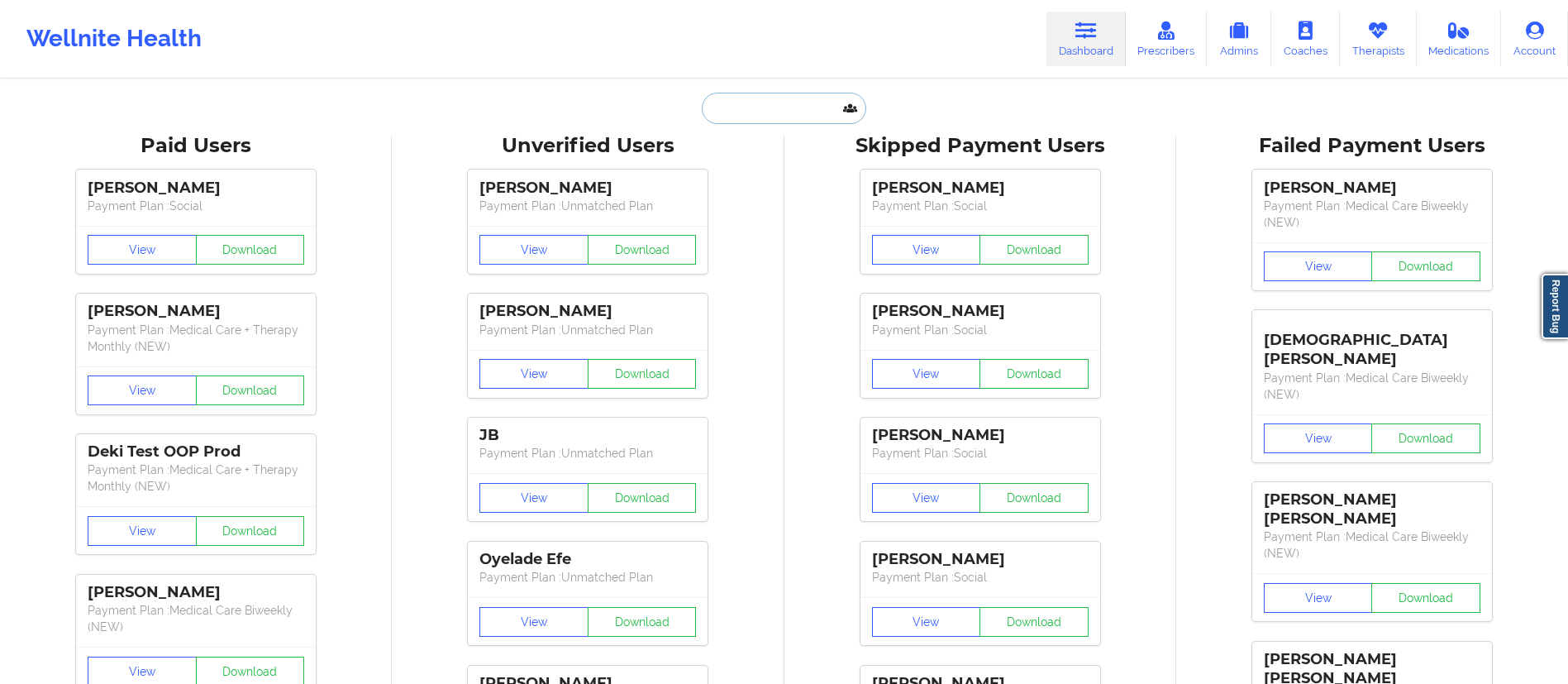
click at [800, 120] on input "text" at bounding box center [784, 108] width 164 height 32
paste input "[PERSON_NAME]"
type input "[PERSON_NAME]"
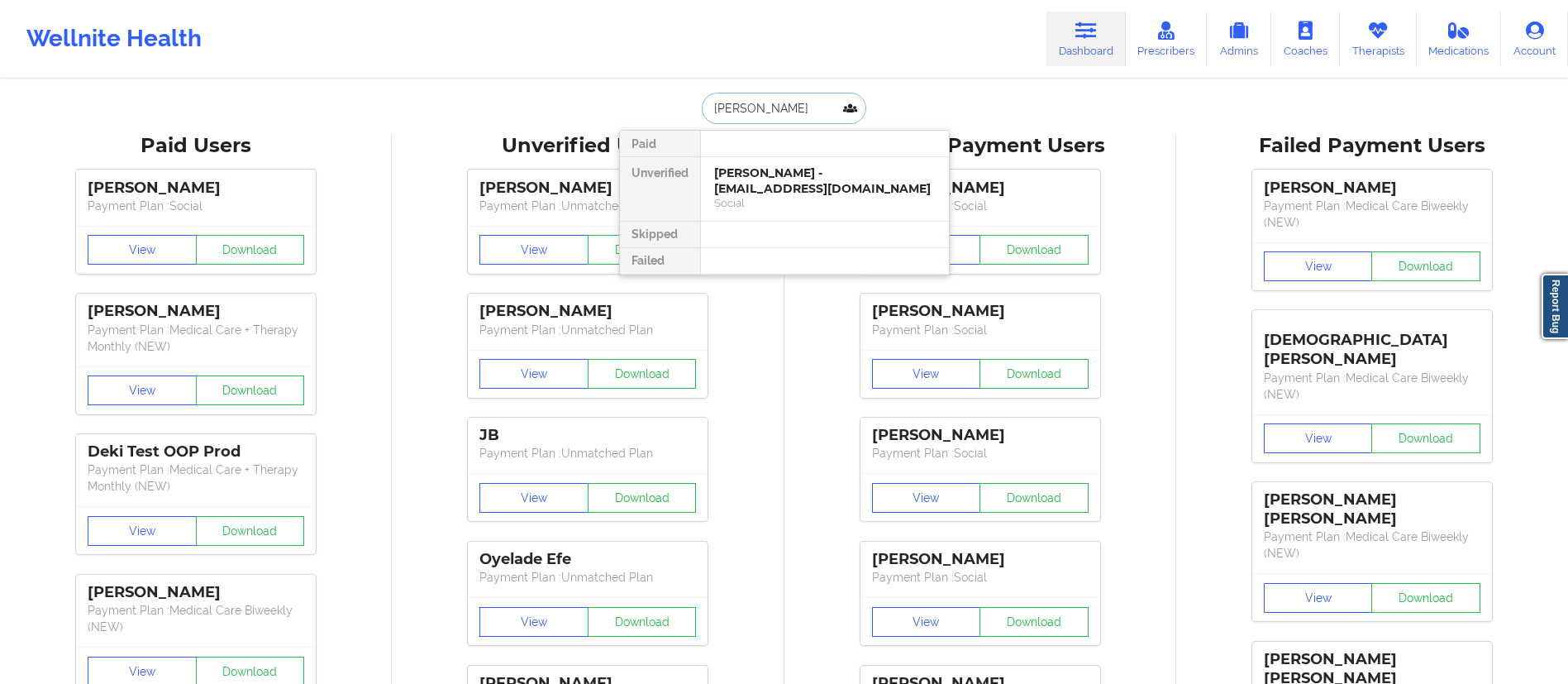
click at [774, 174] on div "[PERSON_NAME] - [EMAIL_ADDRESS][DOMAIN_NAME]" at bounding box center [825, 181] width 221 height 31
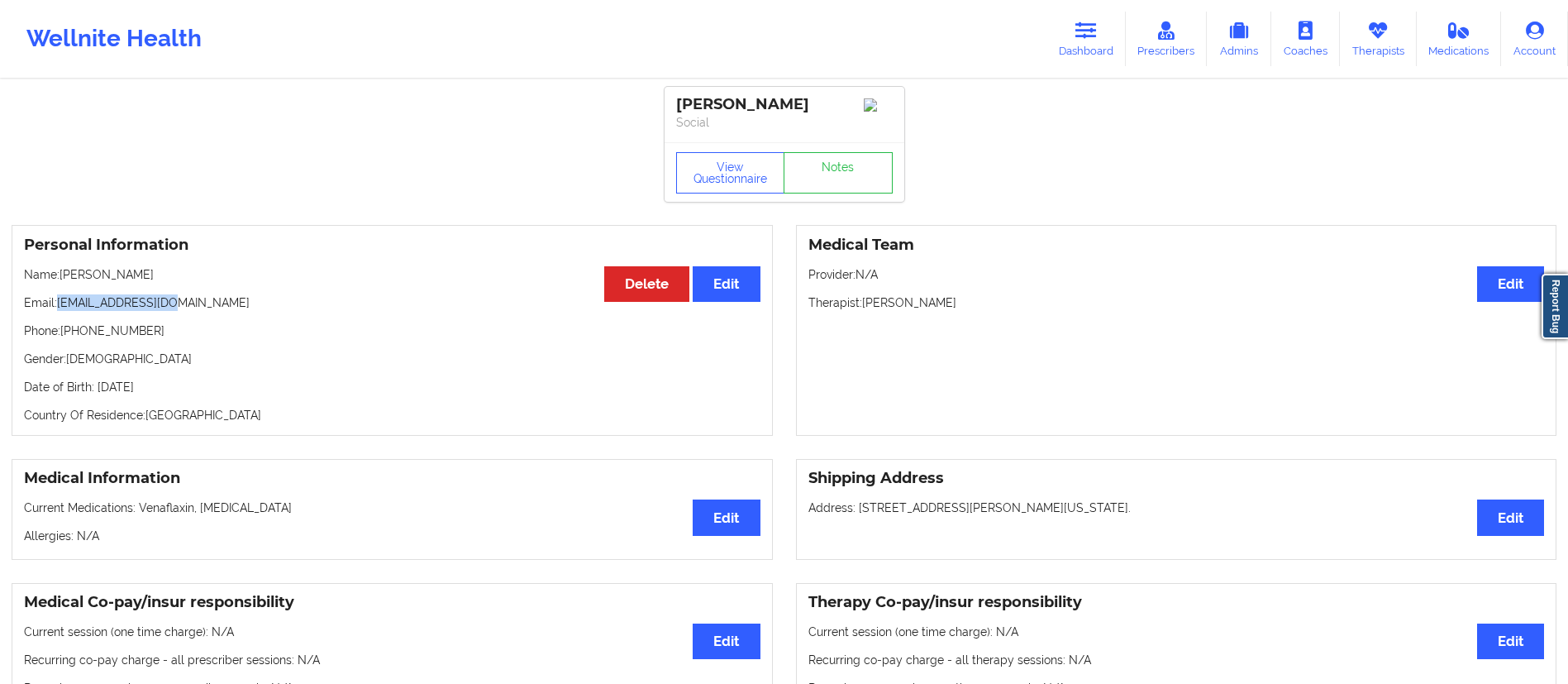
drag, startPoint x: 58, startPoint y: 303, endPoint x: 207, endPoint y: 300, distance: 149.0
click at [207, 298] on div "Personal Information Edit Delete Name: [PERSON_NAME] Email: [EMAIL_ADDRESS][DOM…" at bounding box center [393, 330] width 761 height 211
copy p "[EMAIL_ADDRESS][DOMAIN_NAME]"
click at [1075, 47] on link "Dashboard" at bounding box center [1086, 39] width 80 height 55
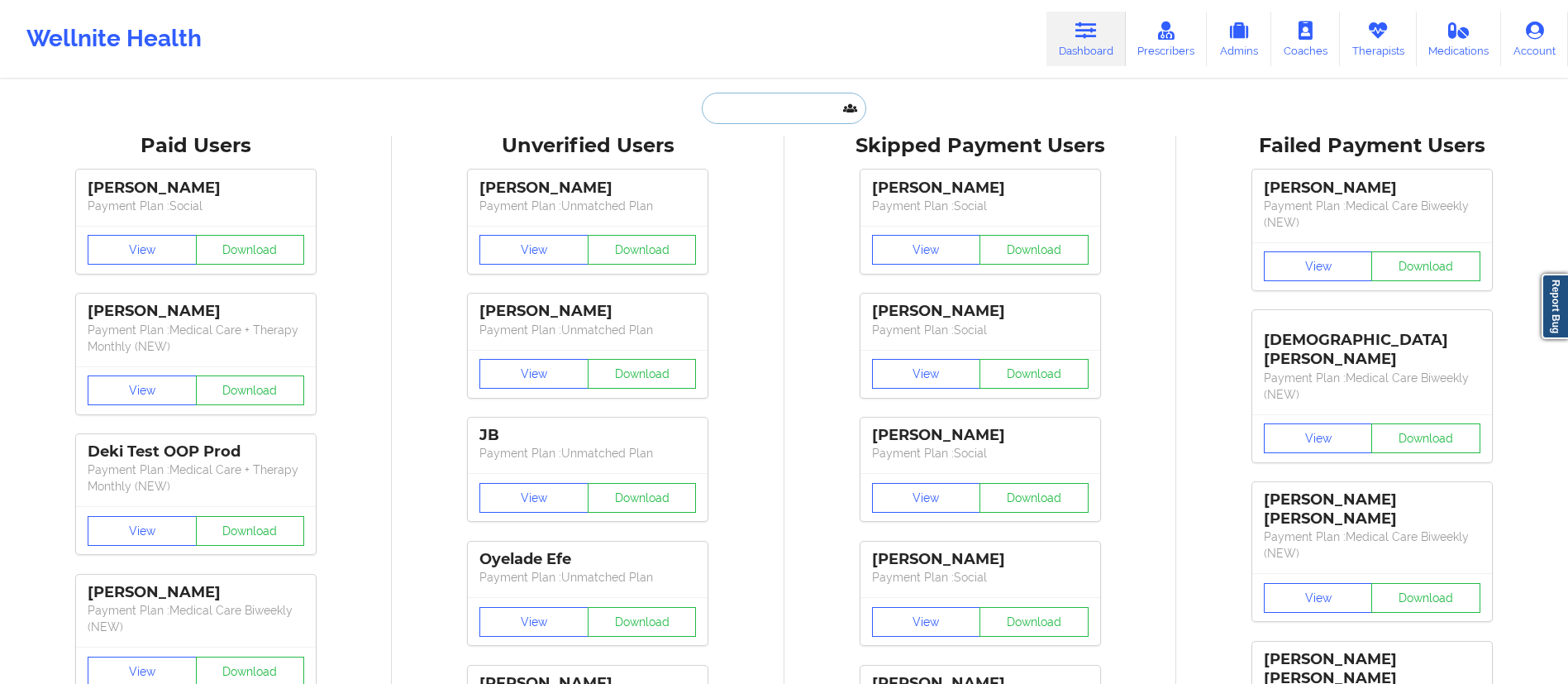
click at [755, 100] on input "text" at bounding box center [784, 108] width 164 height 32
paste input "[PERSON_NAME] [PERSON_NAME]"
type input "[PERSON_NAME] [PERSON_NAME]"
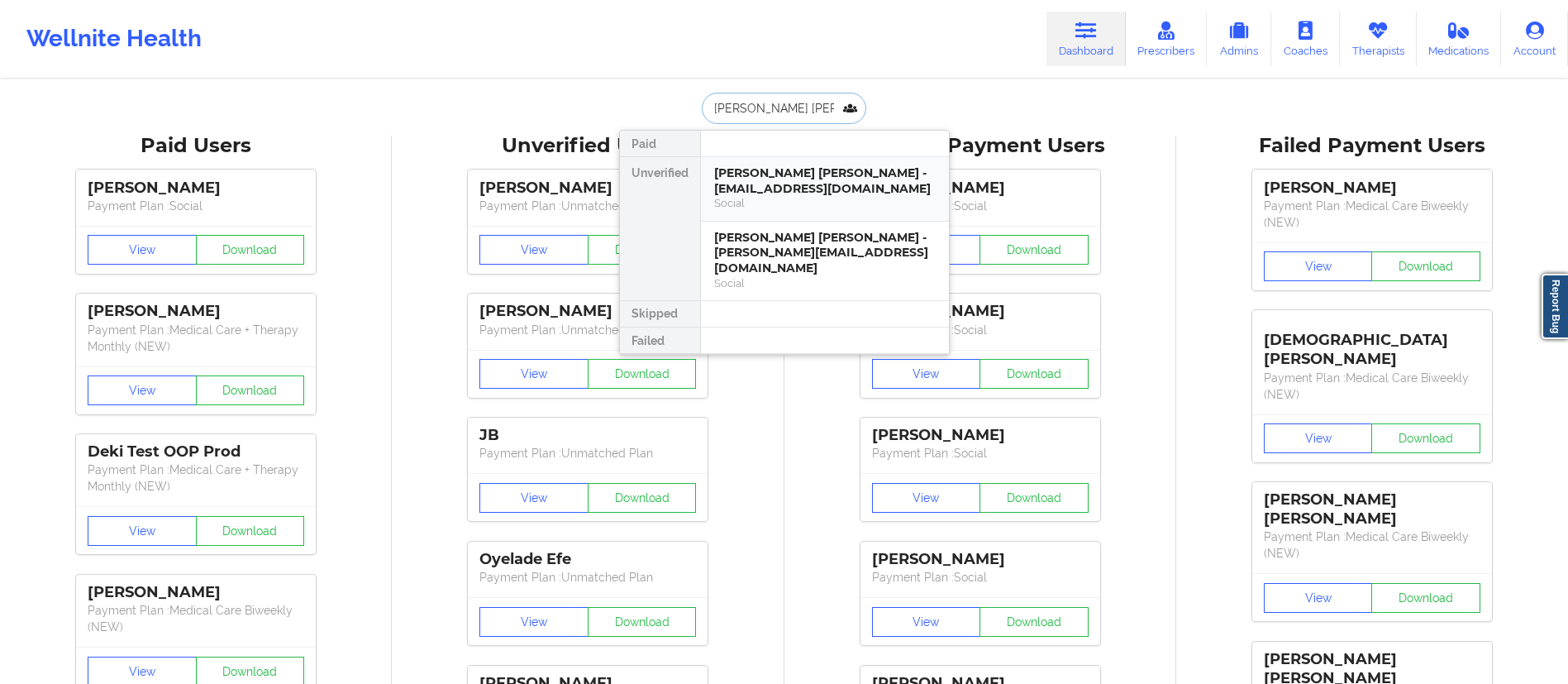
click at [798, 198] on div "Social" at bounding box center [825, 203] width 221 height 14
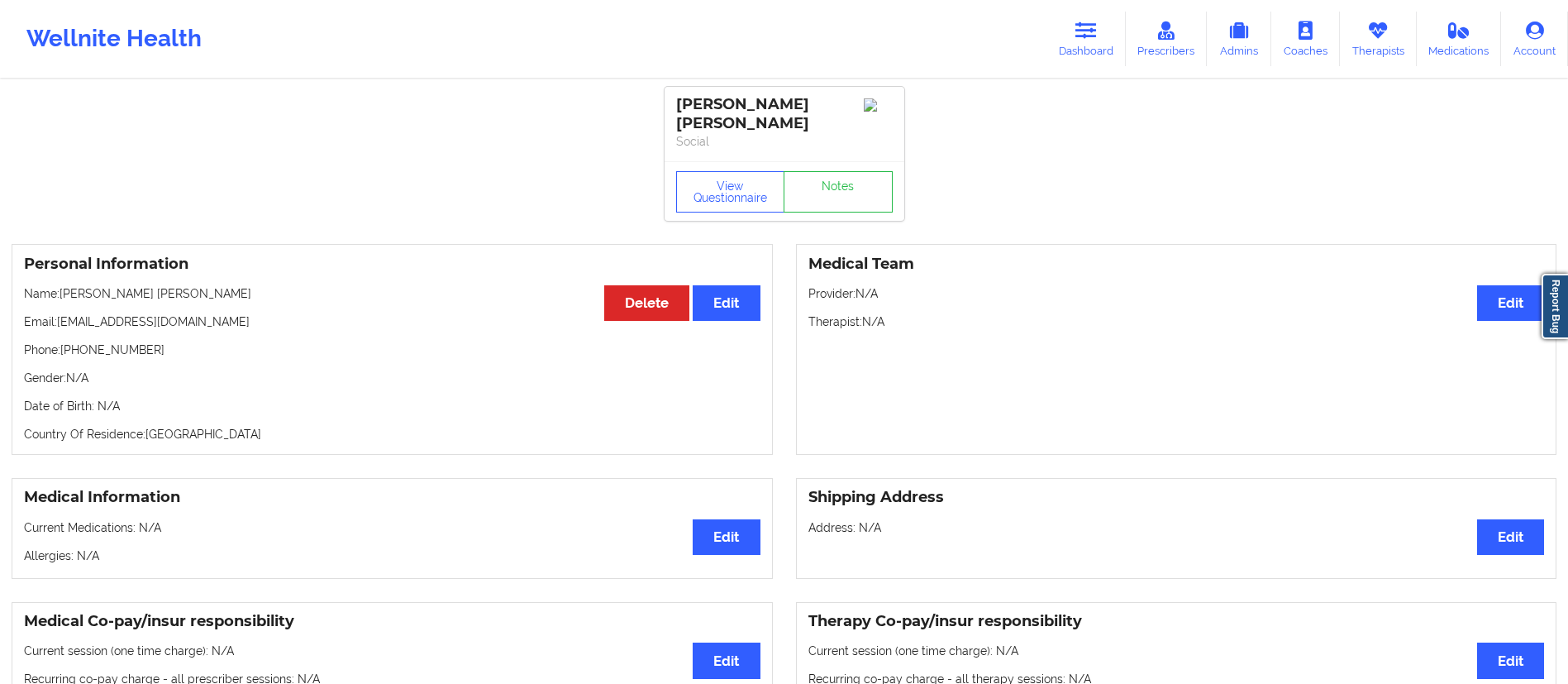
drag, startPoint x: 1063, startPoint y: 48, endPoint x: 1038, endPoint y: 77, distance: 38.3
click at [1063, 48] on link "Dashboard" at bounding box center [1086, 39] width 80 height 55
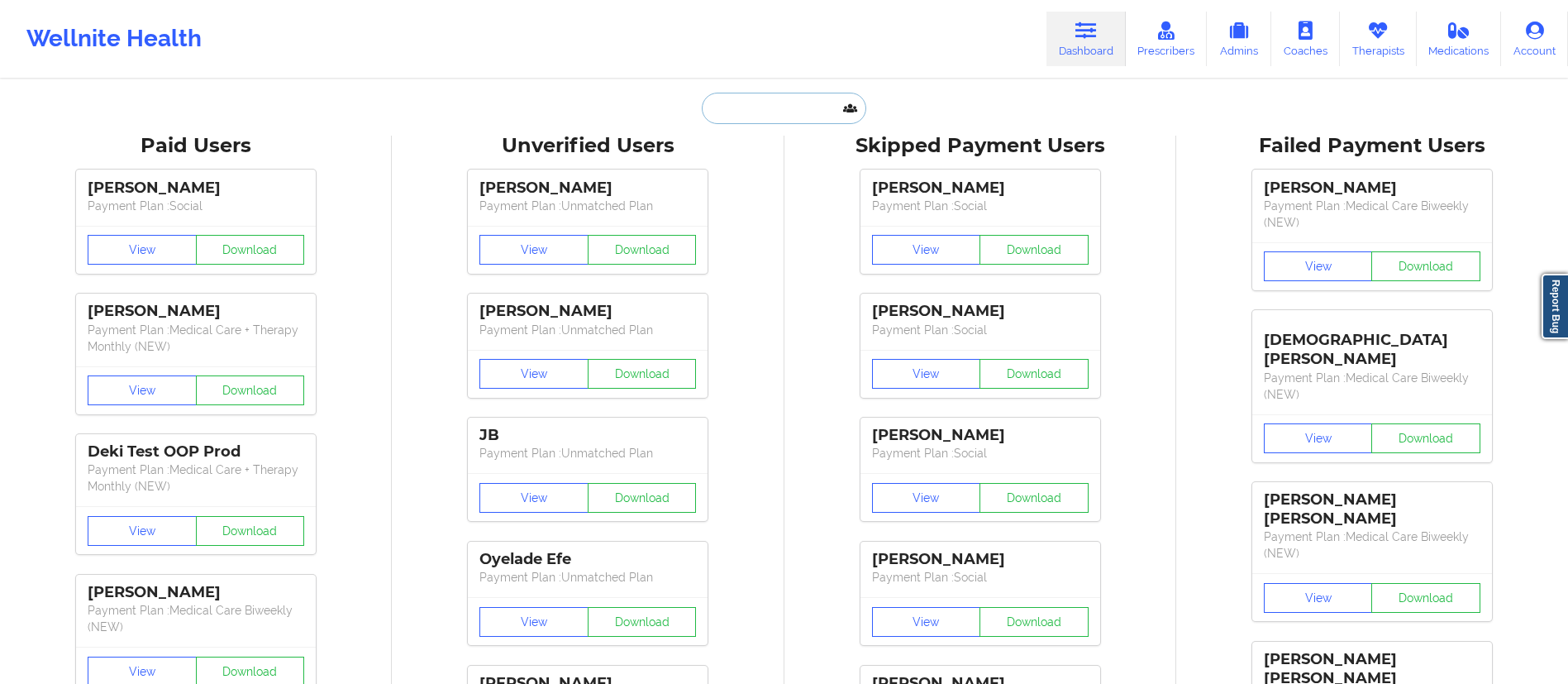
click at [778, 95] on input "text" at bounding box center [784, 108] width 164 height 32
paste input "[PERSON_NAME] [PERSON_NAME]"
type input "[PERSON_NAME] [PERSON_NAME]"
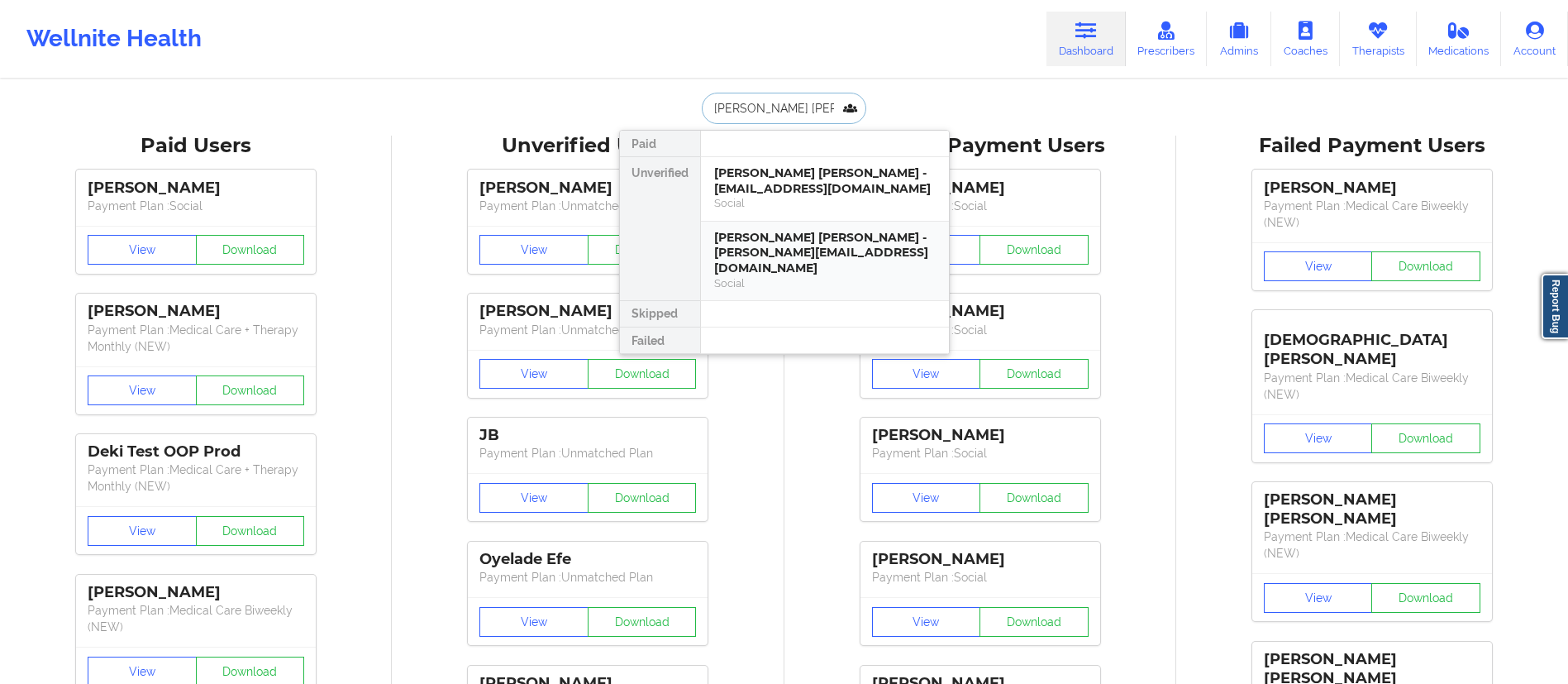
click at [778, 241] on div "[PERSON_NAME] [PERSON_NAME] - [PERSON_NAME][EMAIL_ADDRESS][DOMAIN_NAME]" at bounding box center [825, 253] width 221 height 46
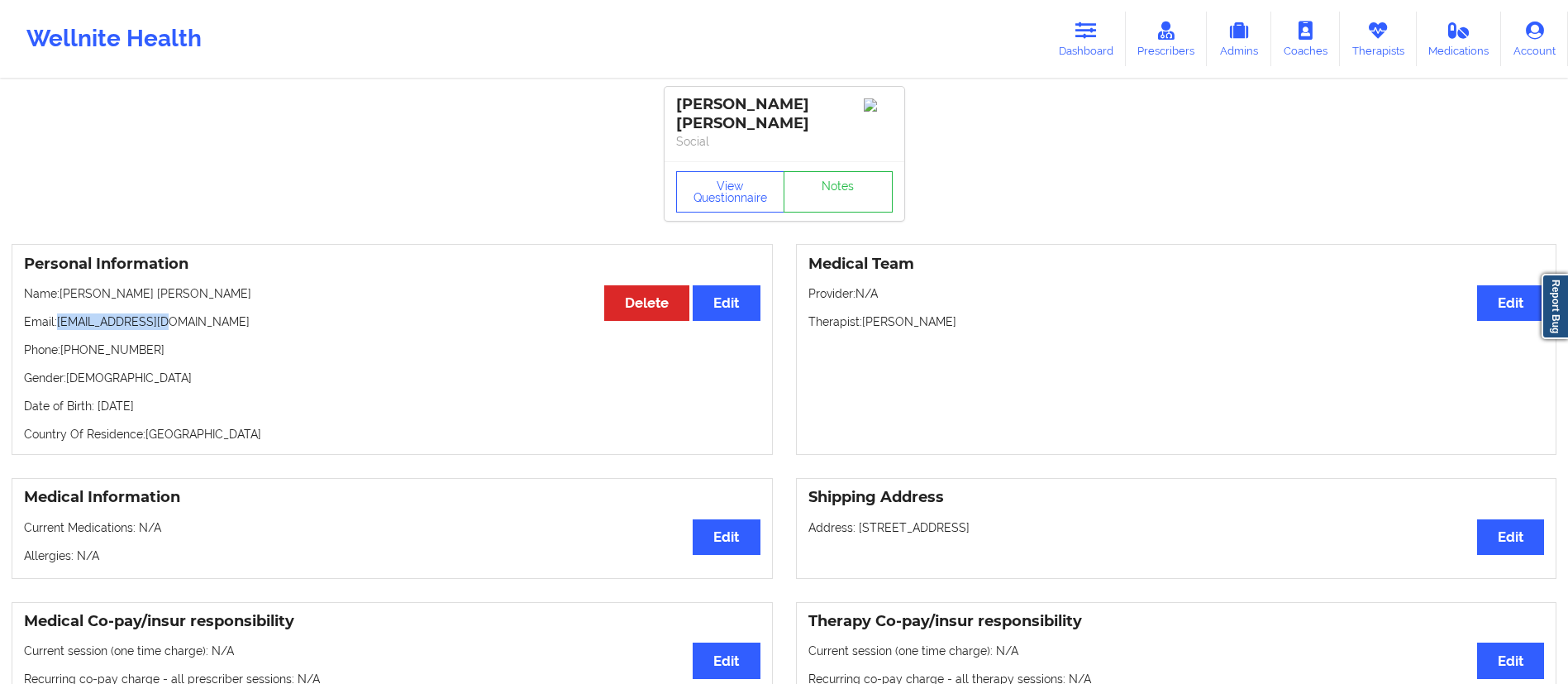
drag, startPoint x: 60, startPoint y: 309, endPoint x: 193, endPoint y: 315, distance: 133.1
click at [193, 315] on p "Email: [EMAIL_ADDRESS][DOMAIN_NAME]" at bounding box center [392, 321] width 736 height 16
copy p "[EMAIL_ADDRESS][DOMAIN_NAME]"
click at [1377, 41] on link "Therapists" at bounding box center [1379, 39] width 77 height 55
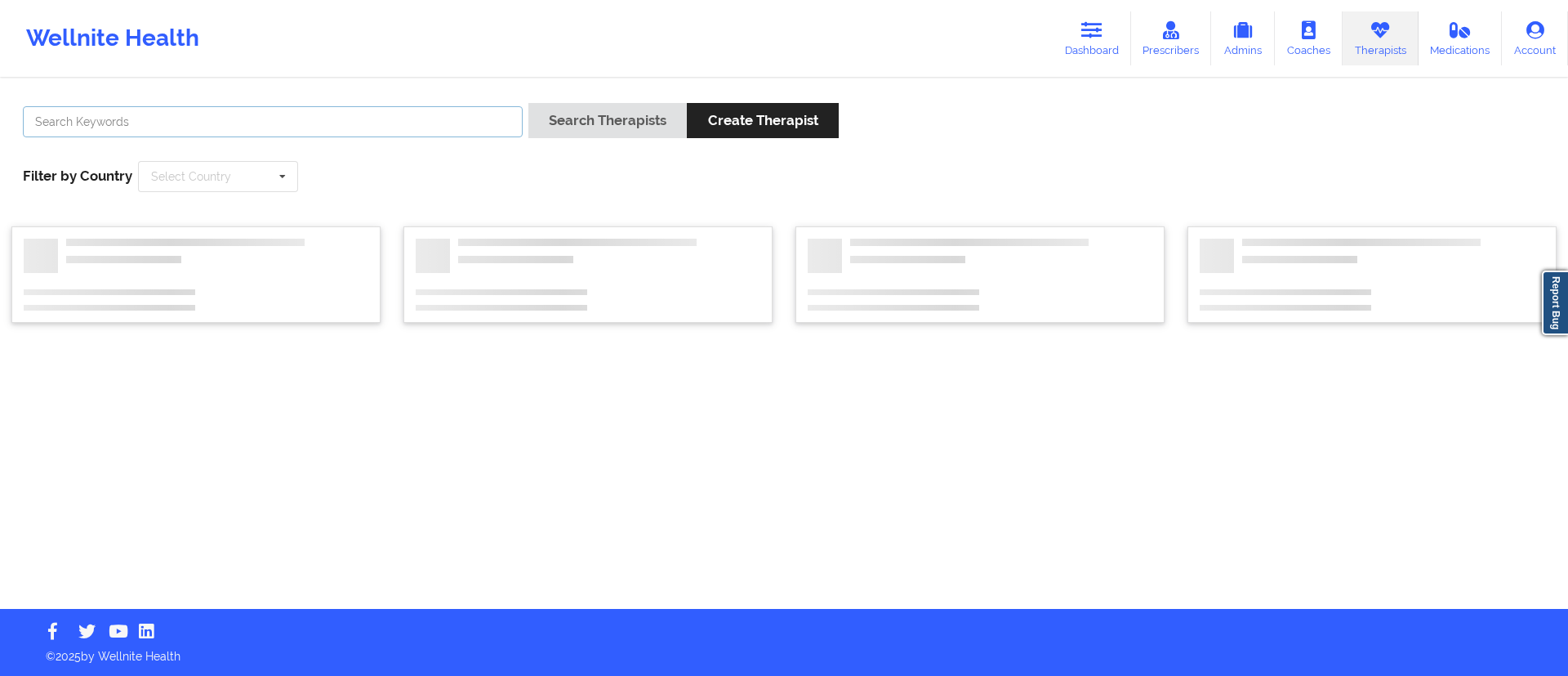
click at [338, 125] on input "text" at bounding box center [273, 121] width 500 height 31
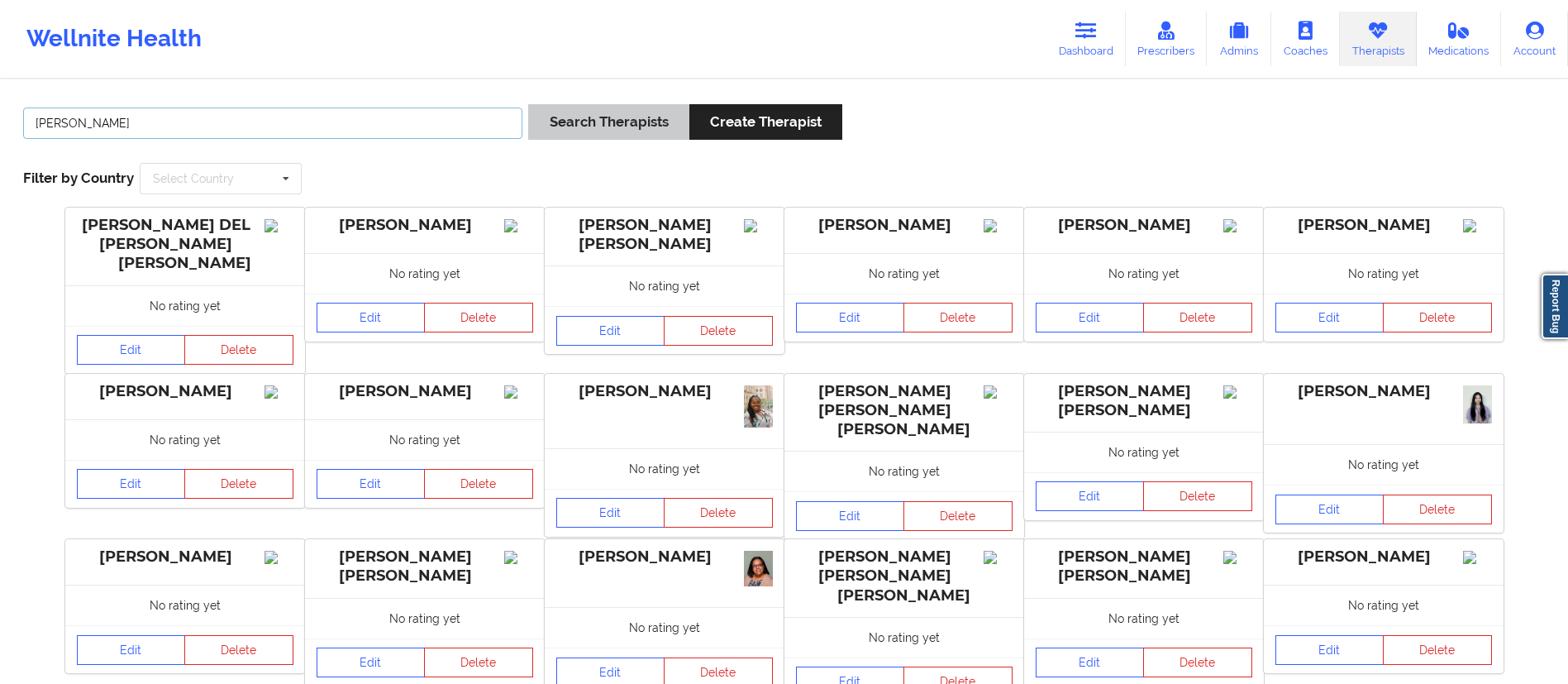
type input "[PERSON_NAME]"
click at [570, 134] on button "Search Therapists" at bounding box center [608, 122] width 160 height 35
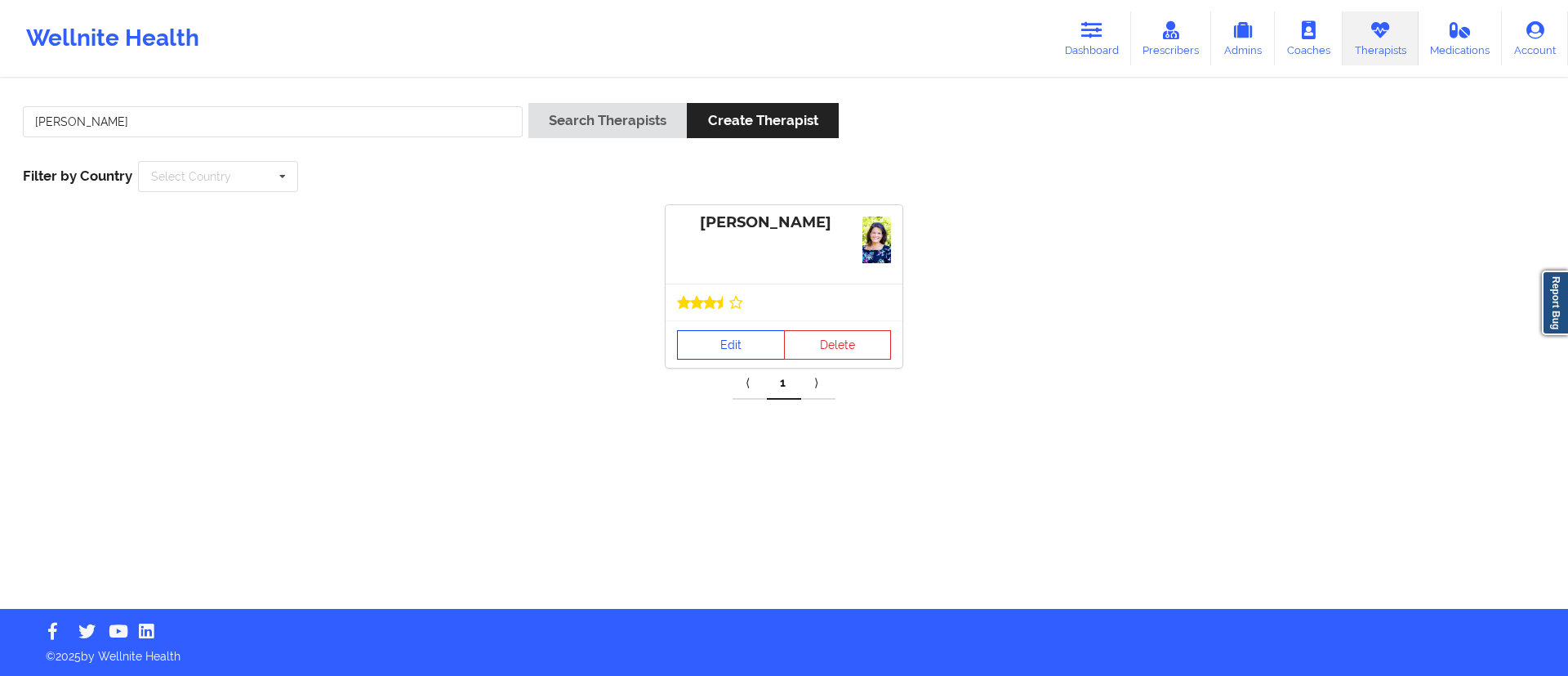
click at [709, 348] on link "Edit" at bounding box center [730, 345] width 108 height 30
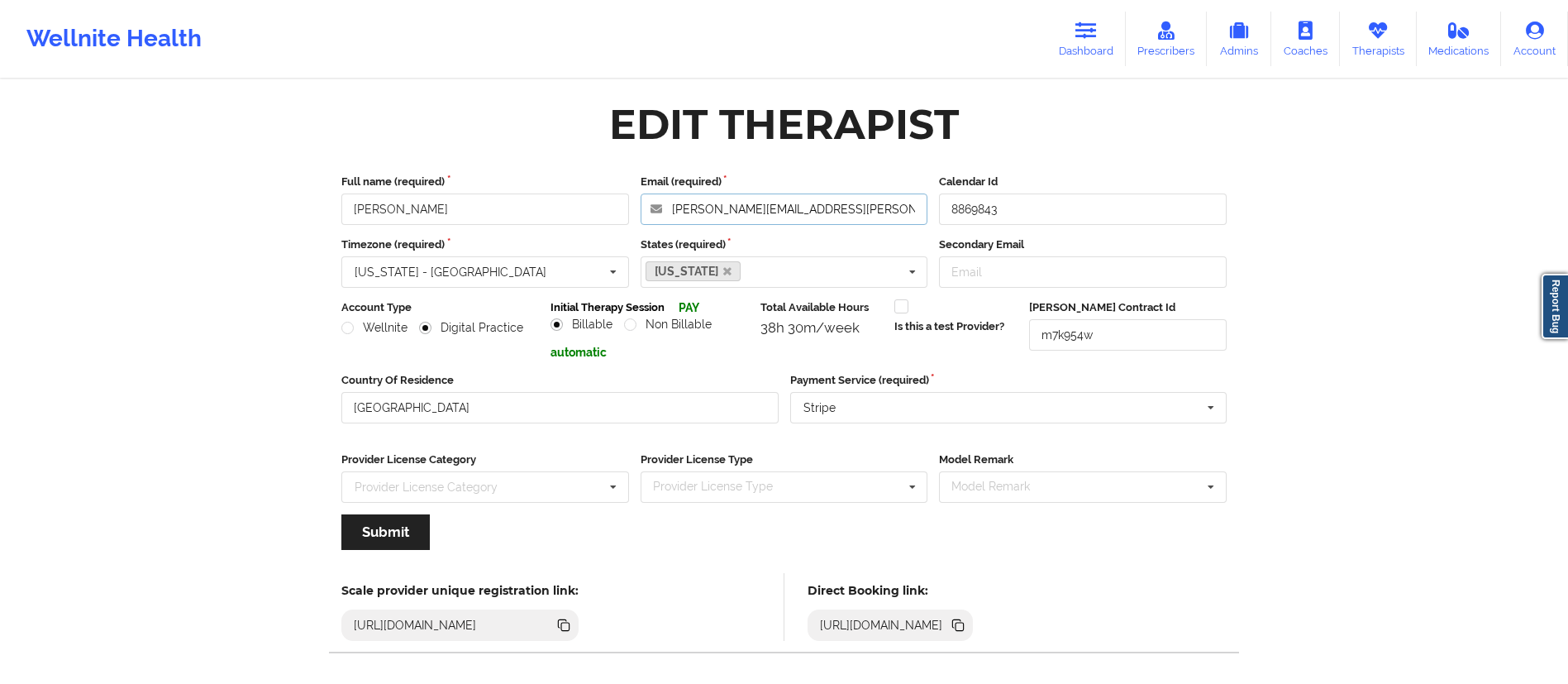
click at [724, 209] on input "[PERSON_NAME][EMAIL_ADDRESS][PERSON_NAME][DOMAIN_NAME]" at bounding box center [784, 209] width 288 height 32
drag, startPoint x: 1095, startPoint y: 44, endPoint x: 1079, endPoint y: 46, distance: 16.1
click at [1093, 43] on link "Dashboard" at bounding box center [1086, 39] width 80 height 55
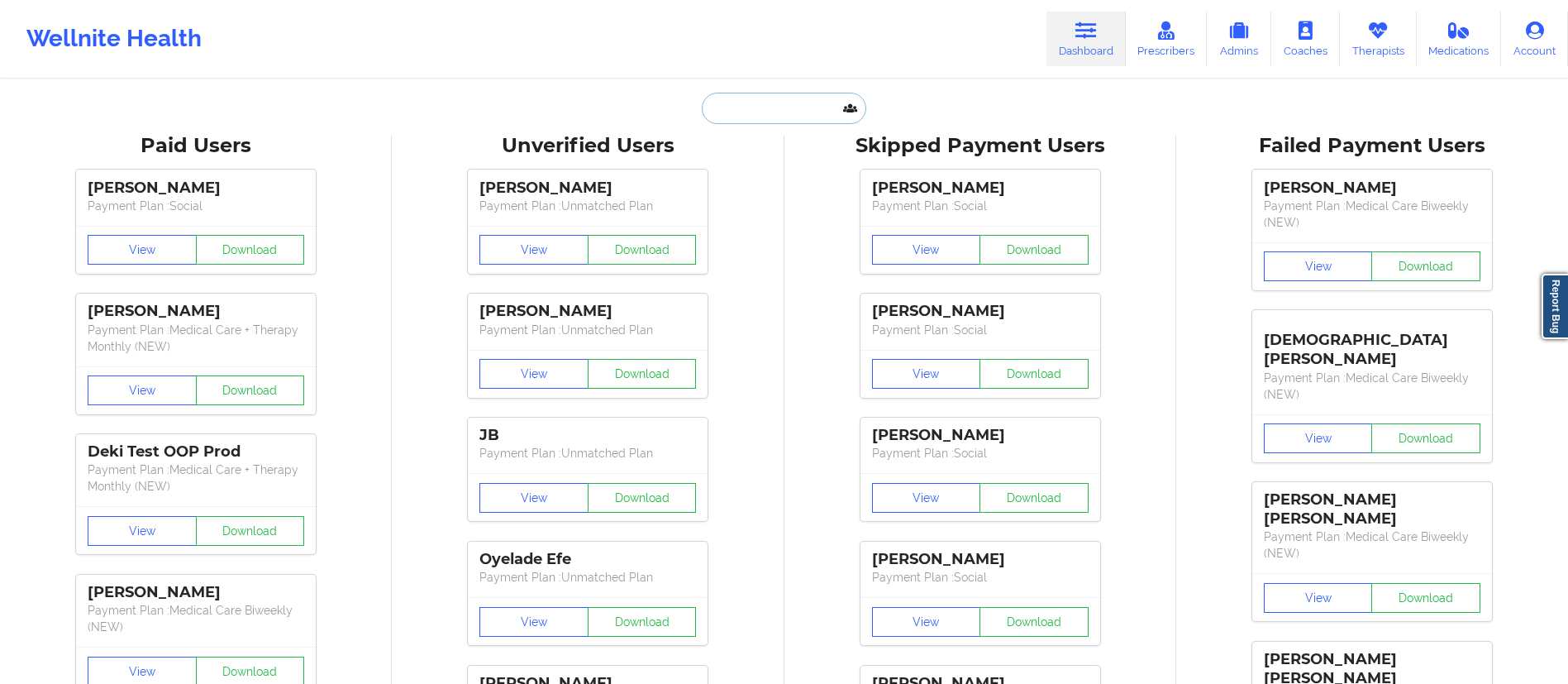
click at [718, 105] on input "text" at bounding box center [784, 108] width 164 height 32
paste input "[PERSON_NAME] [PERSON_NAME]"
type input "[PERSON_NAME] [PERSON_NAME]"
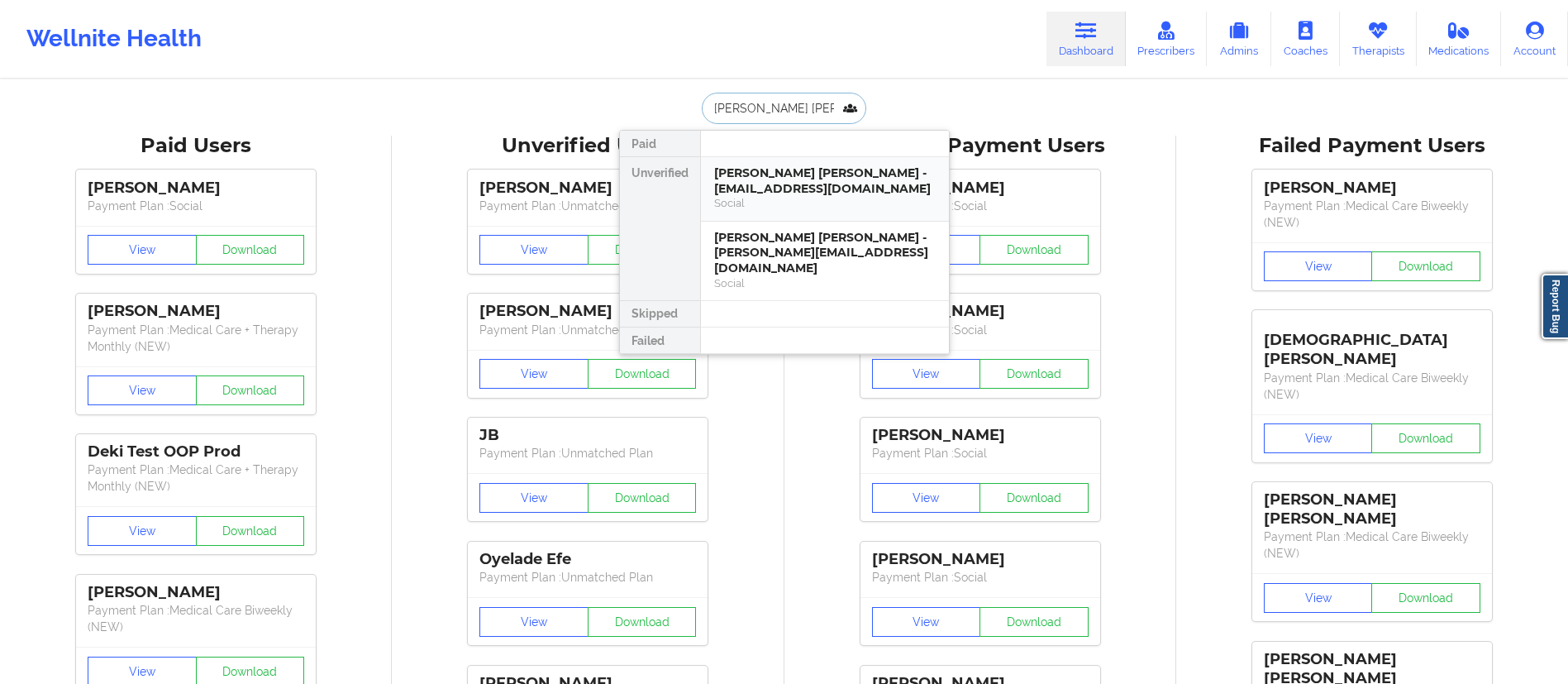
click at [796, 187] on div "[PERSON_NAME] [PERSON_NAME] - [EMAIL_ADDRESS][DOMAIN_NAME]" at bounding box center [825, 181] width 221 height 31
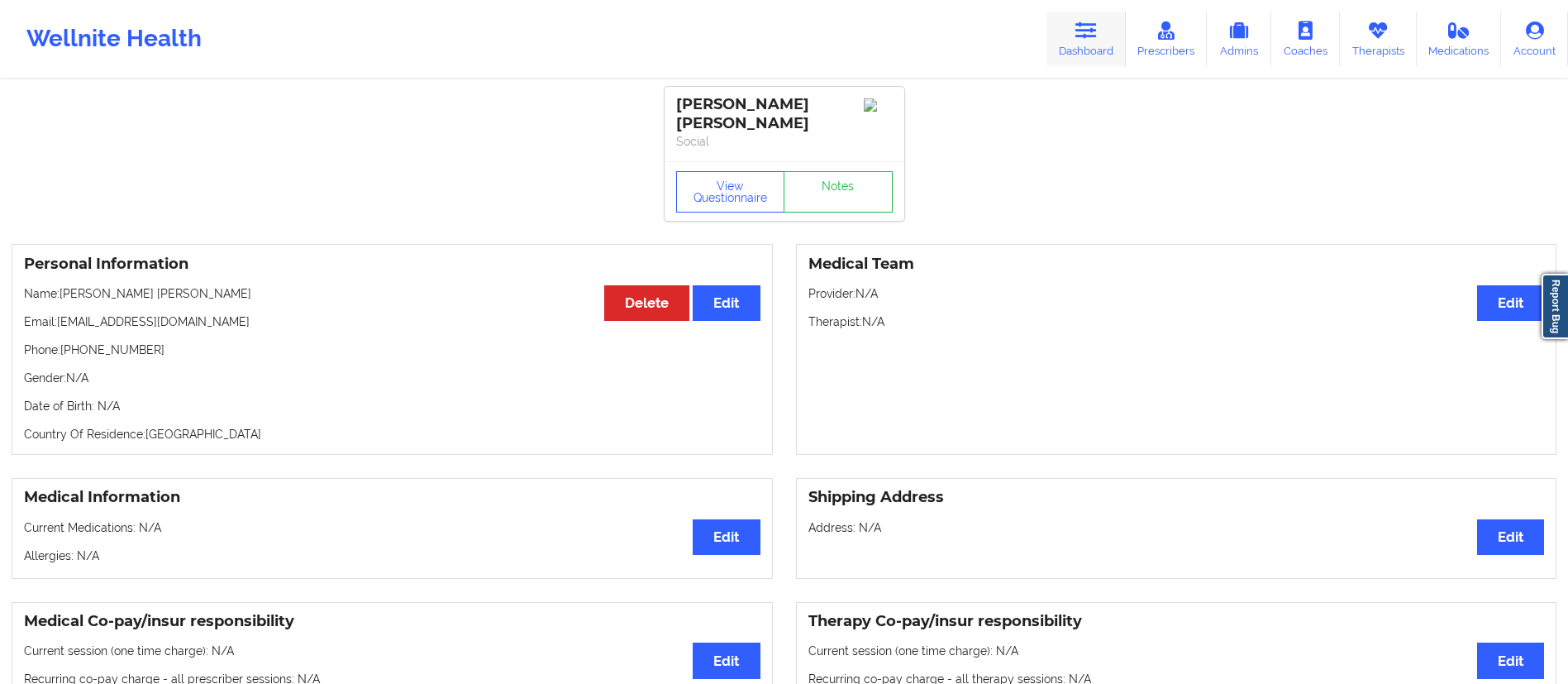
click at [1066, 35] on link "Dashboard" at bounding box center [1086, 39] width 80 height 55
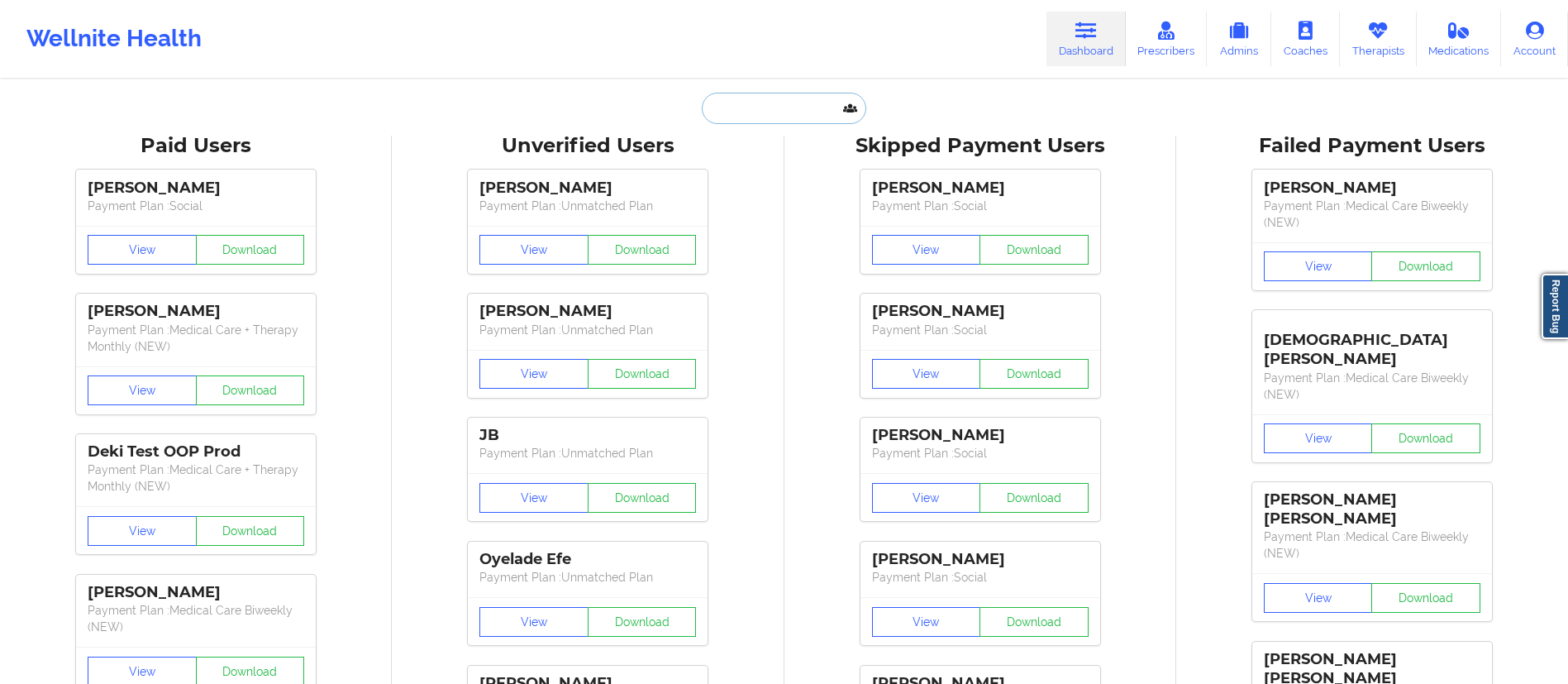
click at [794, 115] on input "text" at bounding box center [784, 108] width 164 height 32
paste input "[PERSON_NAME] [PERSON_NAME]"
type input "[PERSON_NAME] [PERSON_NAME]"
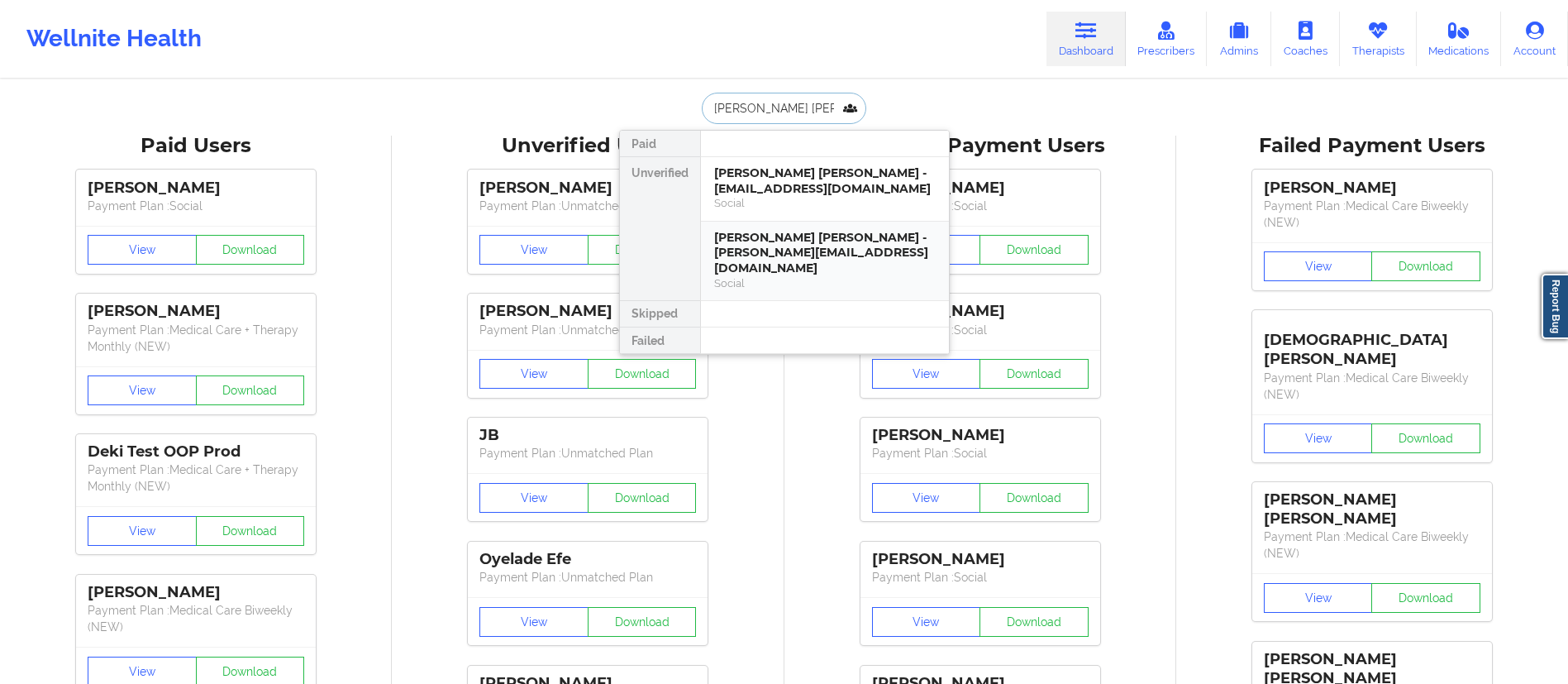
click at [757, 255] on div "[PERSON_NAME] [PERSON_NAME] - [PERSON_NAME][EMAIL_ADDRESS][DOMAIN_NAME]" at bounding box center [825, 253] width 221 height 46
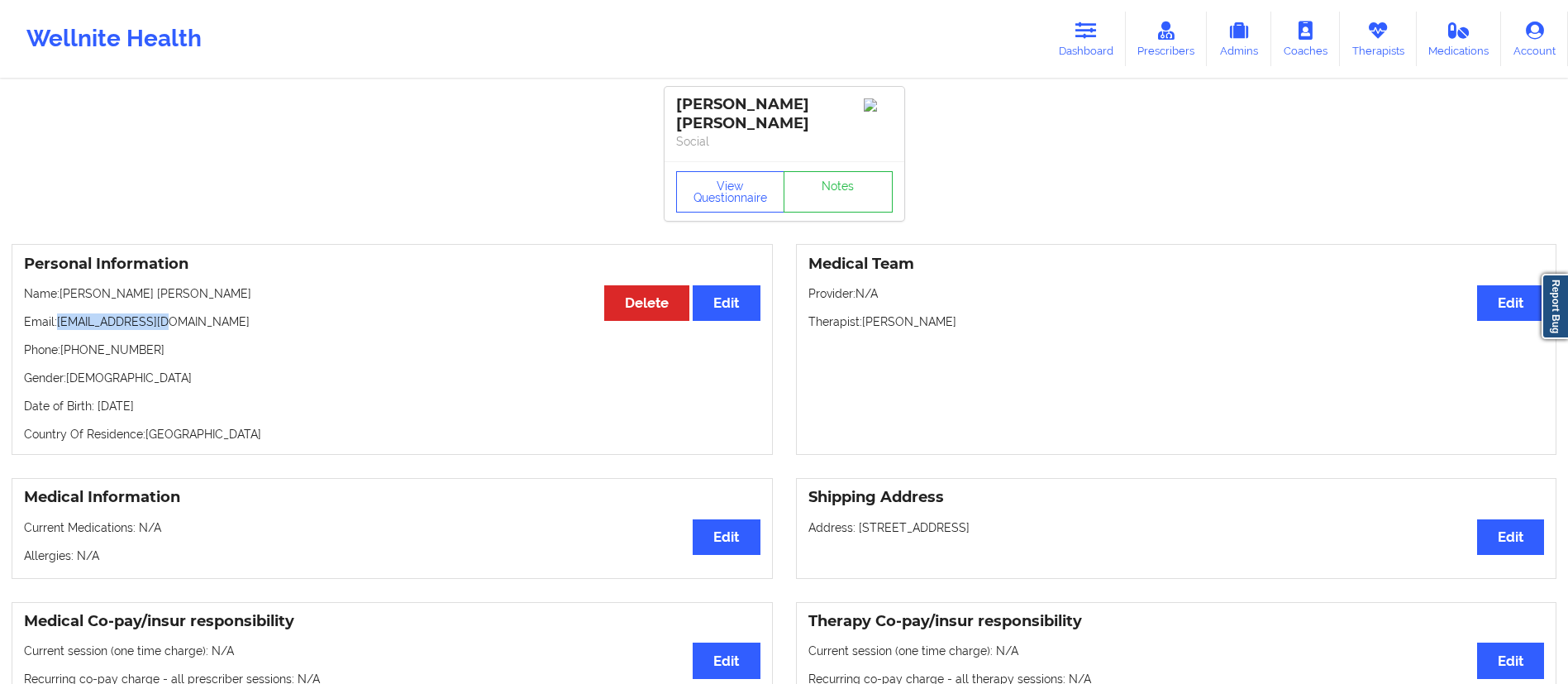
drag, startPoint x: 58, startPoint y: 310, endPoint x: 215, endPoint y: 300, distance: 157.3
click at [215, 314] on p "Email: [EMAIL_ADDRESS][DOMAIN_NAME]" at bounding box center [392, 321] width 736 height 16
